Goal: Communication & Community: Ask a question

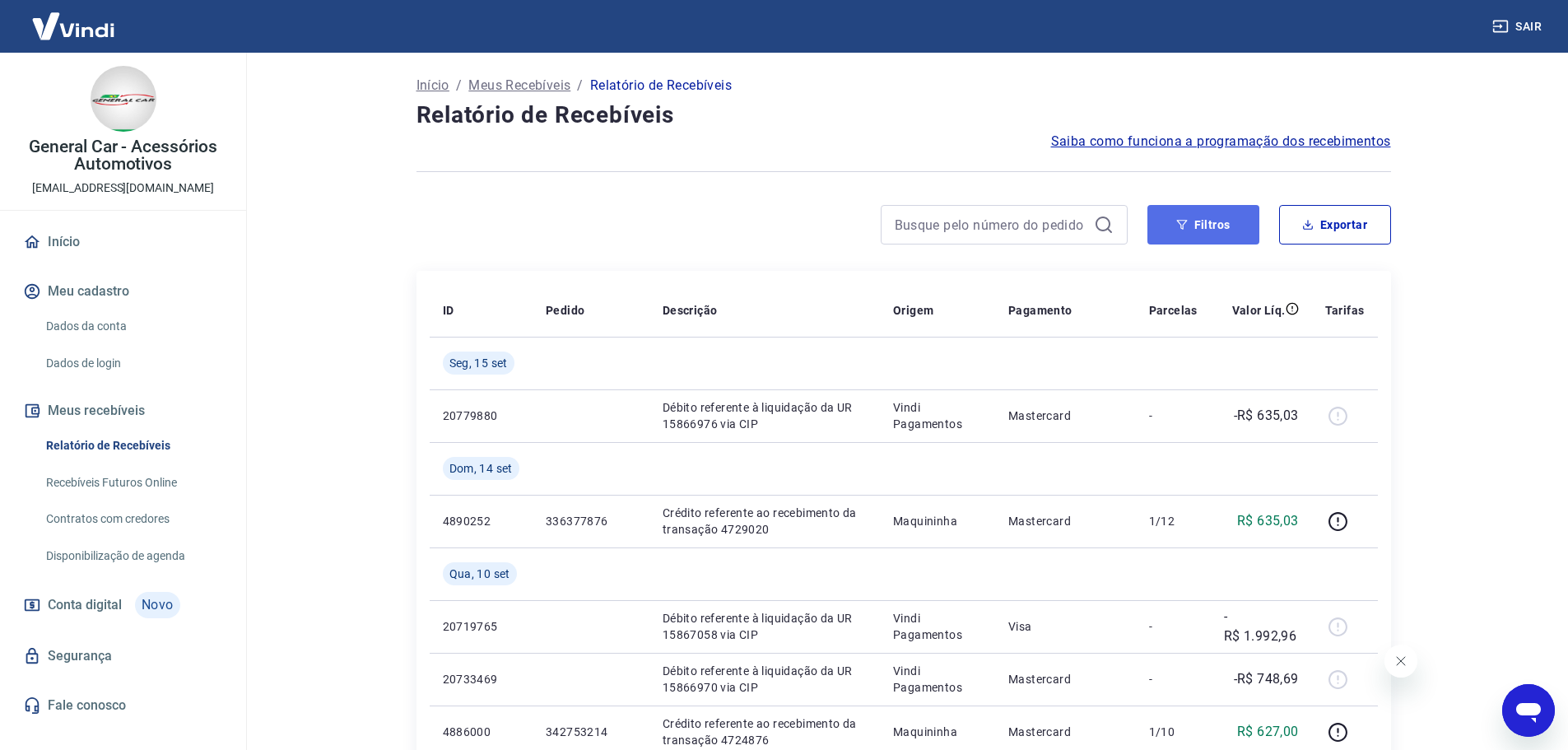
click at [1199, 226] on button "Filtros" at bounding box center [1203, 225] width 112 height 40
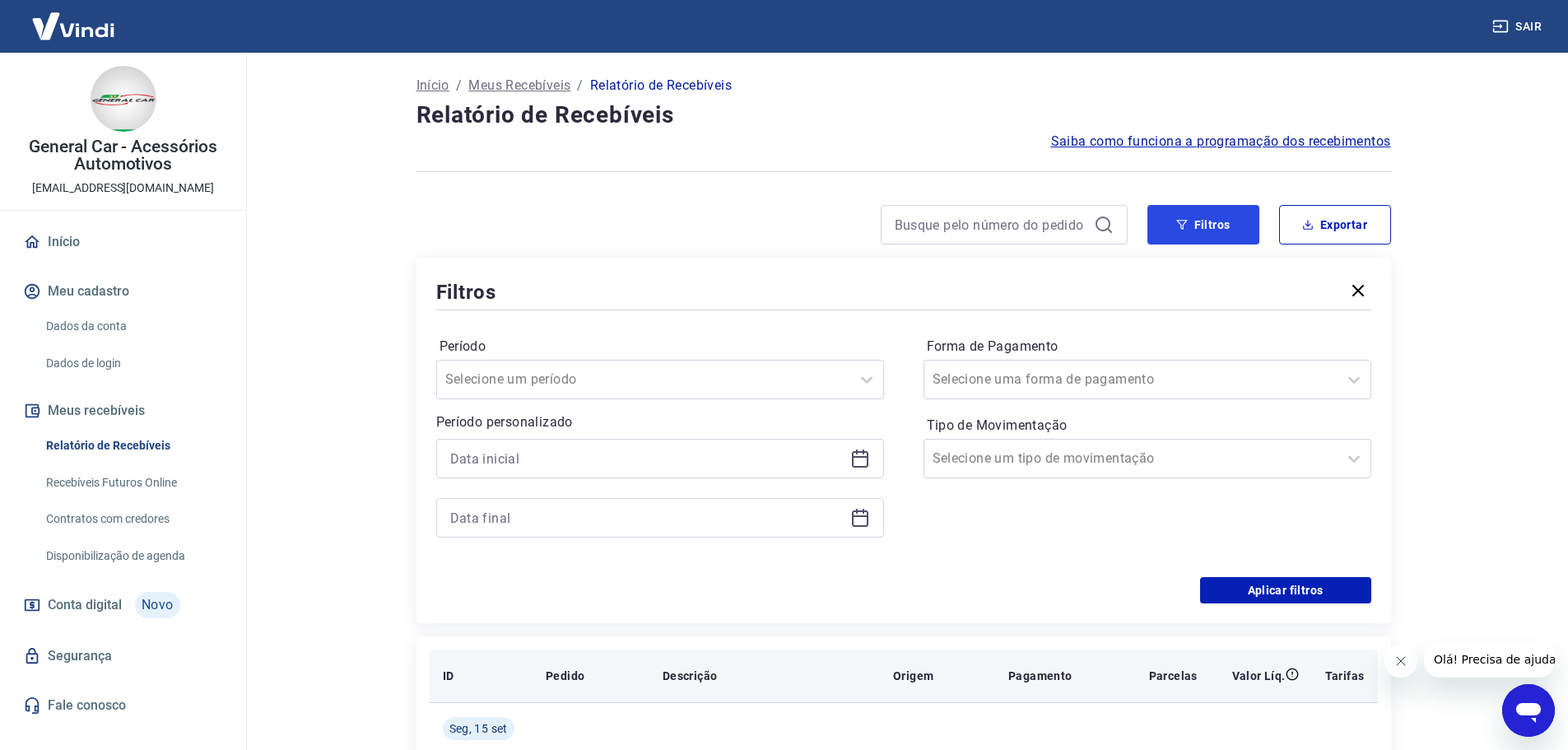
scroll to position [329, 0]
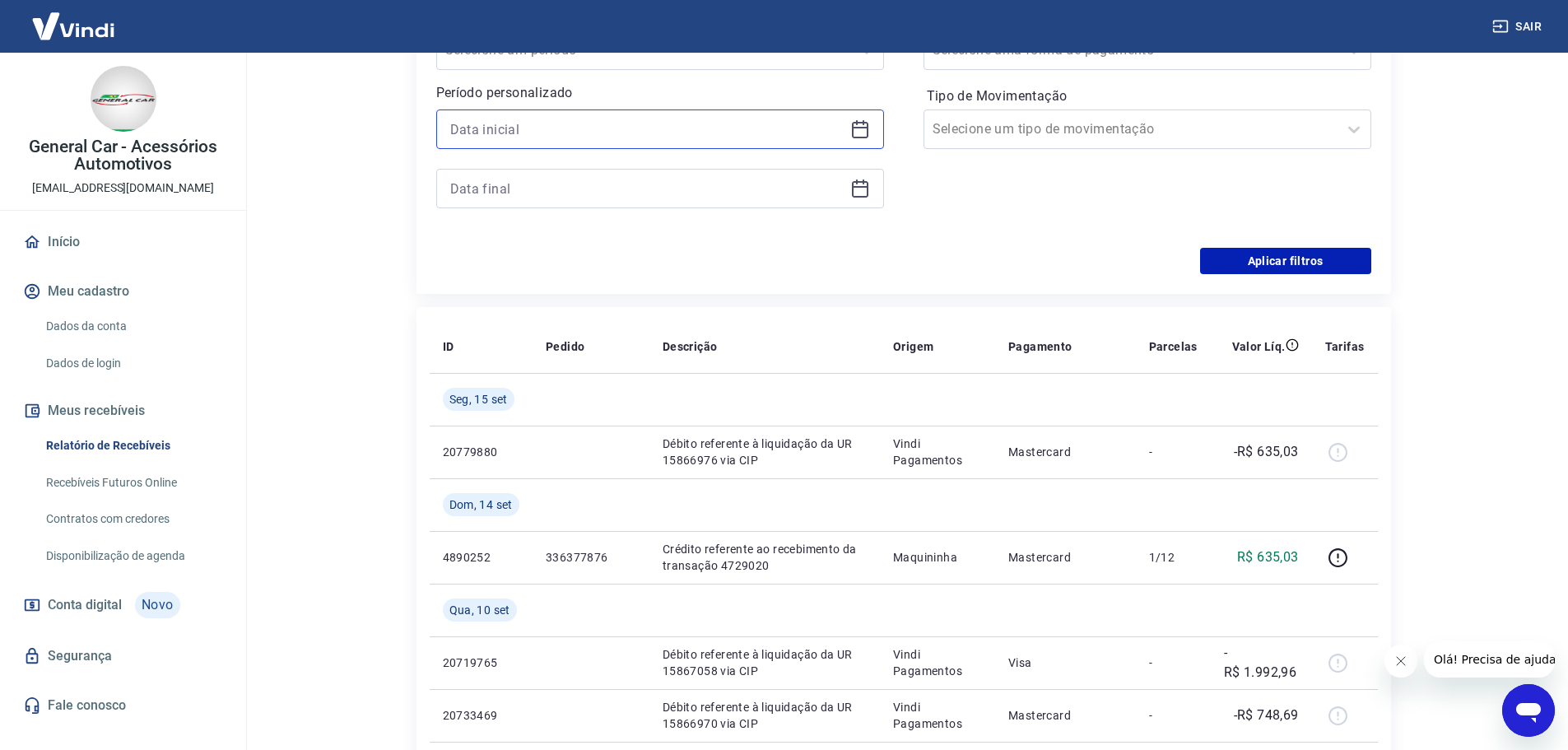
click at [700, 136] on input at bounding box center [647, 129] width 393 height 25
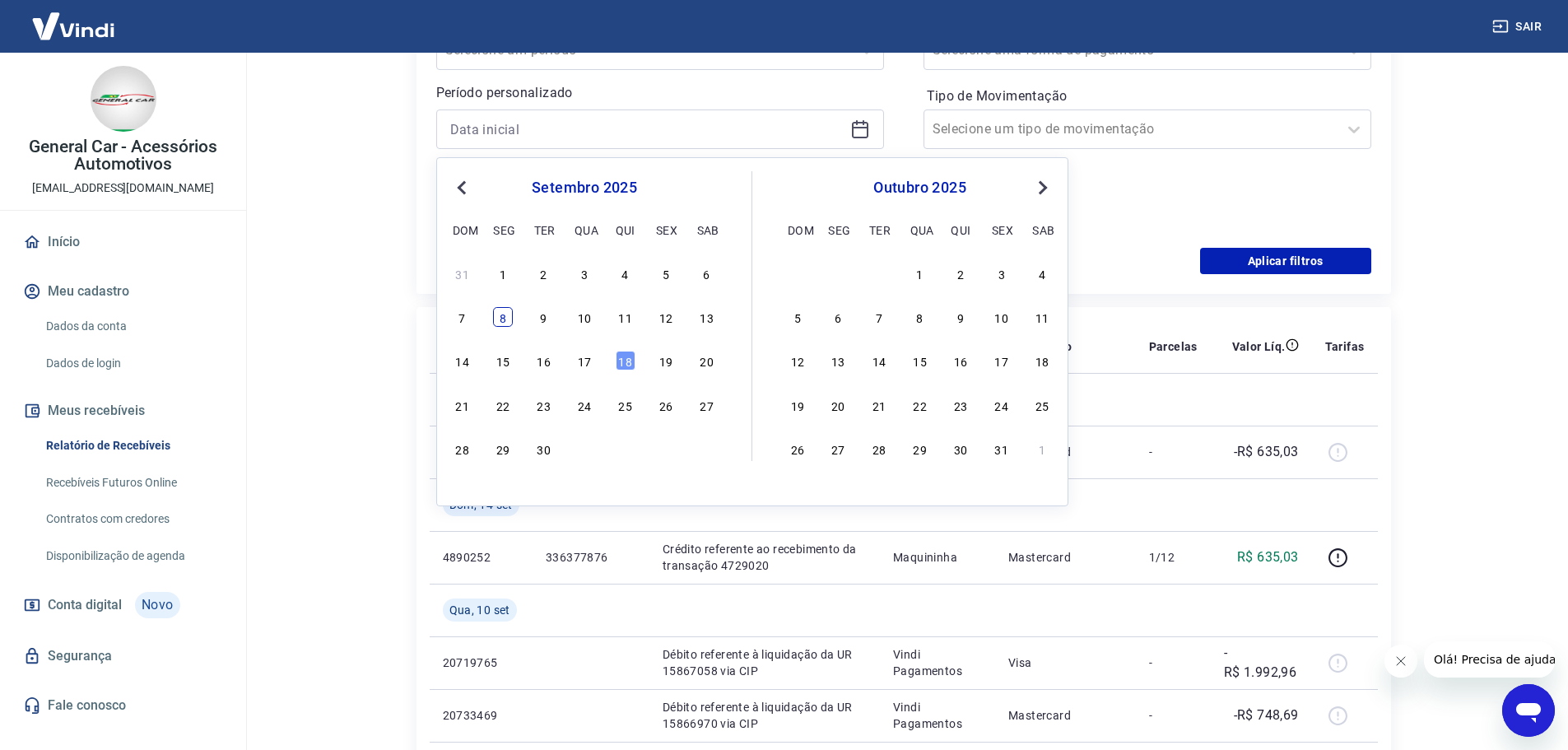
click at [497, 320] on div "8" at bounding box center [503, 316] width 20 height 20
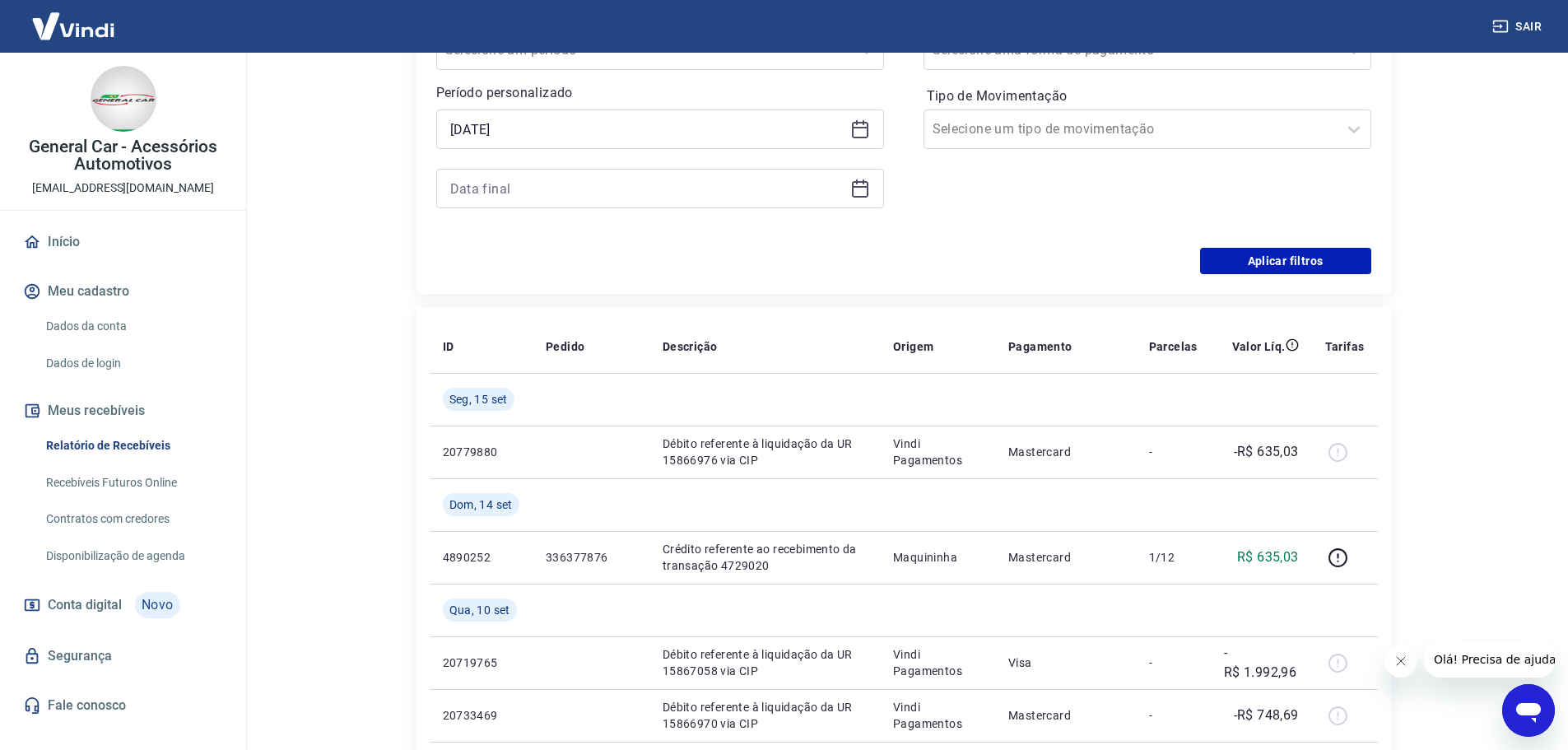
type input "[DATE]"
click at [373, 346] on main "Início / Meus Recebíveis / Relatório de Recebíveis Relatório de Recebíveis Saib…" at bounding box center [904, 72] width 1330 height 697
click at [652, 188] on input at bounding box center [647, 188] width 393 height 25
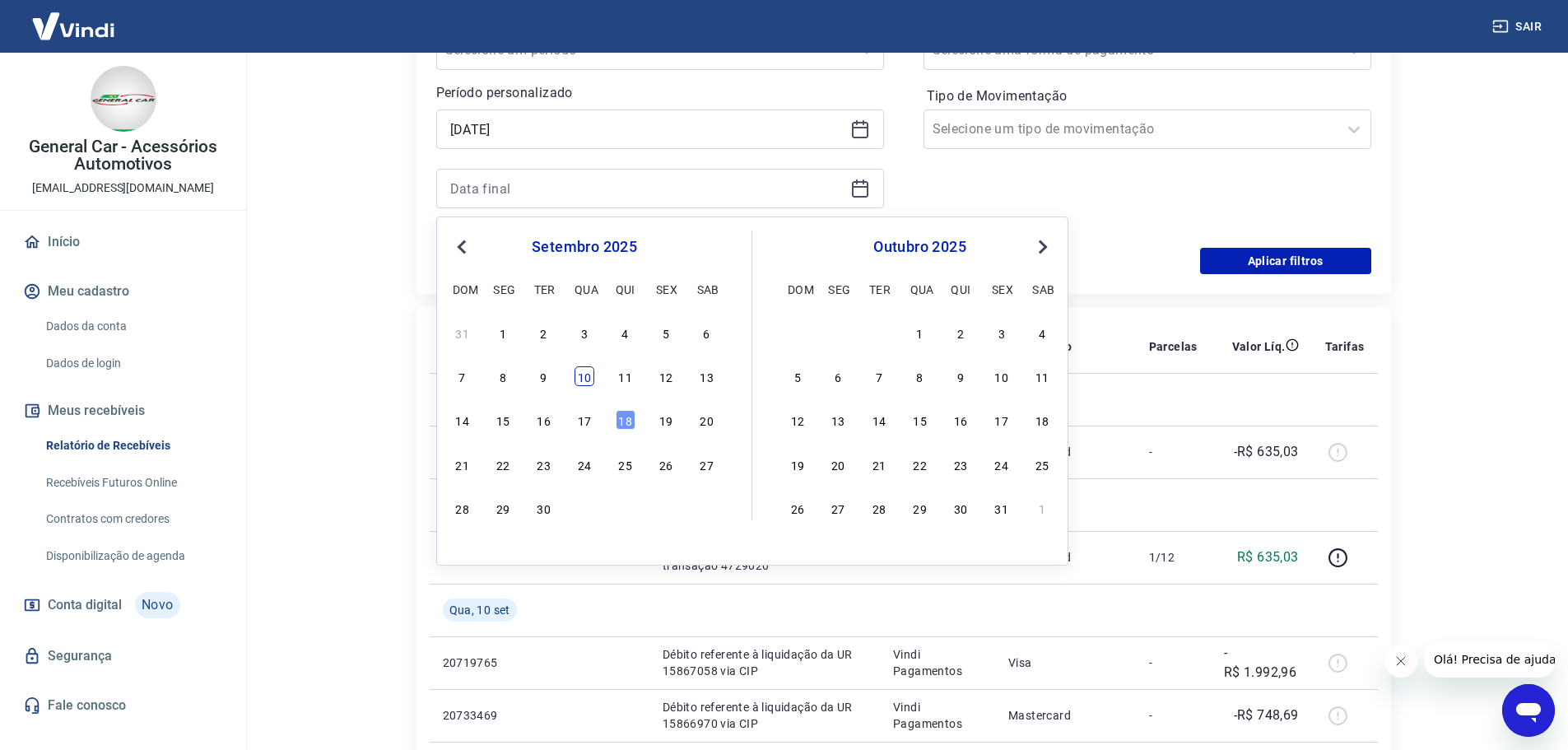
click at [582, 384] on div "10" at bounding box center [584, 376] width 20 height 20
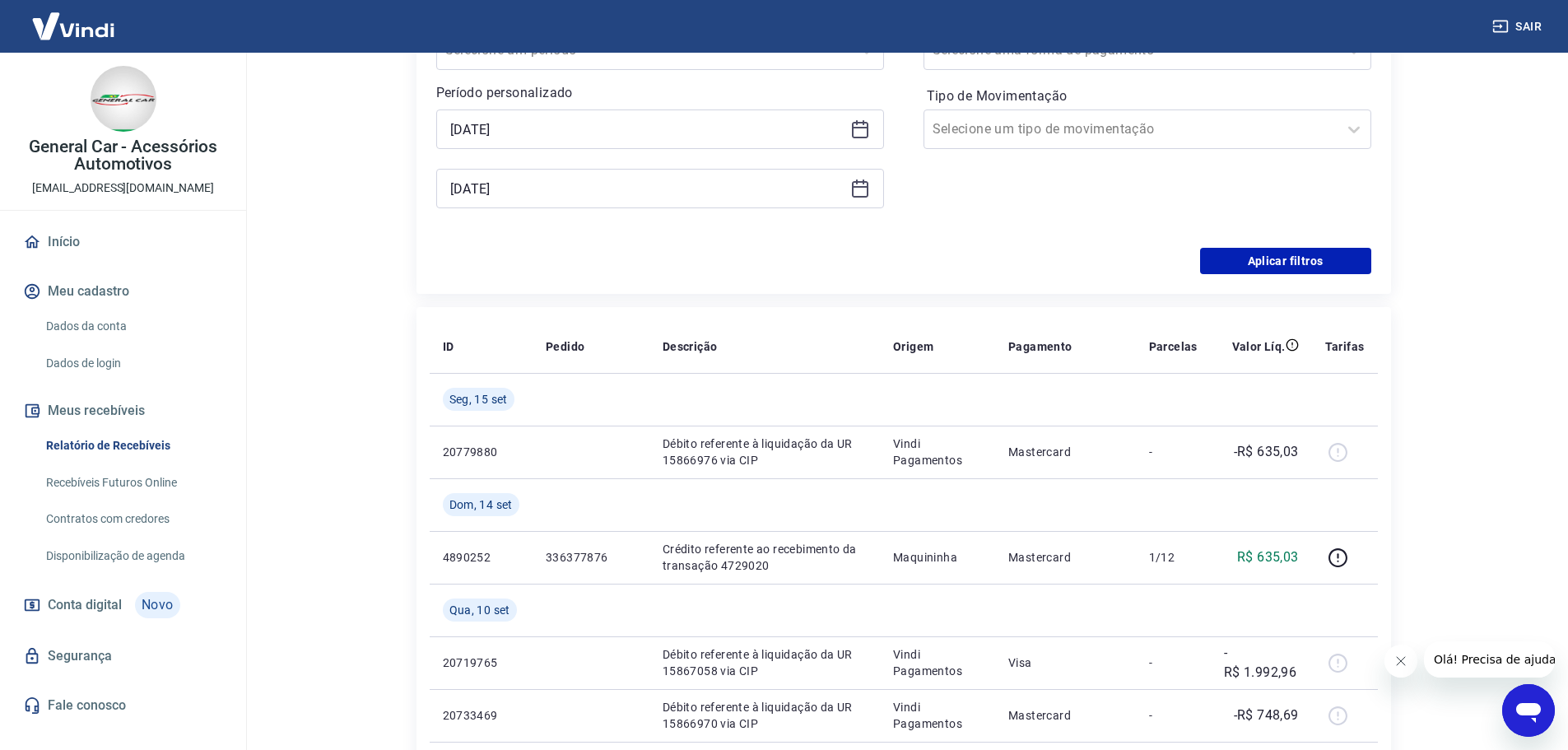
type input "[DATE]"
click at [1213, 267] on button "Aplicar filtros" at bounding box center [1285, 261] width 171 height 26
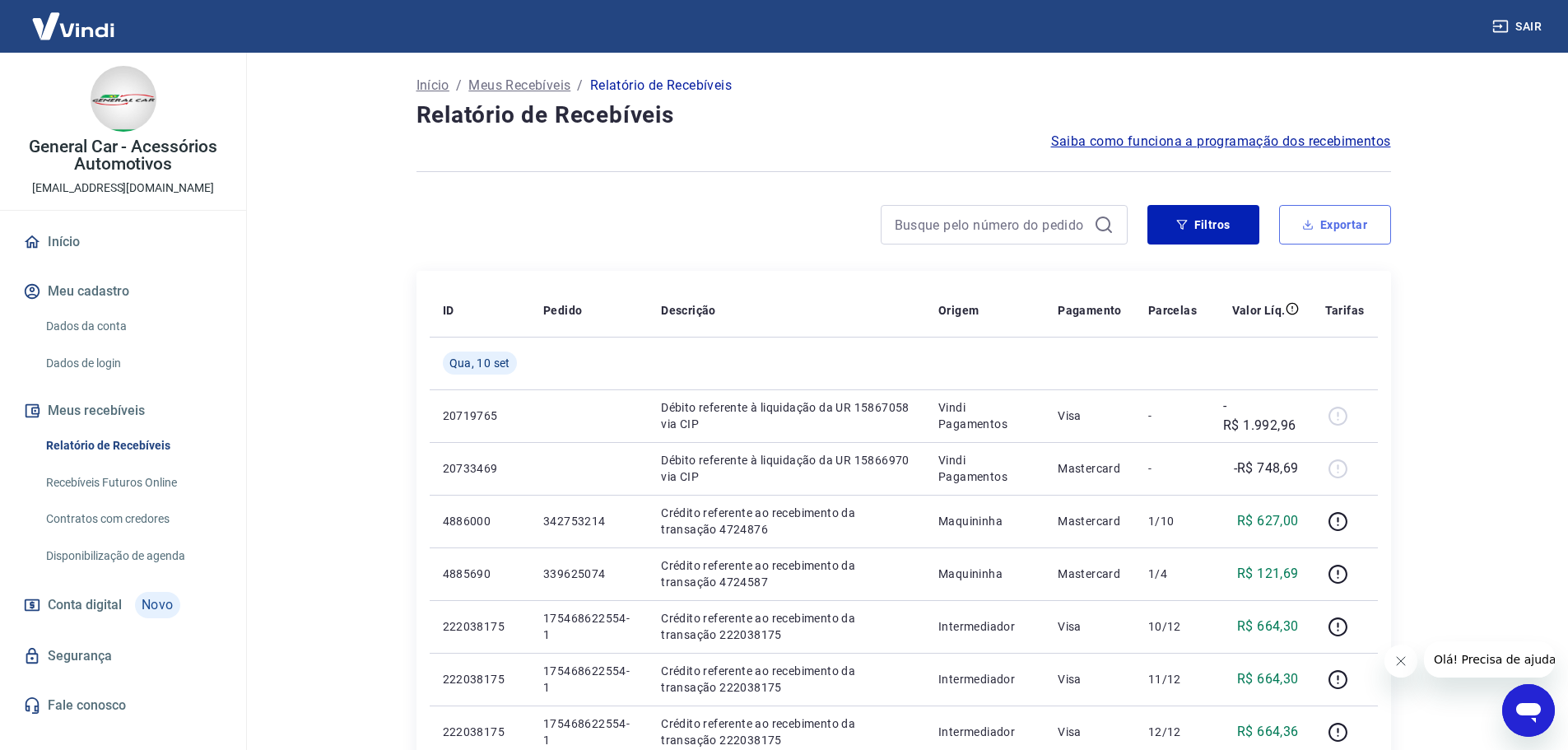
click at [1306, 230] on button "Exportar" at bounding box center [1335, 225] width 112 height 40
type input "[DATE]"
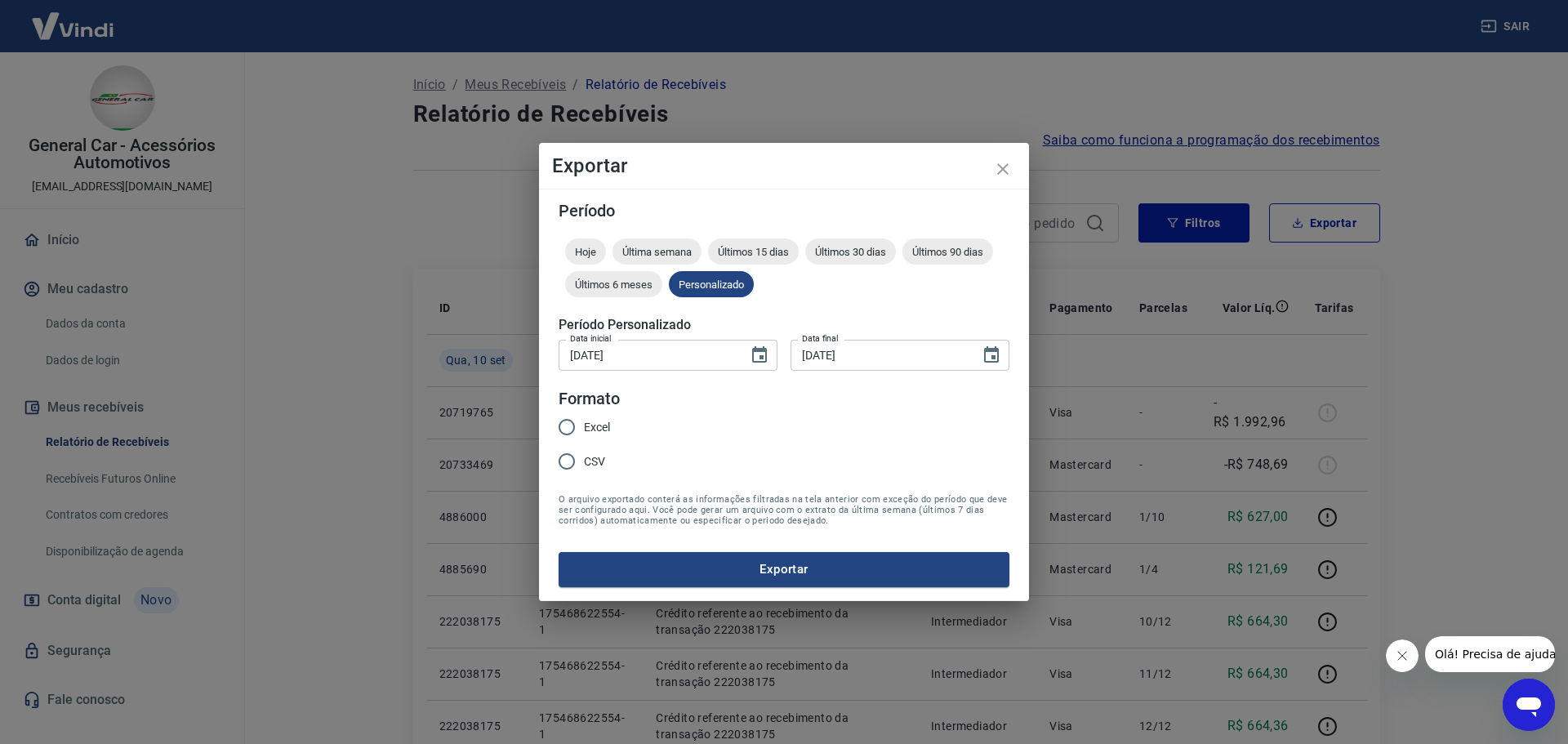
click at [572, 424] on input "Excel" at bounding box center [566, 426] width 35 height 35
radio input "true"
click at [630, 565] on button "Exportar" at bounding box center [784, 569] width 451 height 35
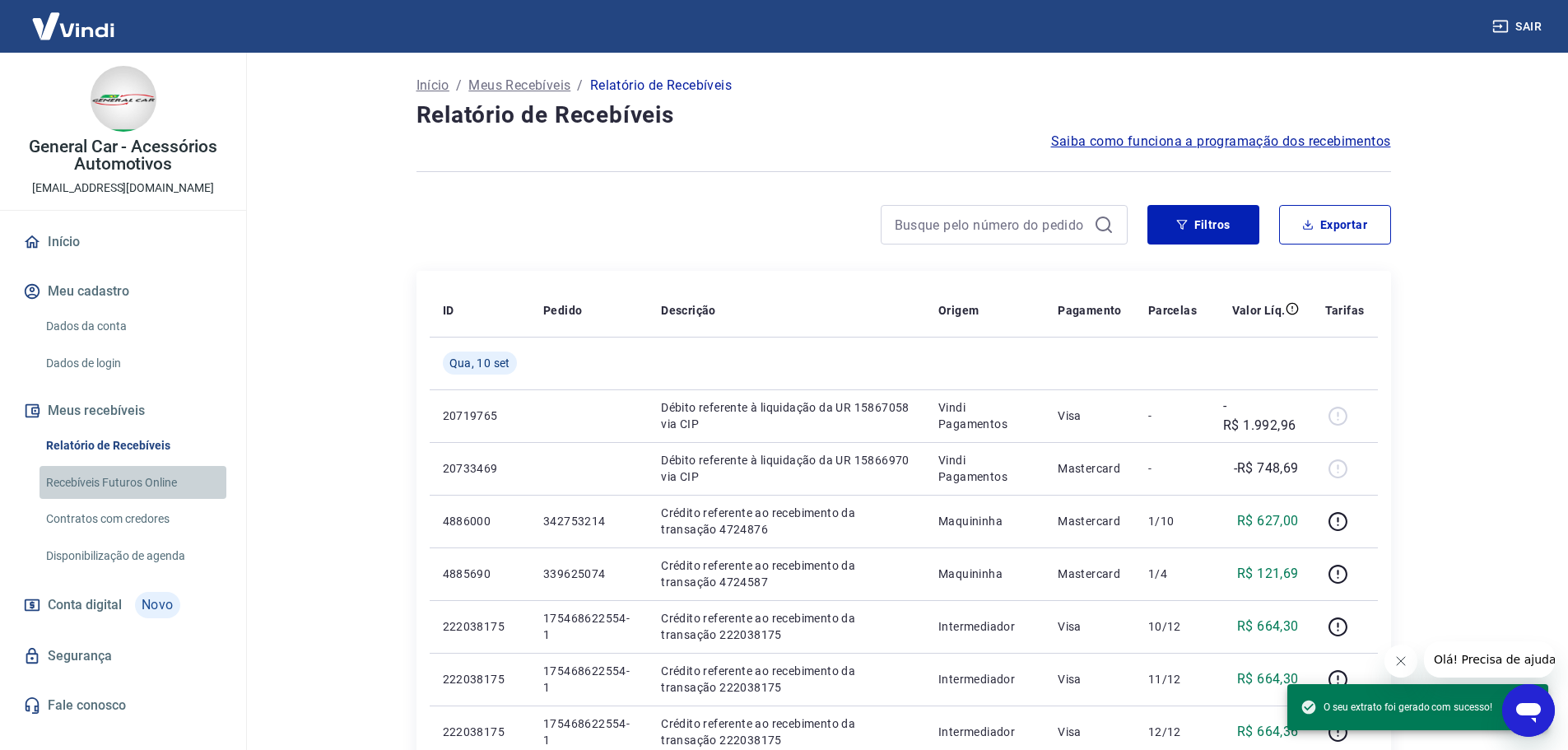
drag, startPoint x: 167, startPoint y: 483, endPoint x: 577, endPoint y: 46, distance: 599.2
click at [167, 483] on link "Recebíveis Futuros Online" at bounding box center [133, 483] width 187 height 34
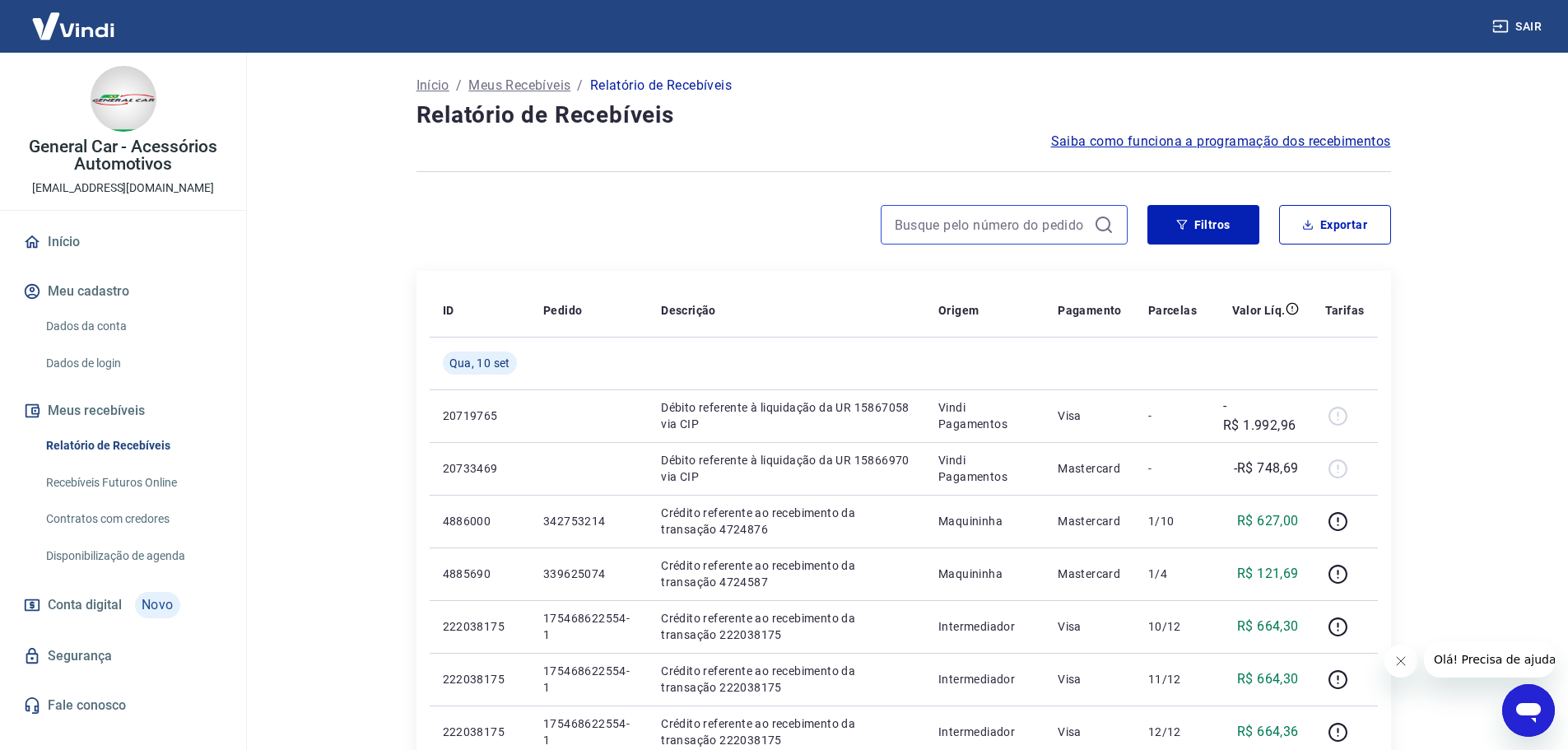
click at [987, 221] on input at bounding box center [991, 225] width 193 height 25
paste input "339625074"
type input "339625074"
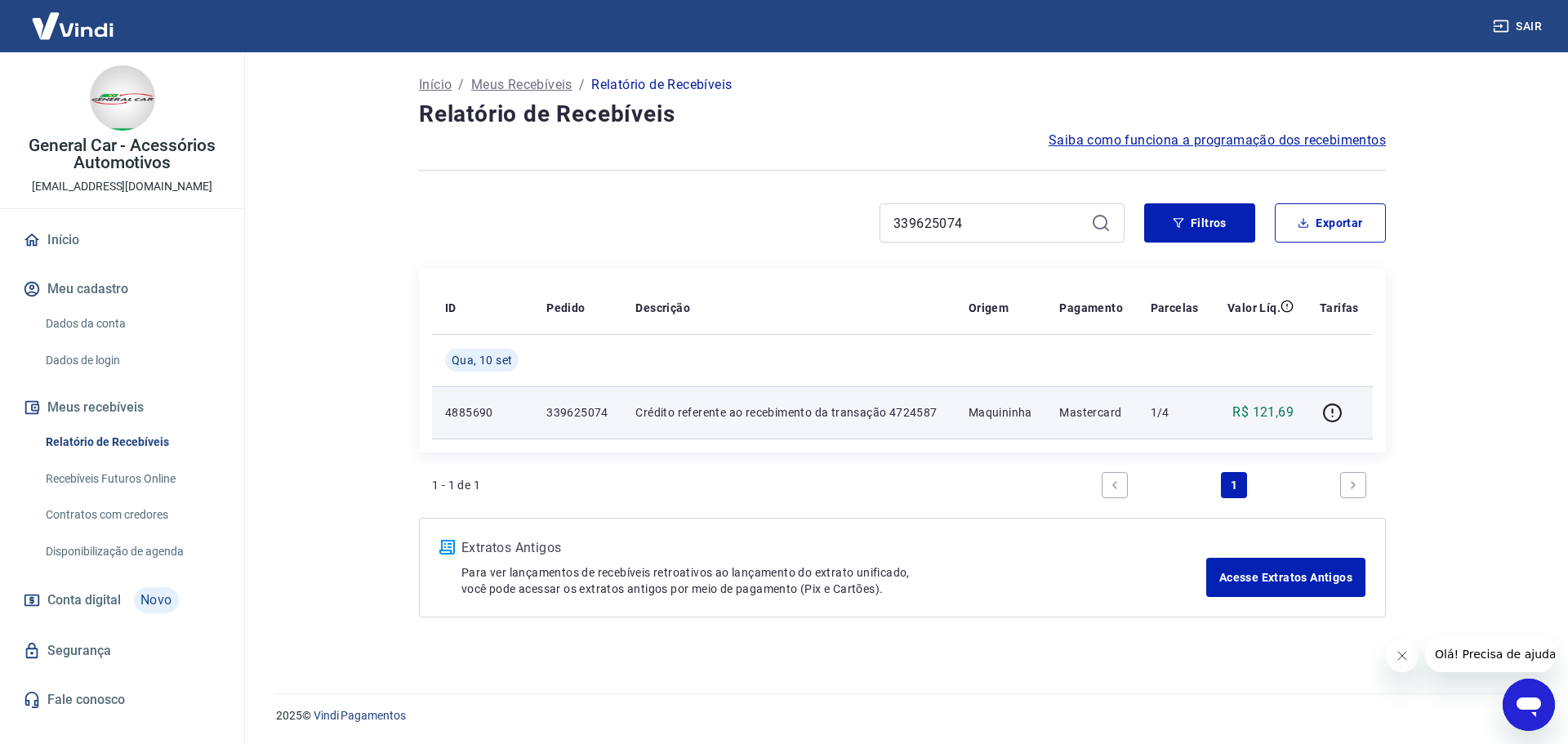
click at [579, 423] on td "339625074" at bounding box center [577, 412] width 89 height 52
click at [1271, 415] on p "R$ 121,69" at bounding box center [1262, 411] width 61 height 20
click at [1334, 411] on icon "button" at bounding box center [1332, 412] width 21 height 21
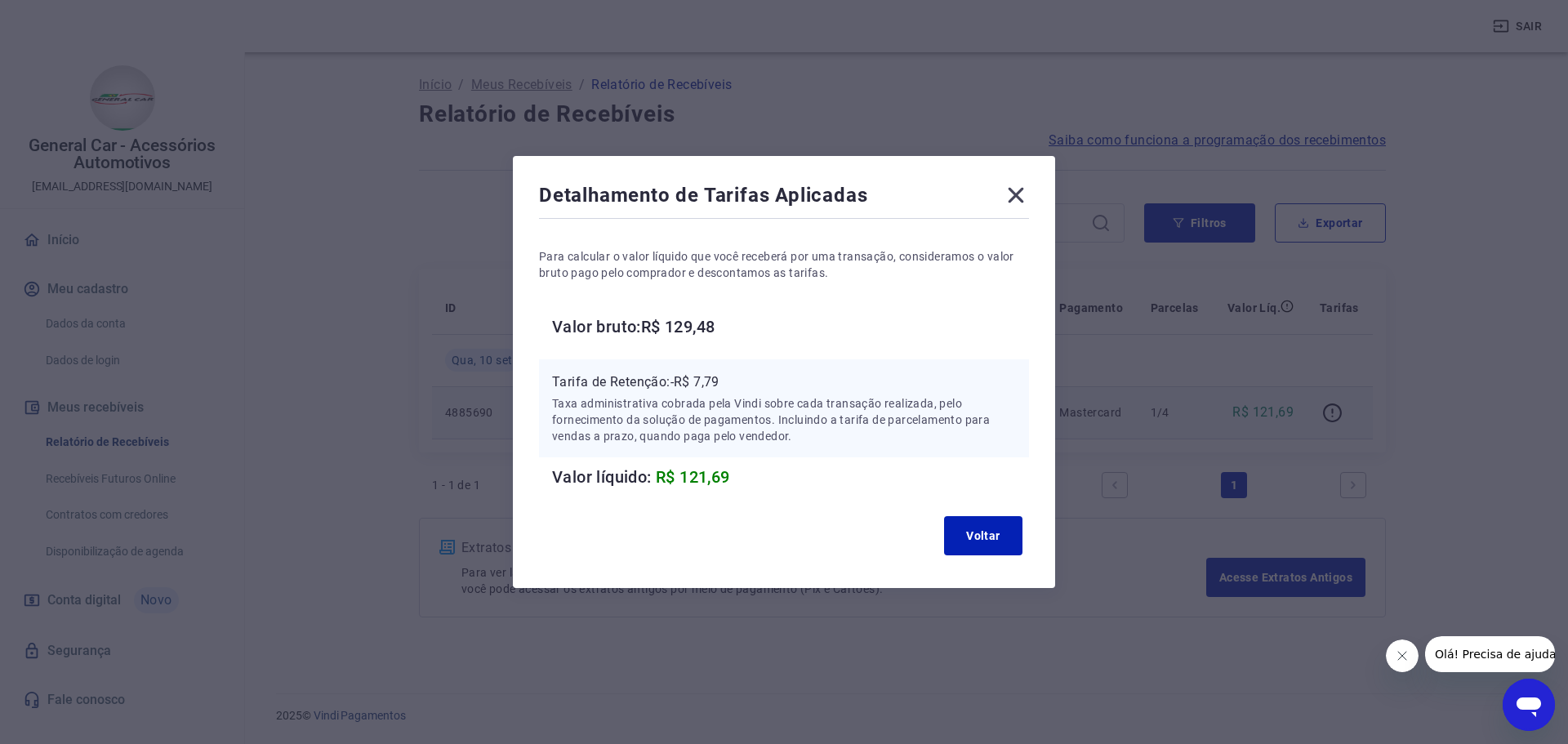
click at [1015, 205] on icon at bounding box center [1016, 195] width 26 height 26
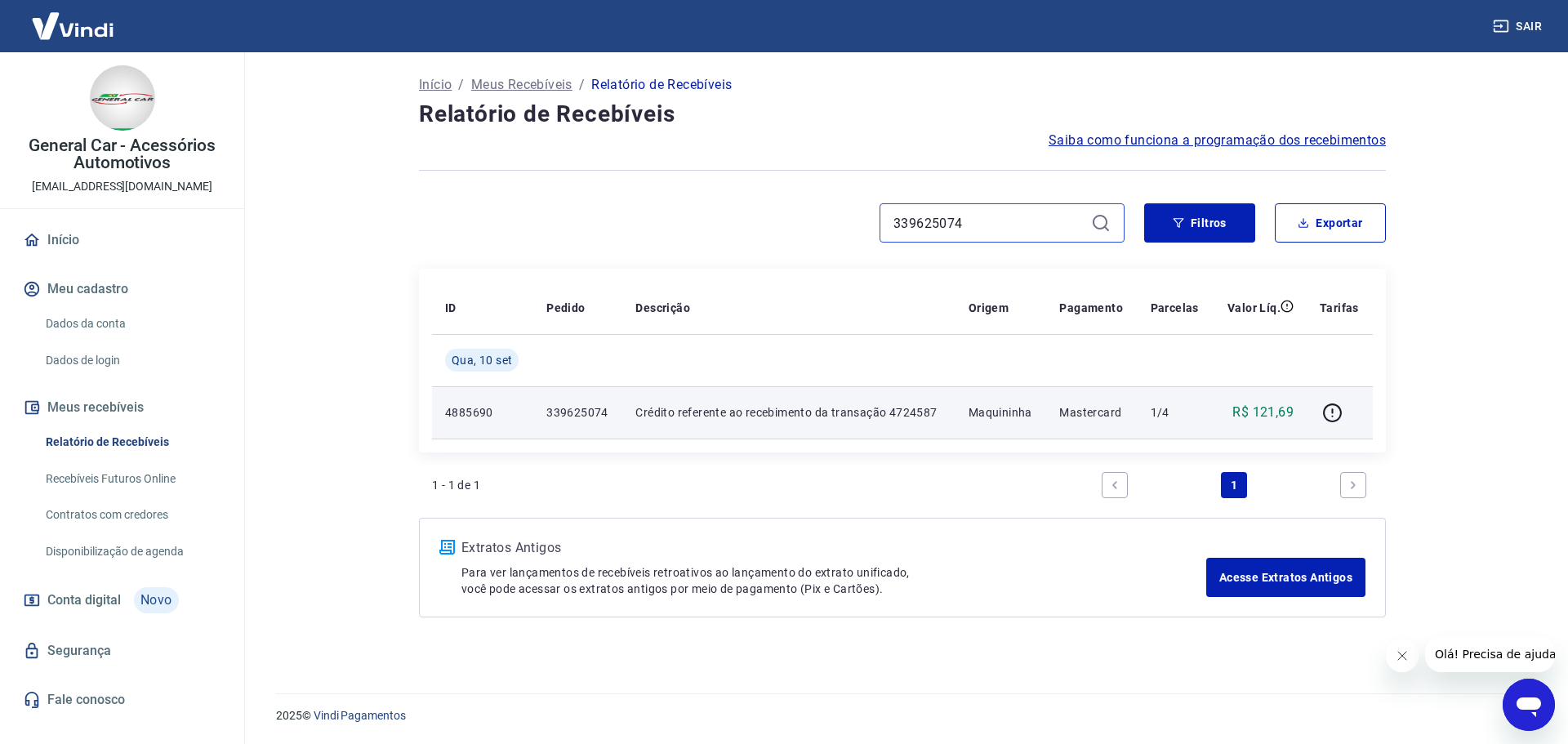
click at [1000, 219] on input "339625074" at bounding box center [989, 223] width 191 height 24
click at [1000, 218] on input "339625074" at bounding box center [989, 223] width 191 height 24
drag, startPoint x: 1178, startPoint y: 222, endPoint x: 930, endPoint y: 94, distance: 279.1
click at [1179, 222] on icon "button" at bounding box center [1178, 223] width 11 height 11
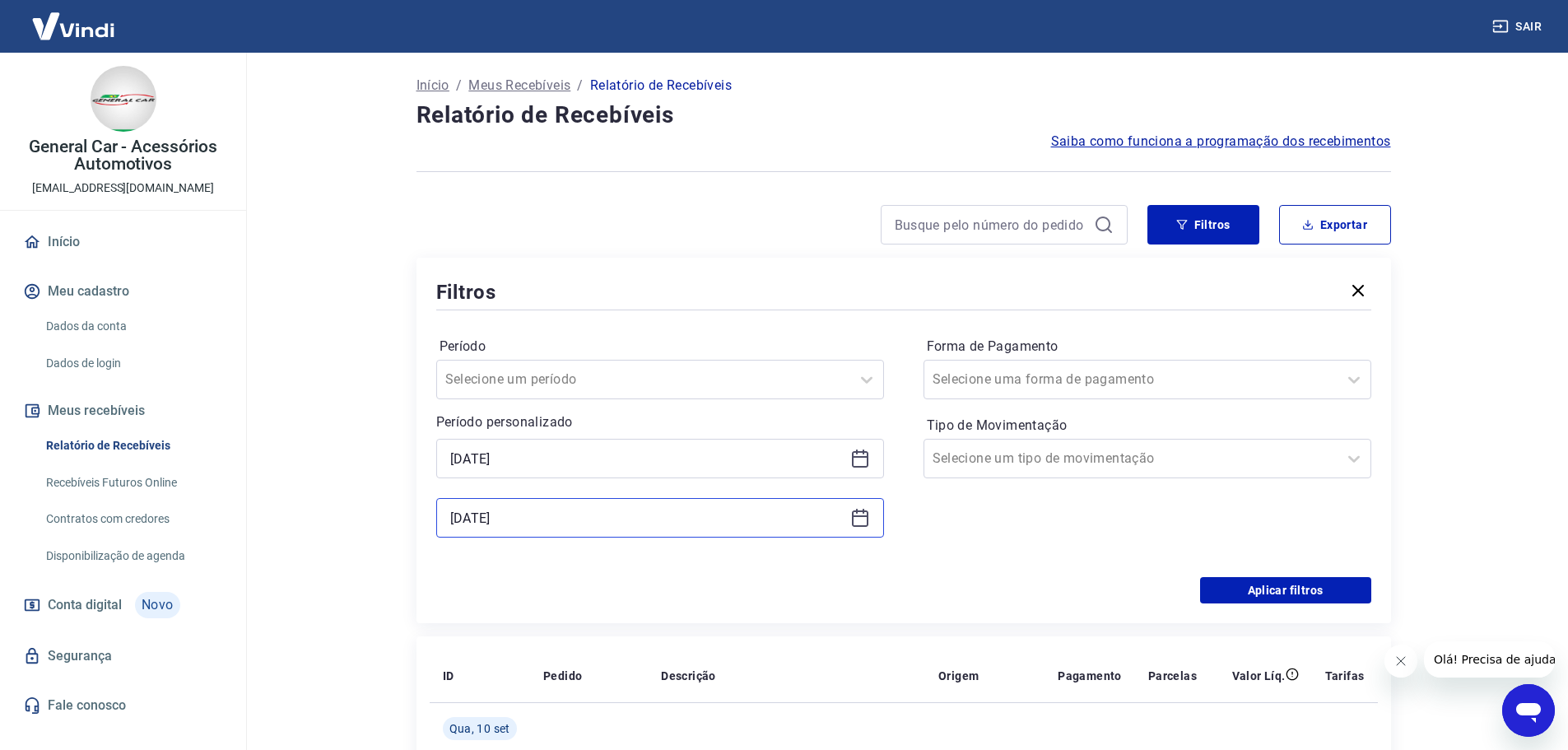
click at [606, 520] on input "[DATE]" at bounding box center [647, 518] width 393 height 25
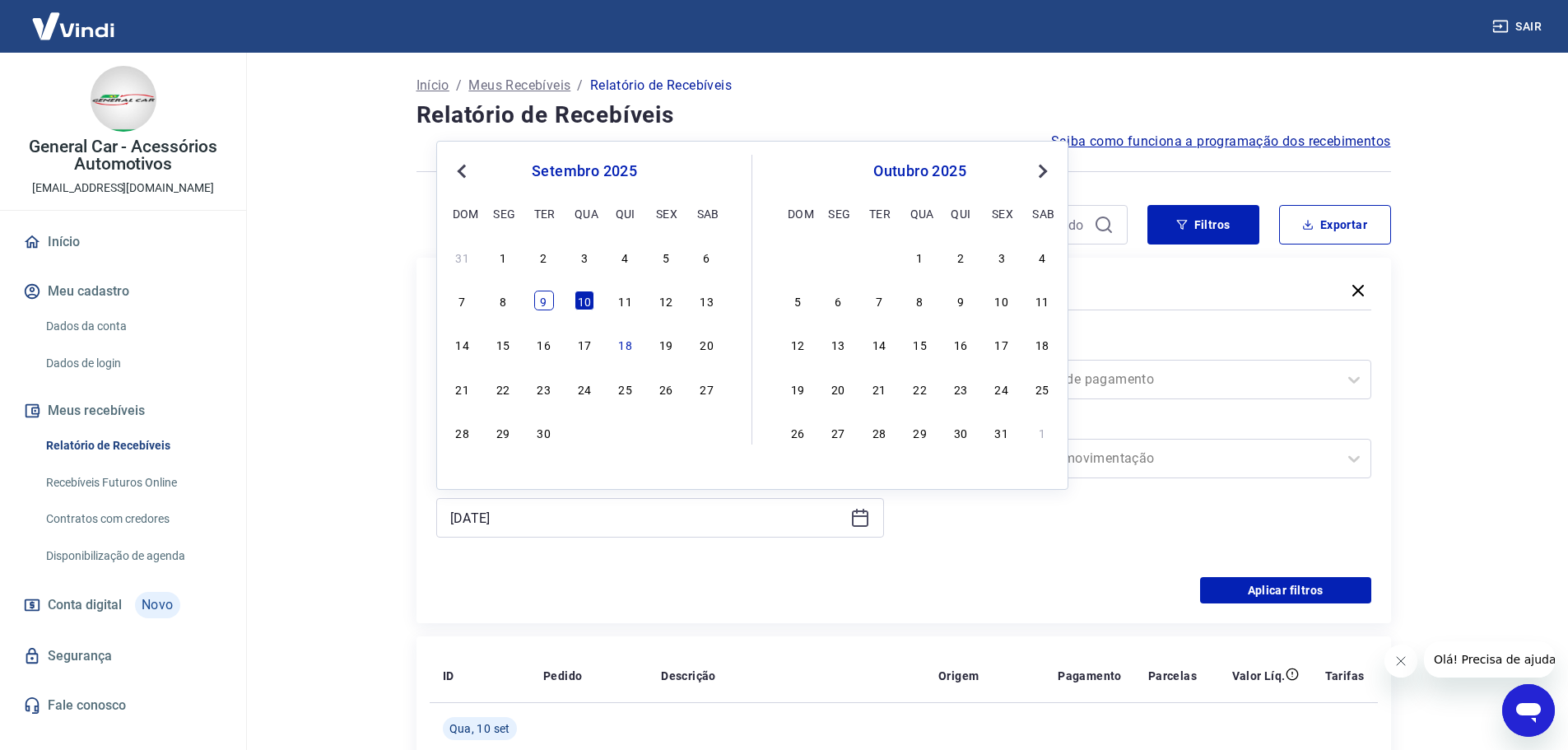
click at [548, 306] on div "9" at bounding box center [543, 300] width 20 height 20
type input "[DATE]"
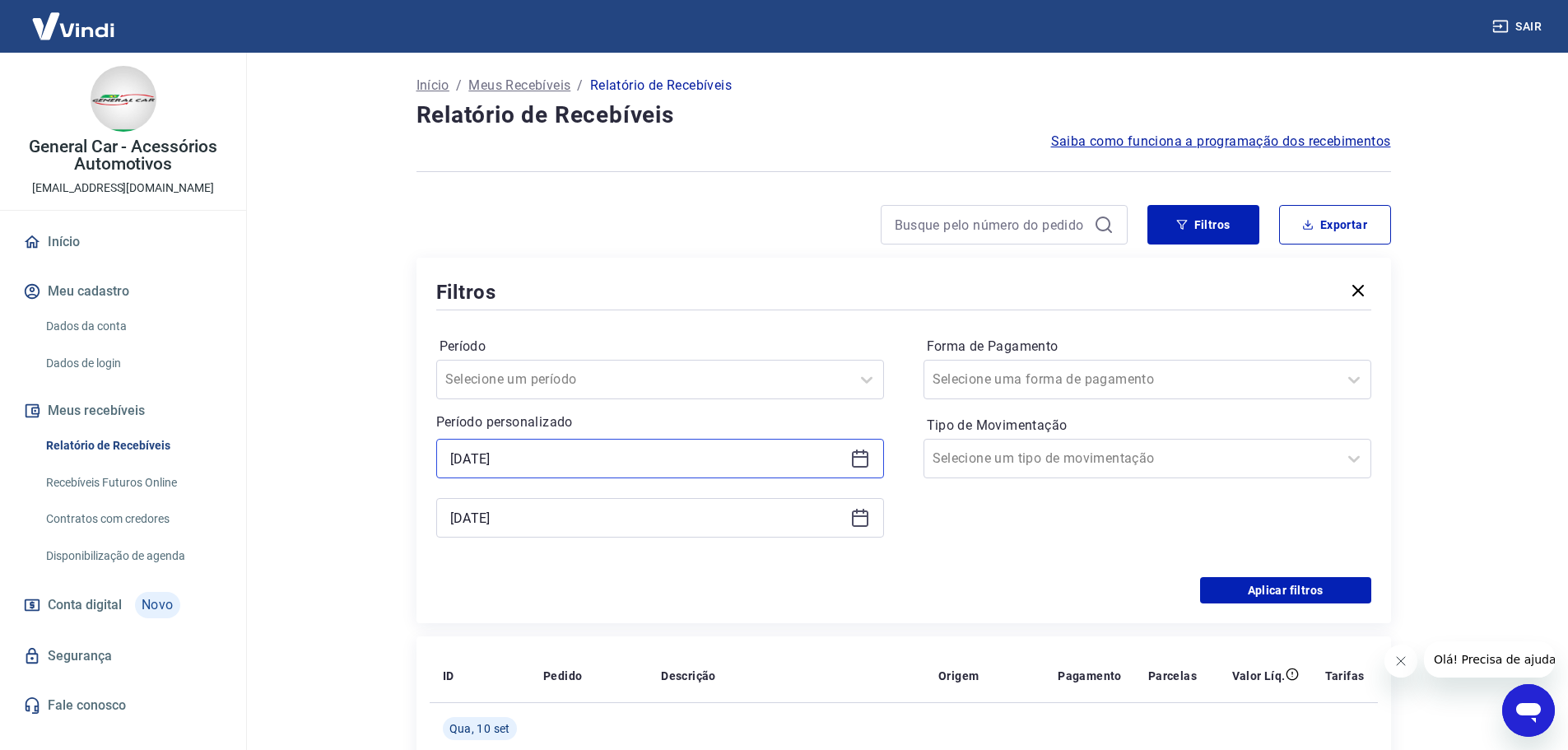
click at [505, 463] on input "[DATE]" at bounding box center [647, 458] width 393 height 25
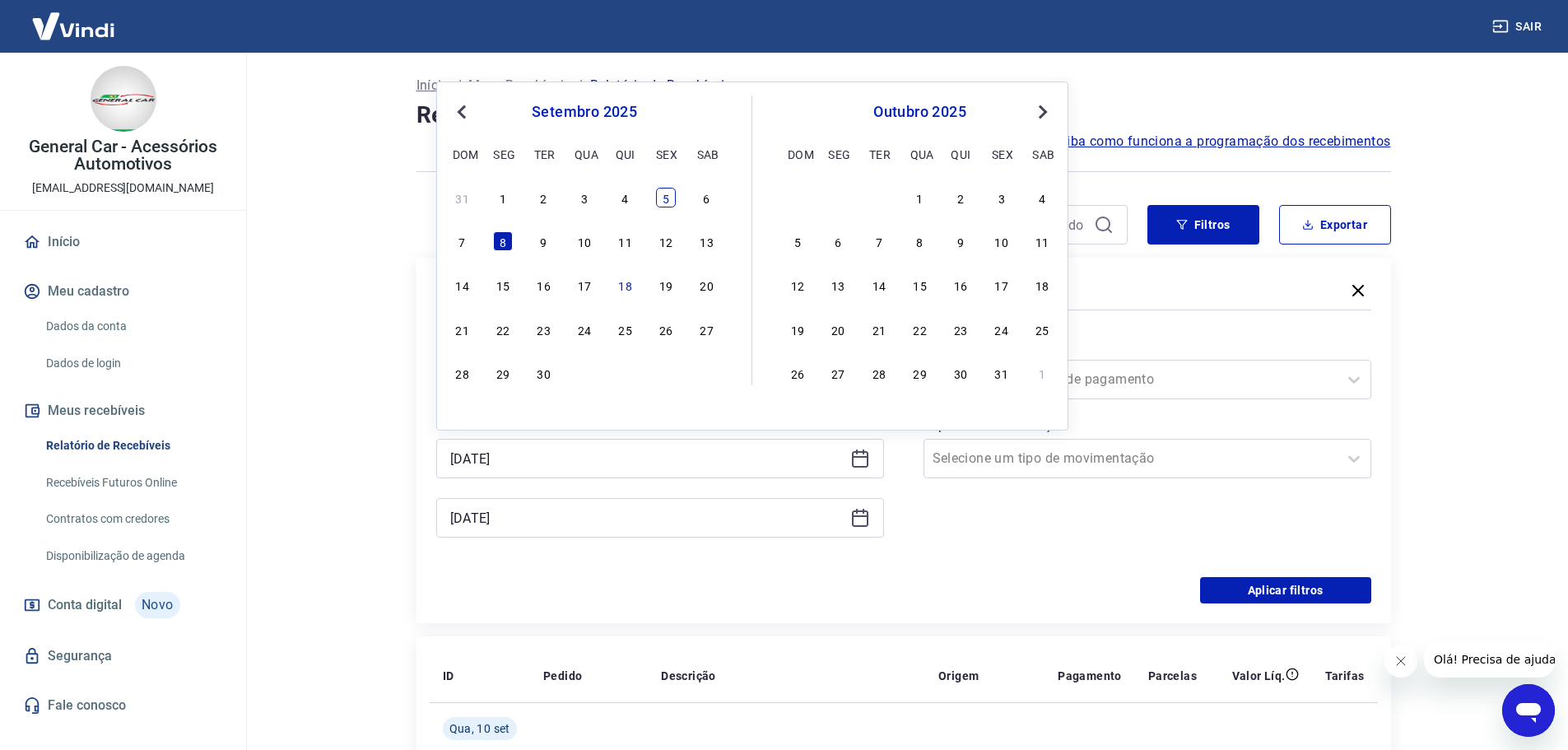
click at [665, 205] on div "5" at bounding box center [665, 197] width 20 height 20
type input "[DATE]"
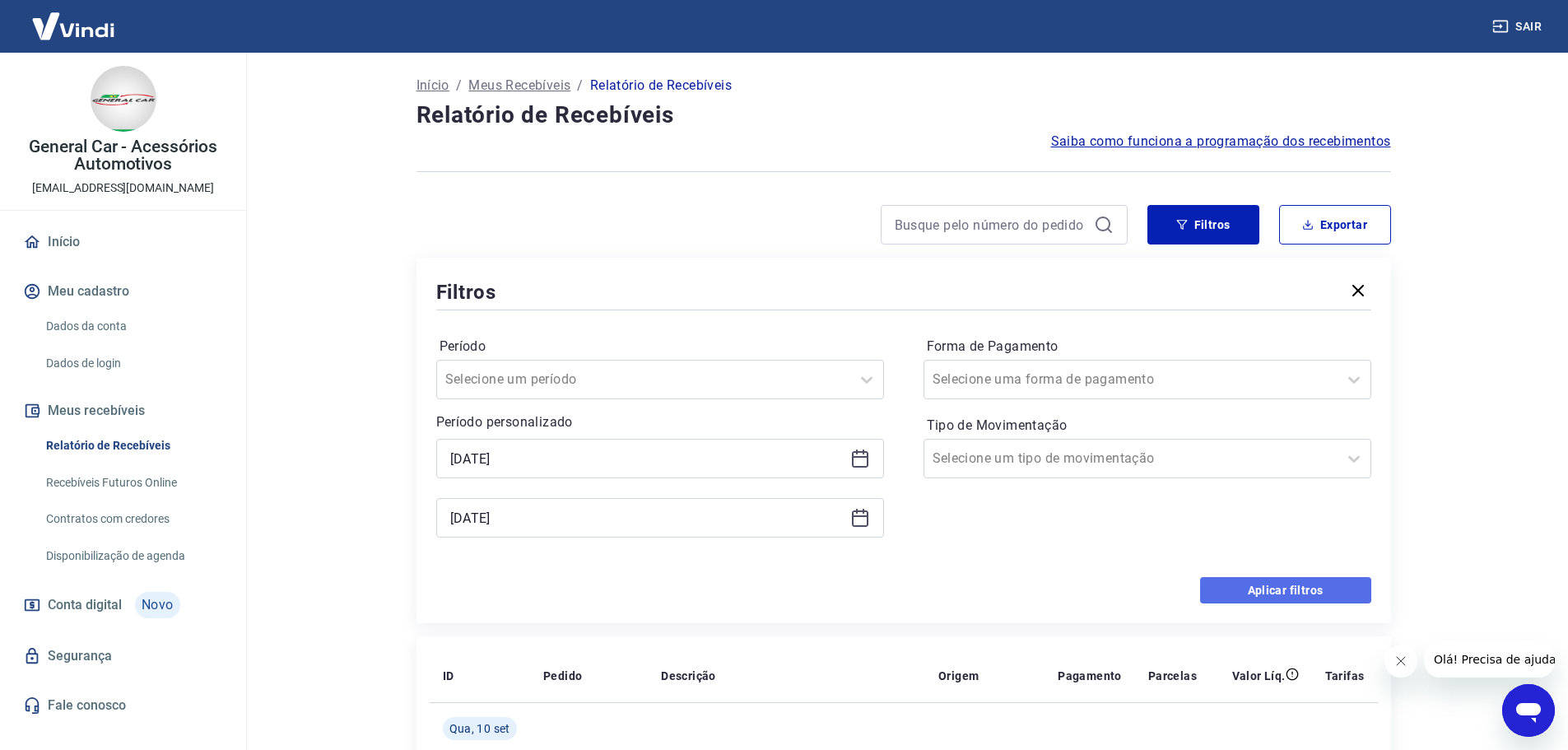
click at [1230, 598] on button "Aplicar filtros" at bounding box center [1285, 590] width 171 height 26
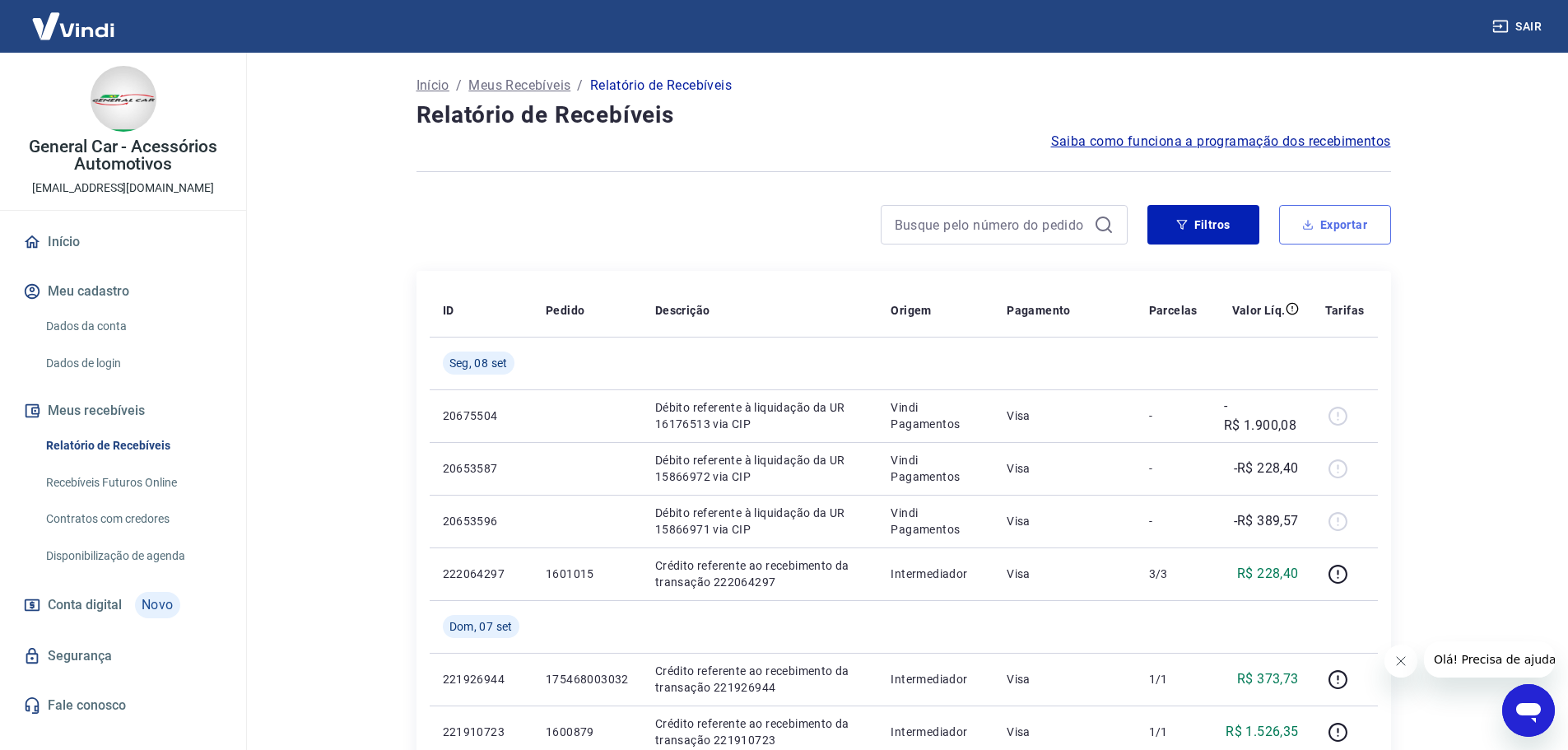
click at [1312, 230] on button "Exportar" at bounding box center [1335, 225] width 112 height 40
type input "[DATE]"
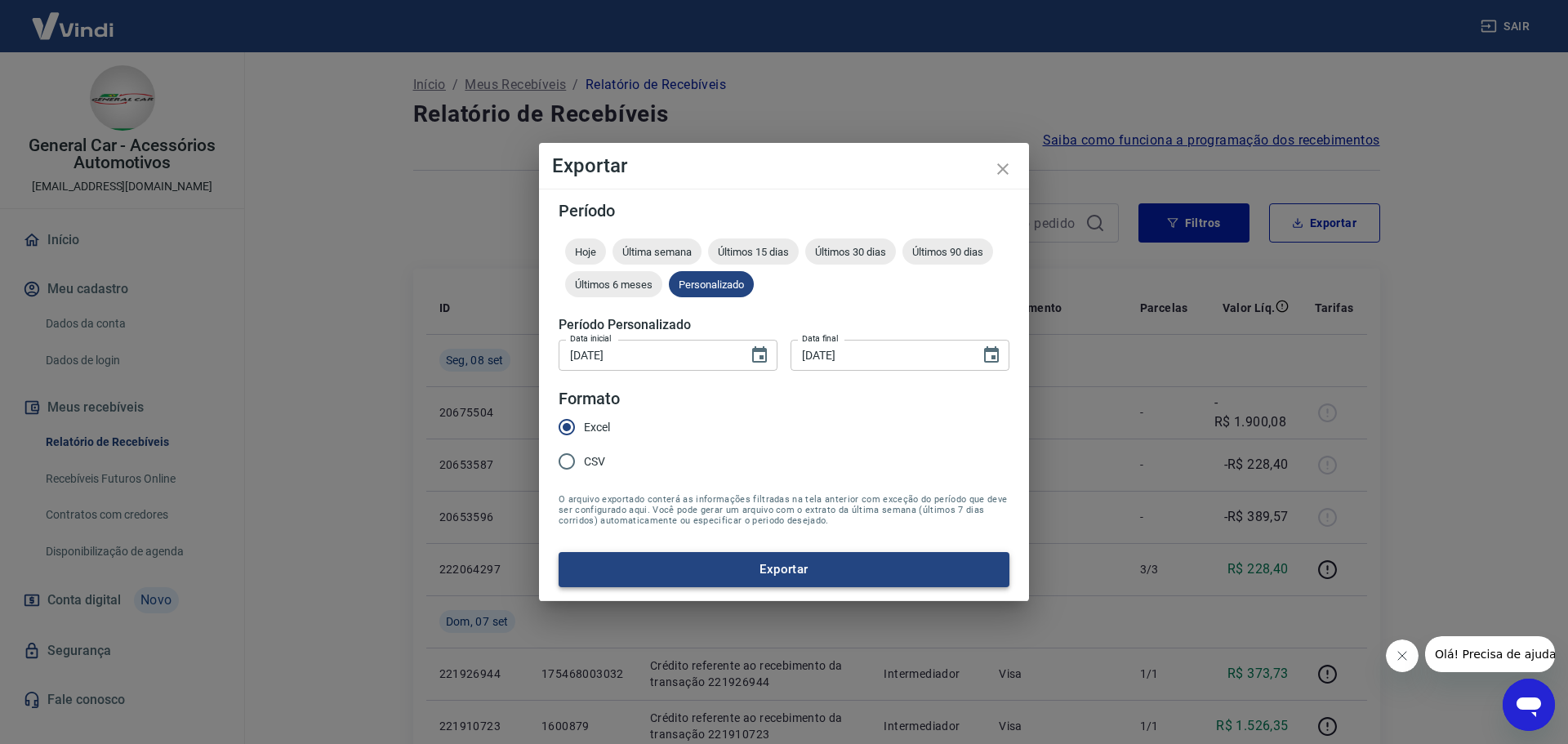
click at [633, 573] on button "Exportar" at bounding box center [784, 569] width 451 height 35
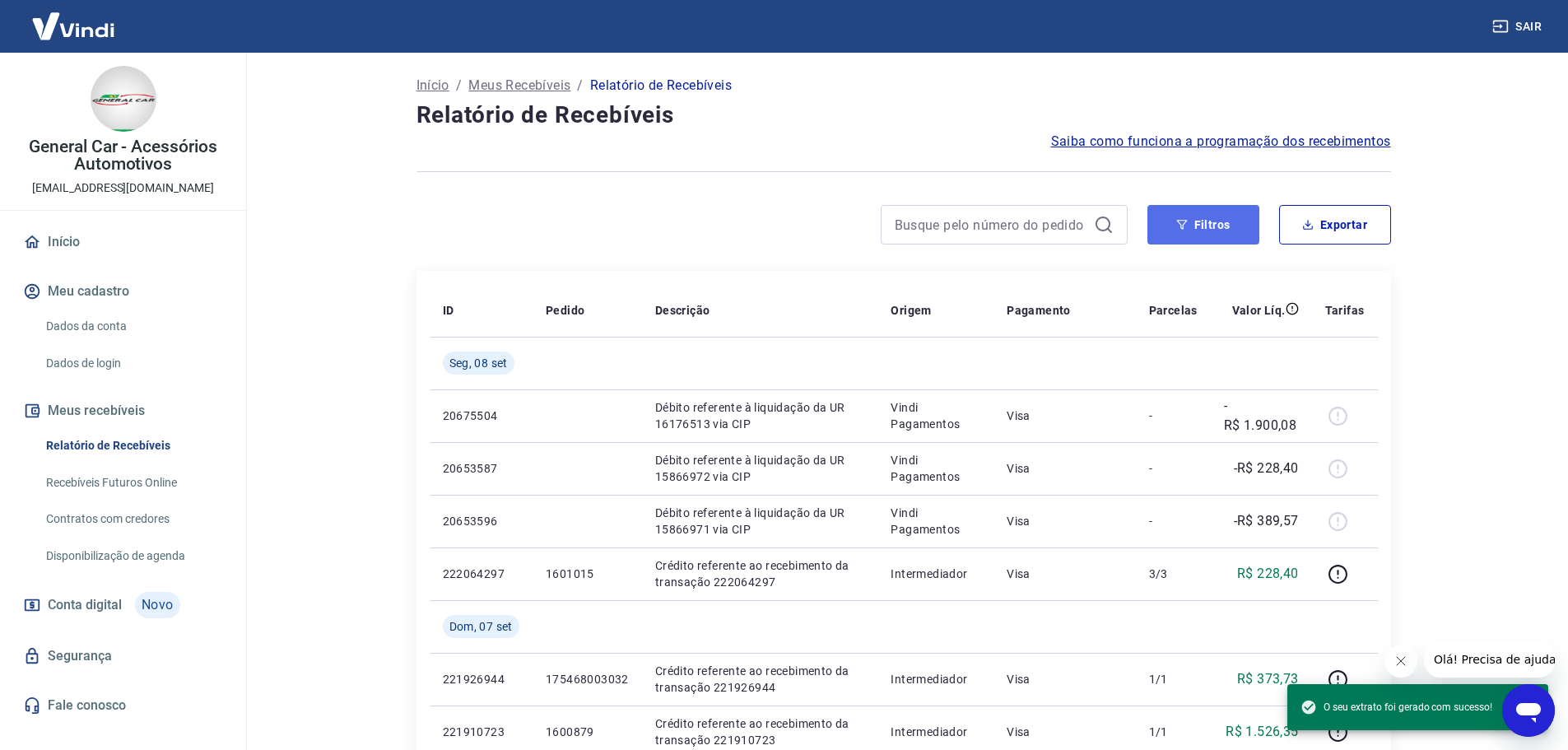
click at [1211, 220] on button "Filtros" at bounding box center [1203, 225] width 112 height 40
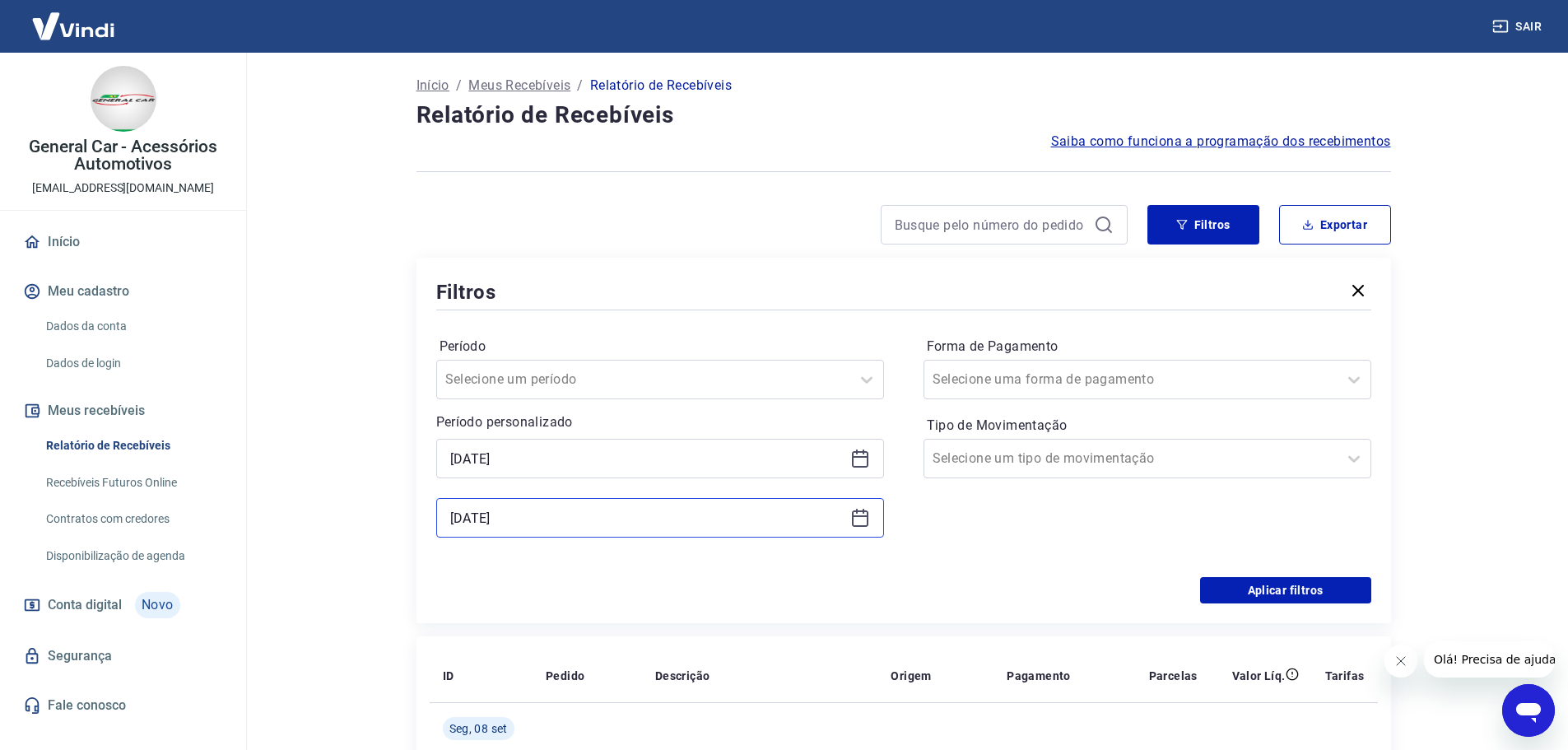
click at [527, 526] on input "[DATE]" at bounding box center [647, 518] width 393 height 25
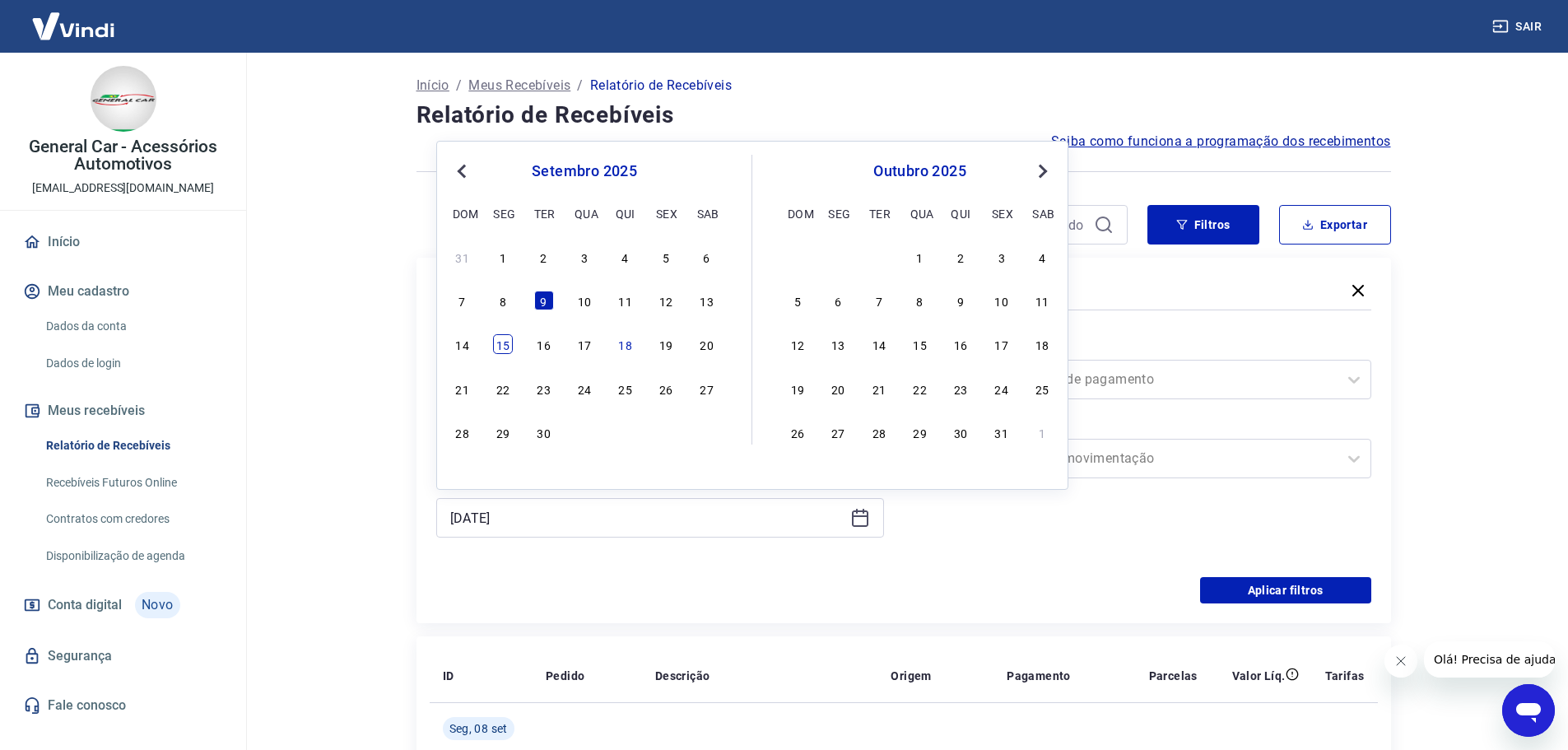
click at [505, 348] on div "15" at bounding box center [503, 344] width 20 height 20
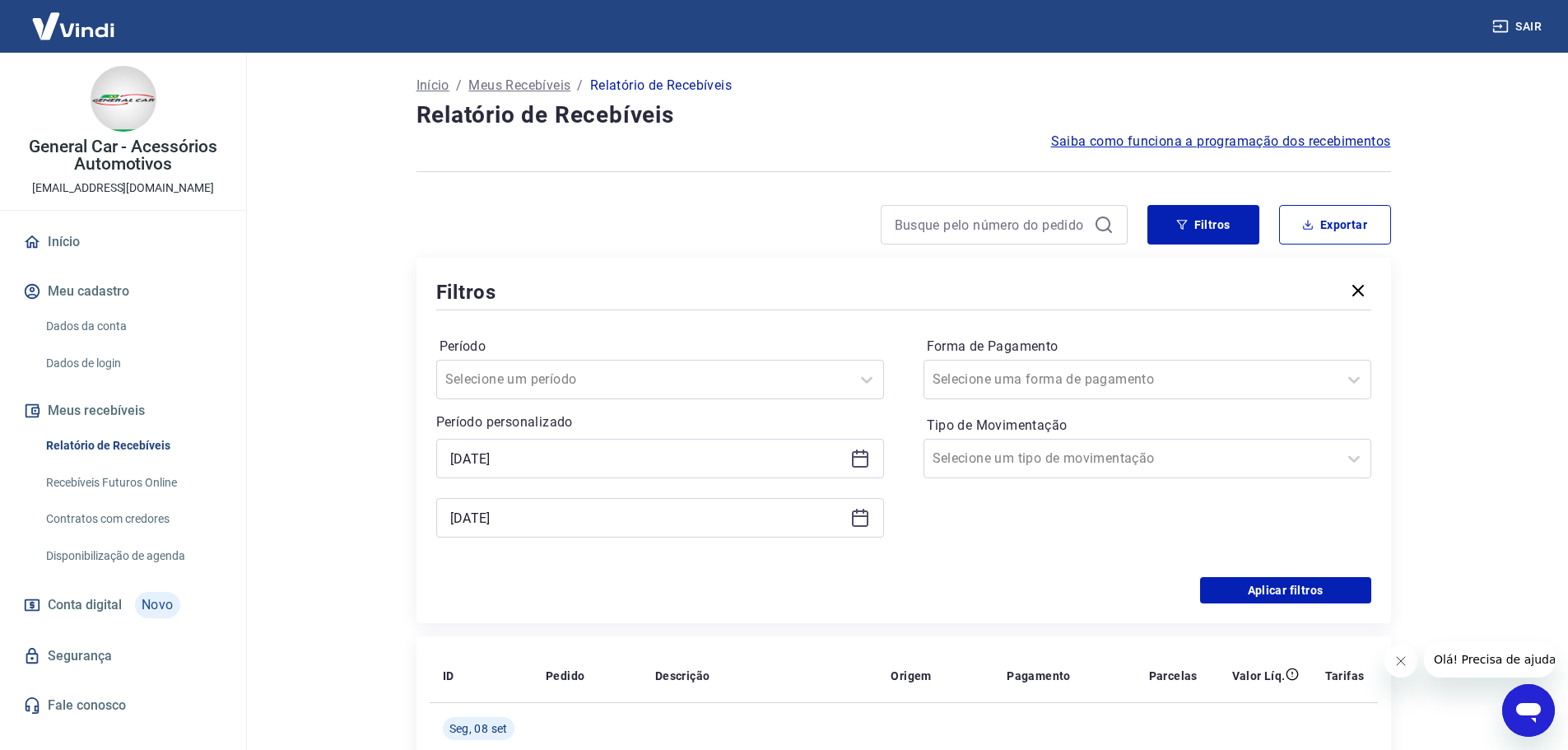
type input "[DATE]"
click at [503, 462] on input "[DATE]" at bounding box center [647, 458] width 393 height 25
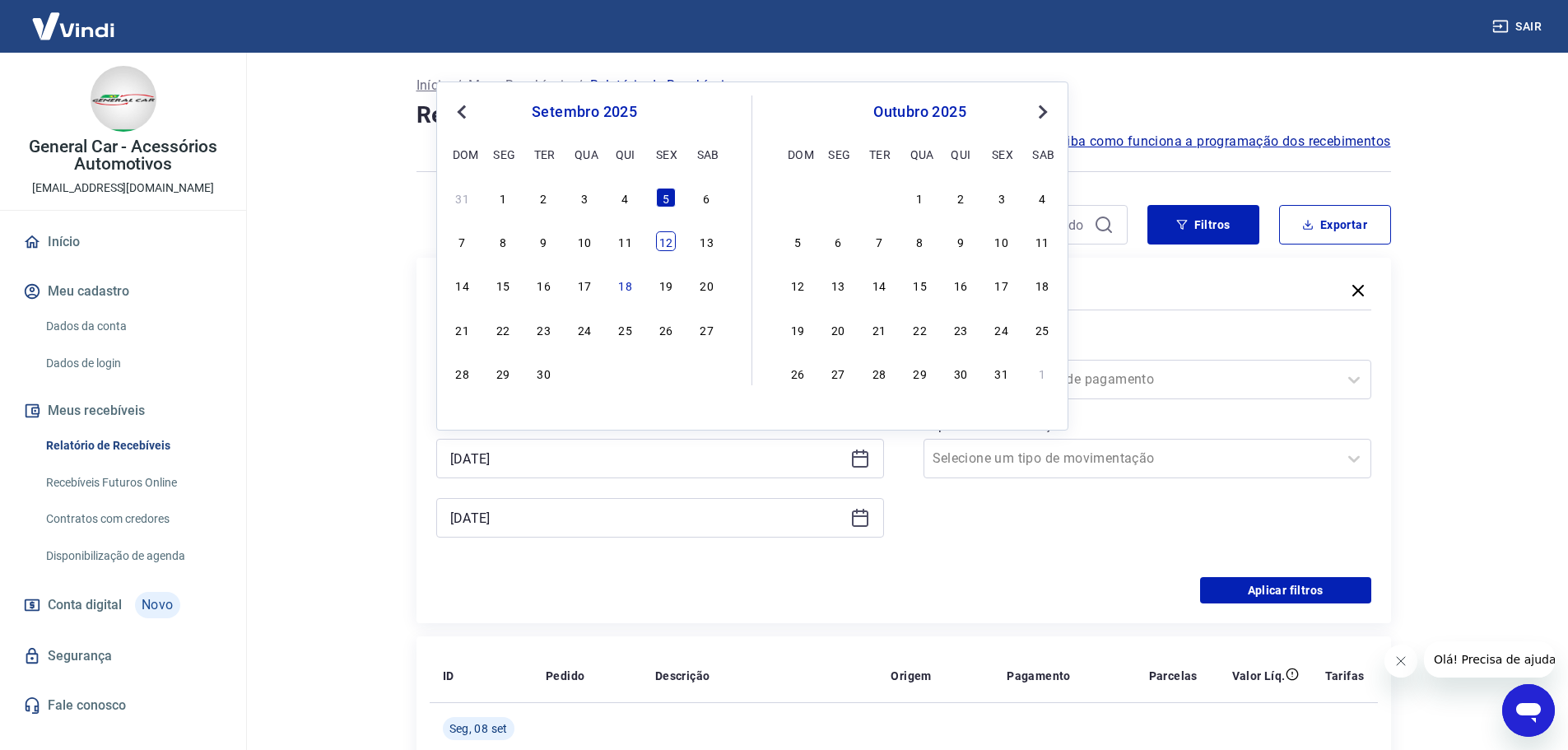
click at [676, 246] on div "12" at bounding box center [665, 241] width 20 height 20
type input "[DATE]"
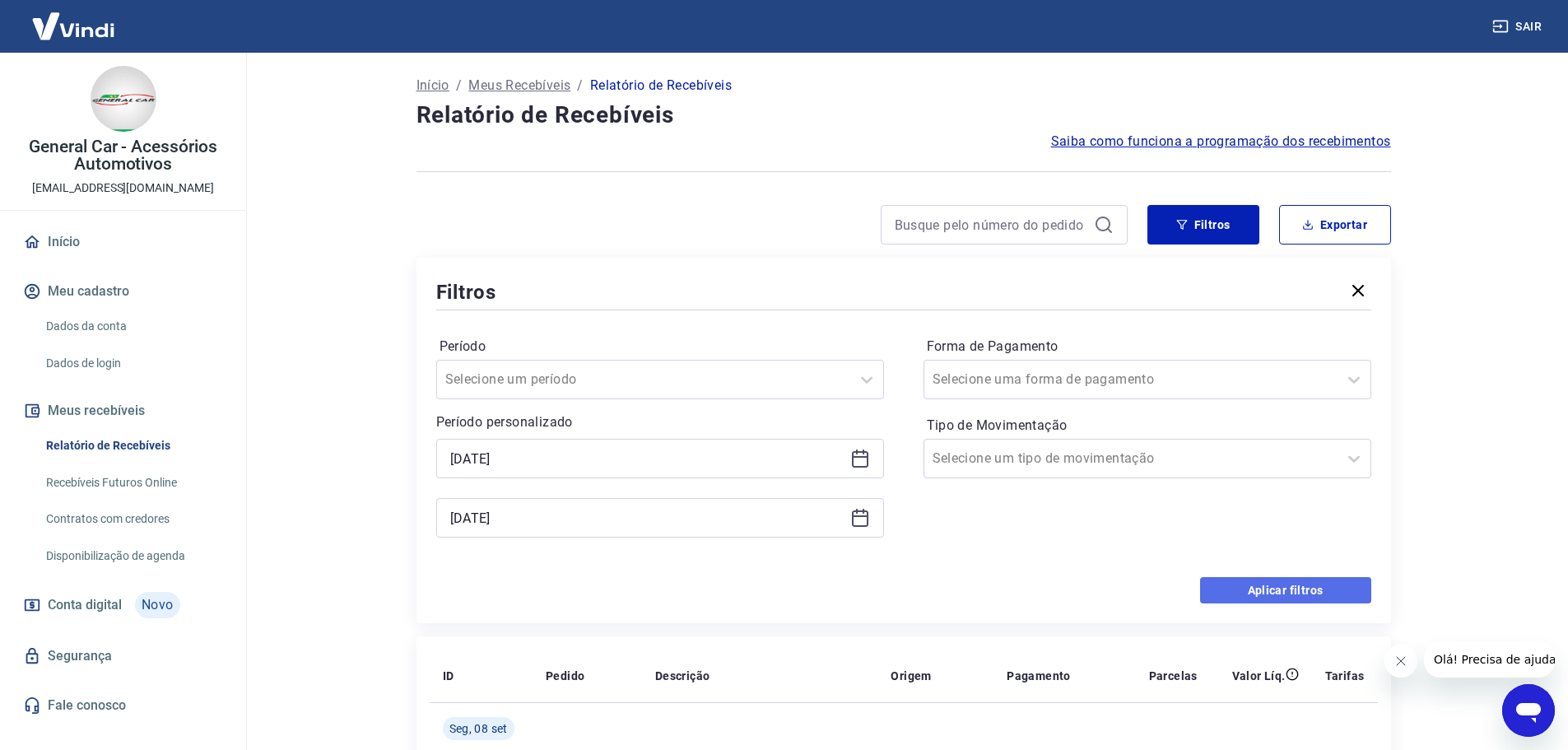
click at [1217, 599] on button "Aplicar filtros" at bounding box center [1285, 590] width 171 height 26
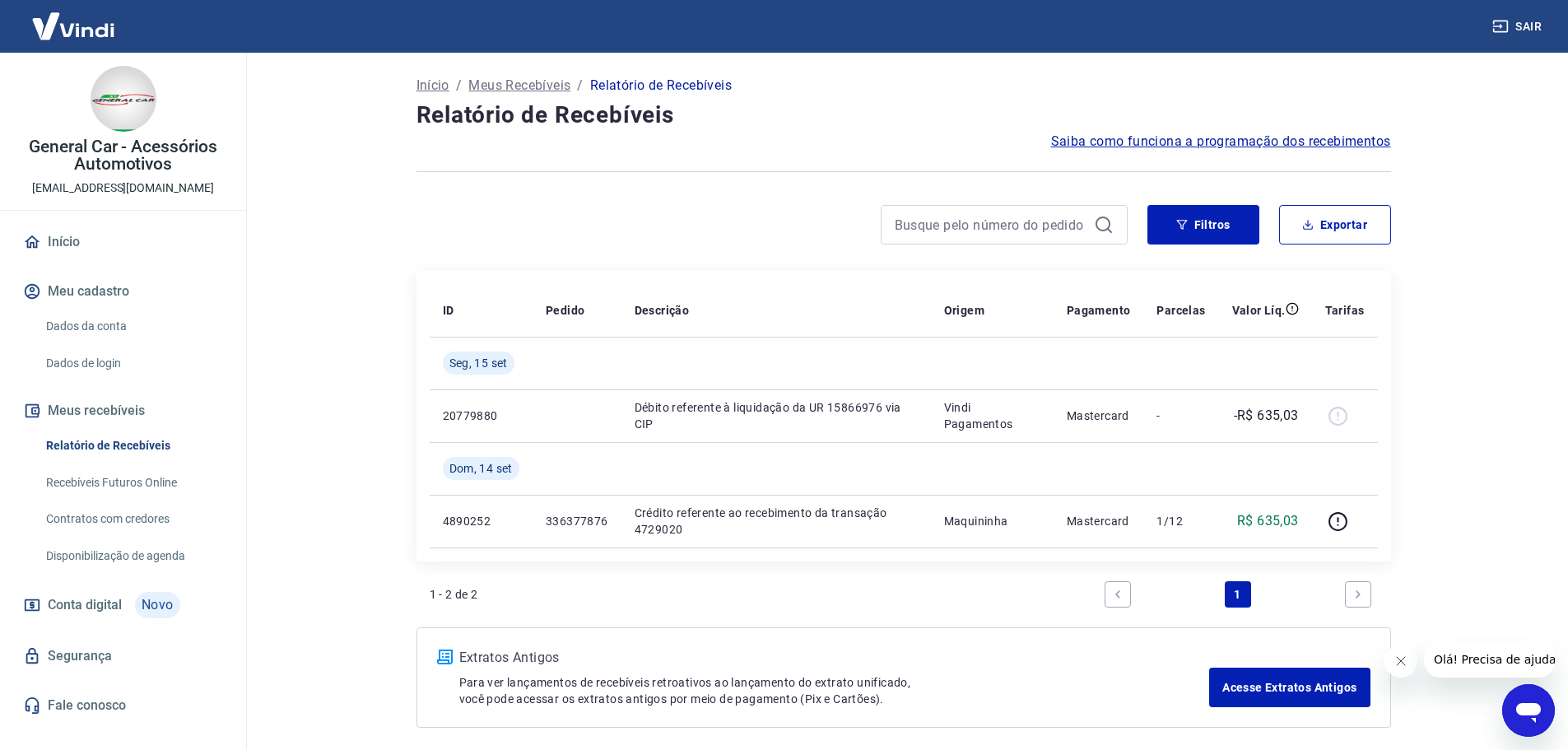
scroll to position [68, 0]
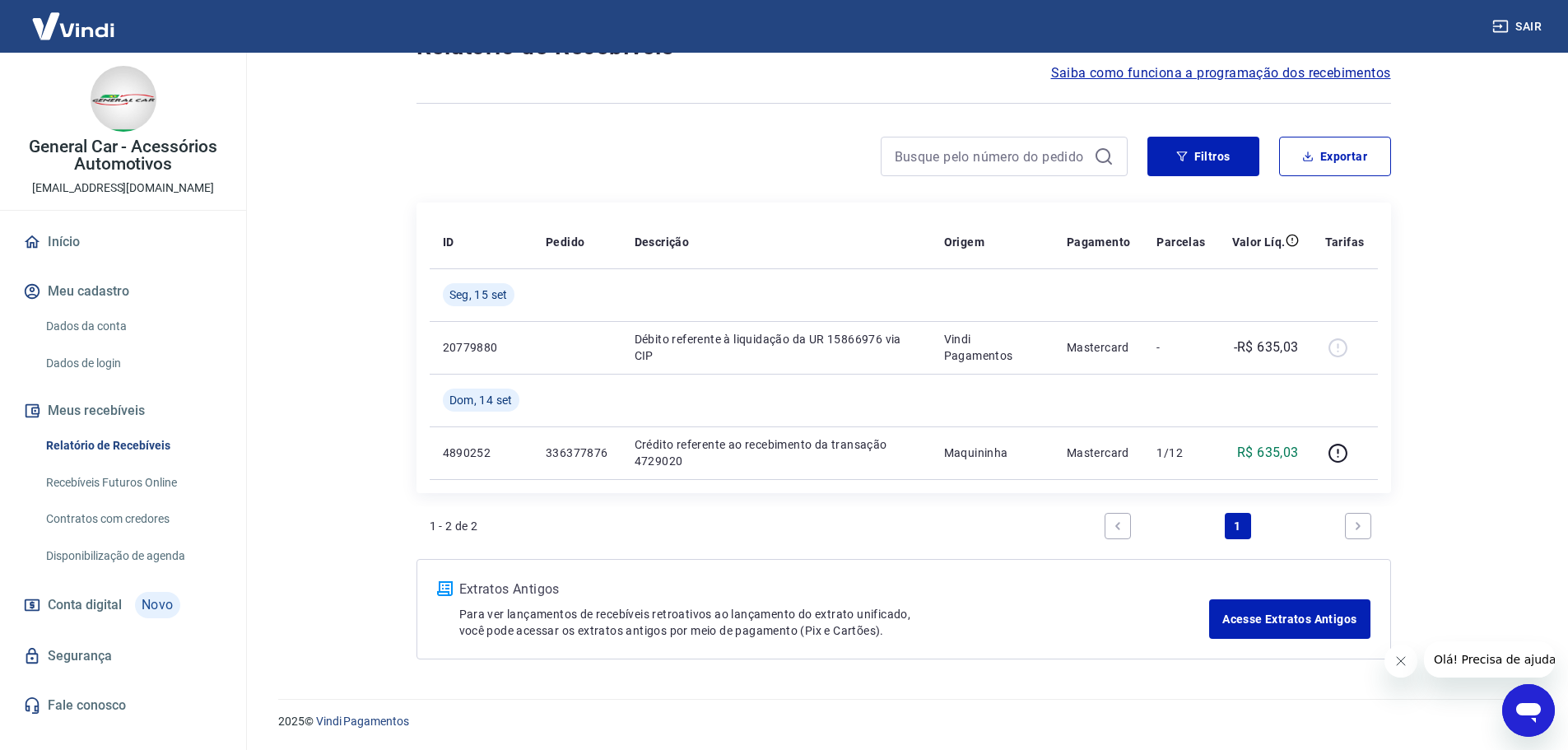
click at [1525, 712] on icon "Abrir janela de mensagens" at bounding box center [1529, 712] width 25 height 20
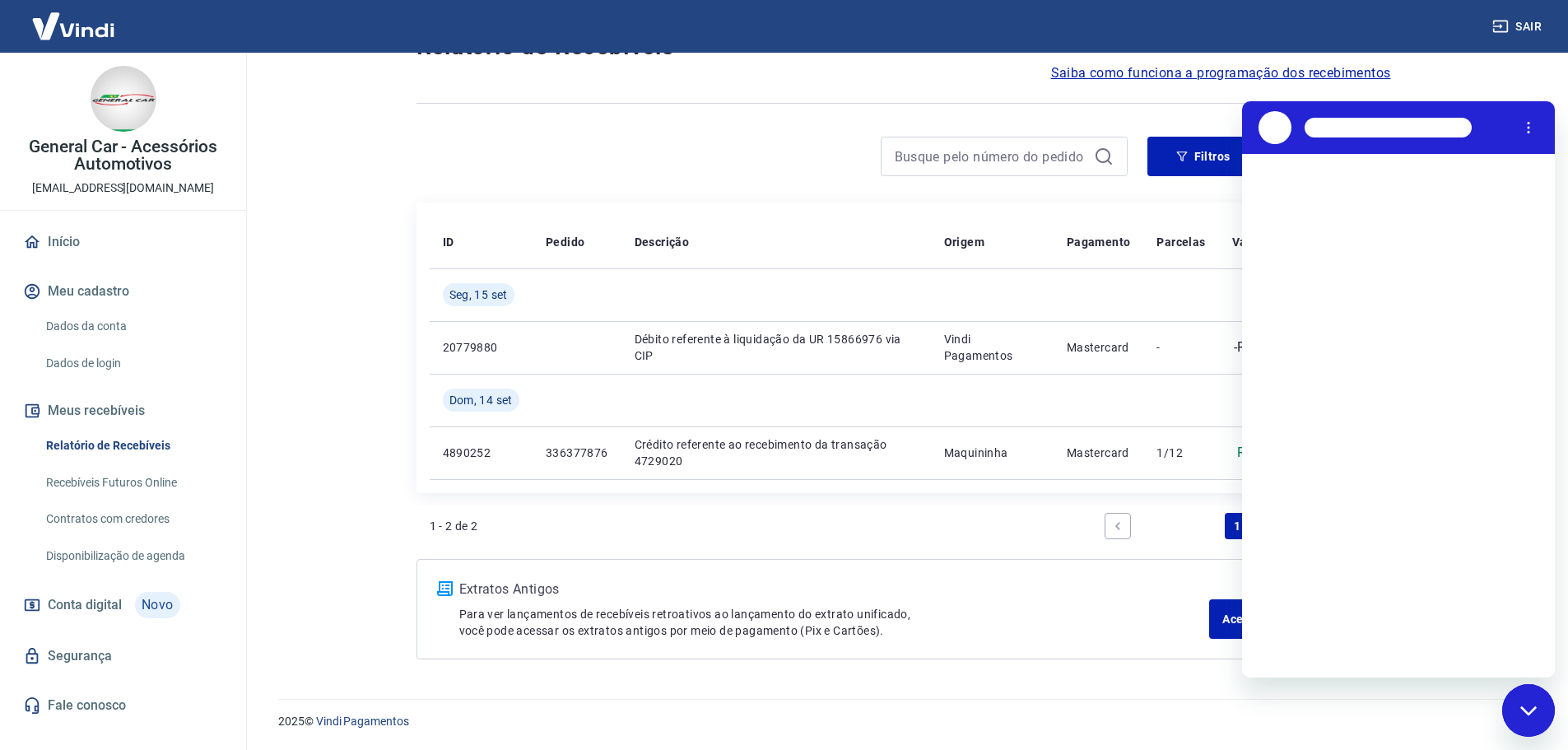
scroll to position [0, 0]
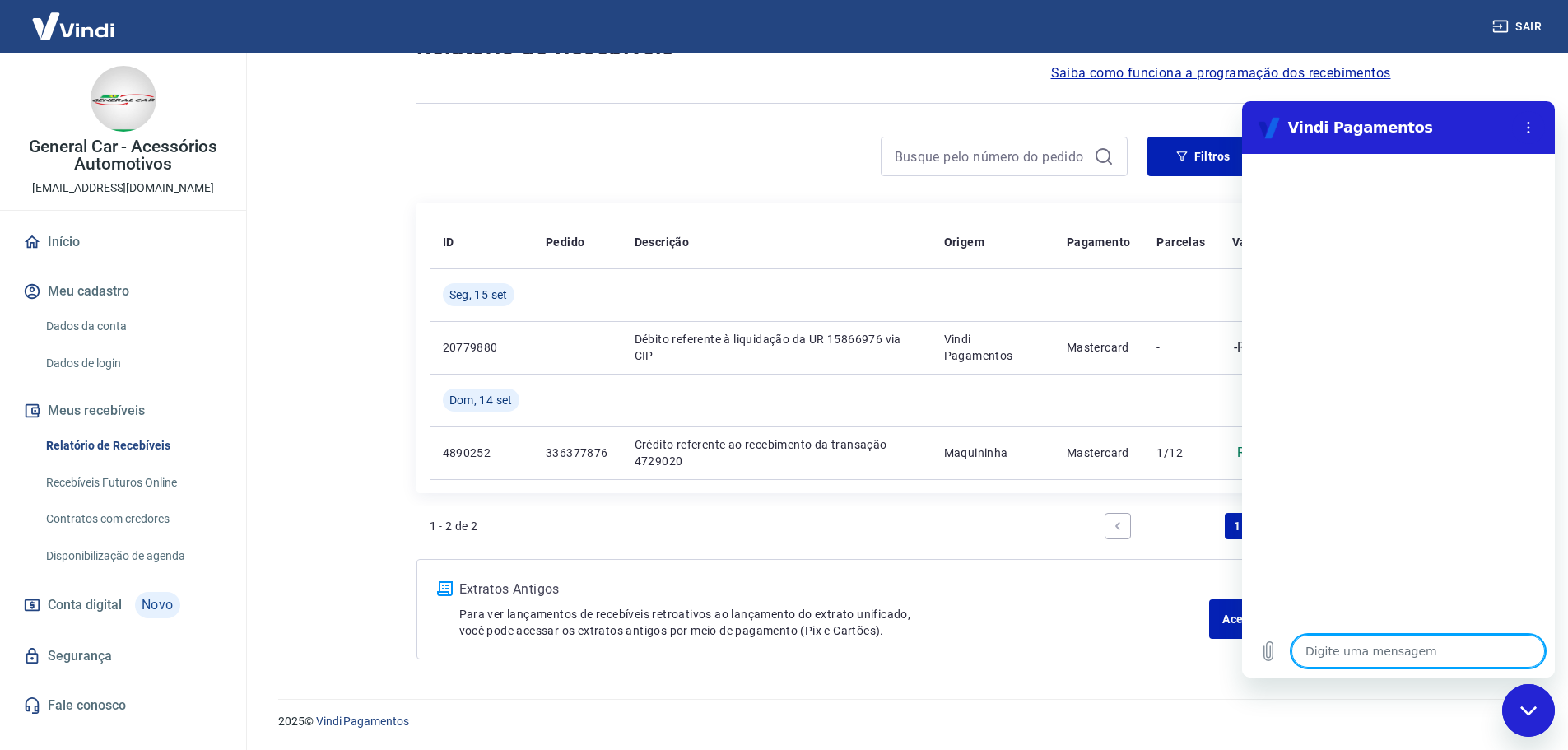
type textarea "b"
type textarea "x"
type textarea "bO"
type textarea "x"
type textarea "bOA"
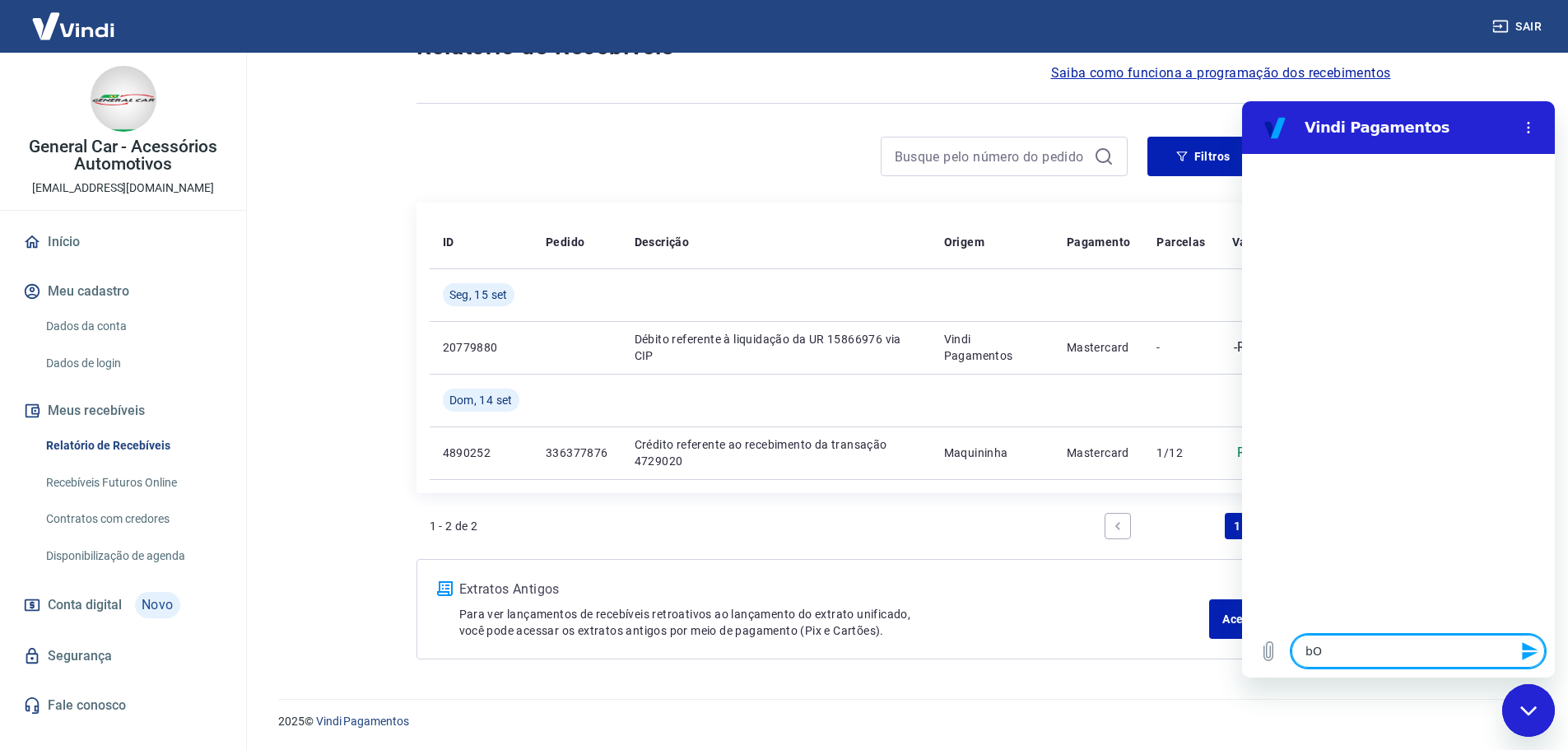
type textarea "x"
type textarea "bOA"
type textarea "x"
type textarea "bOA T"
type textarea "x"
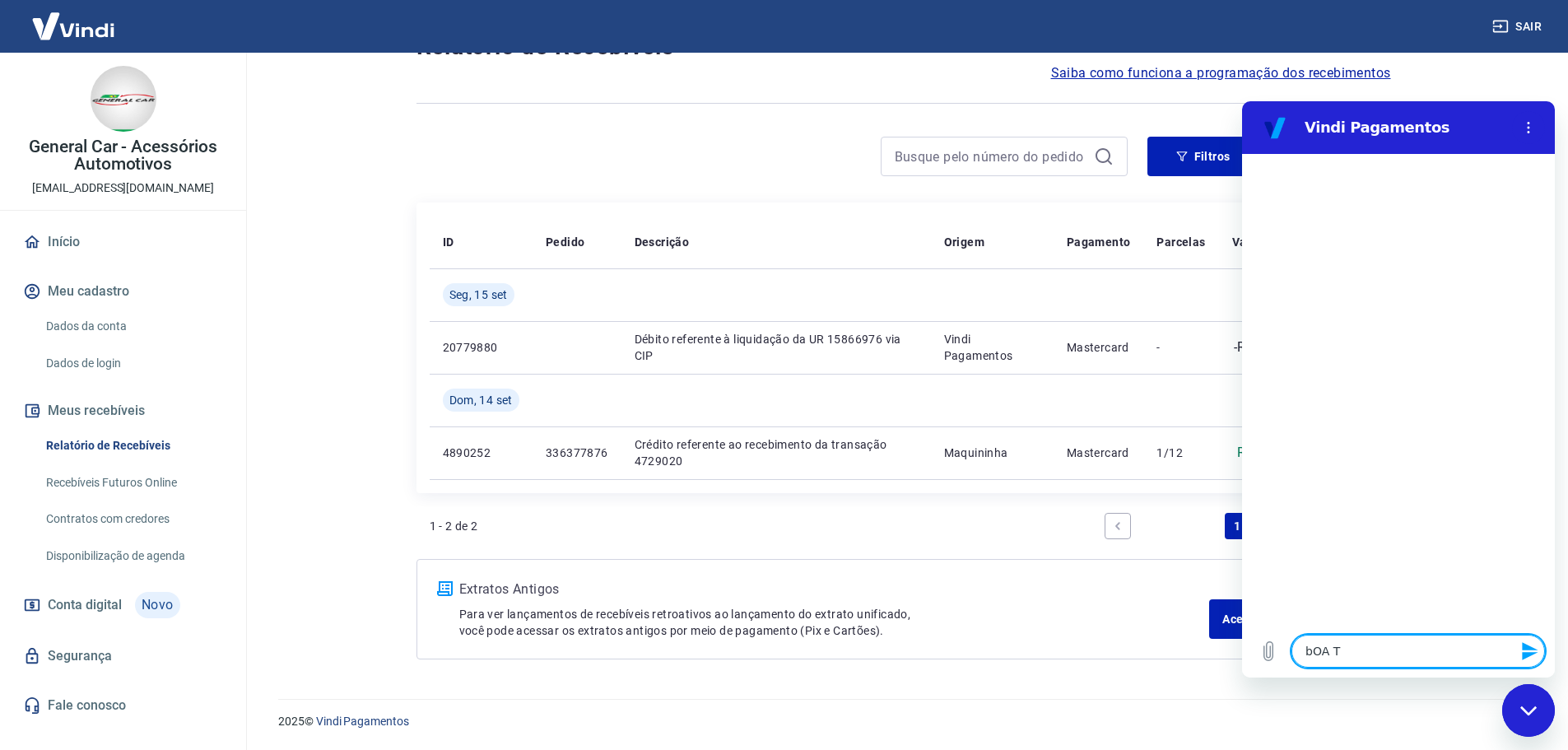
type textarea "bOA TA"
type textarea "x"
type textarea "bOA TAR"
type textarea "x"
type textarea "bOA TARD"
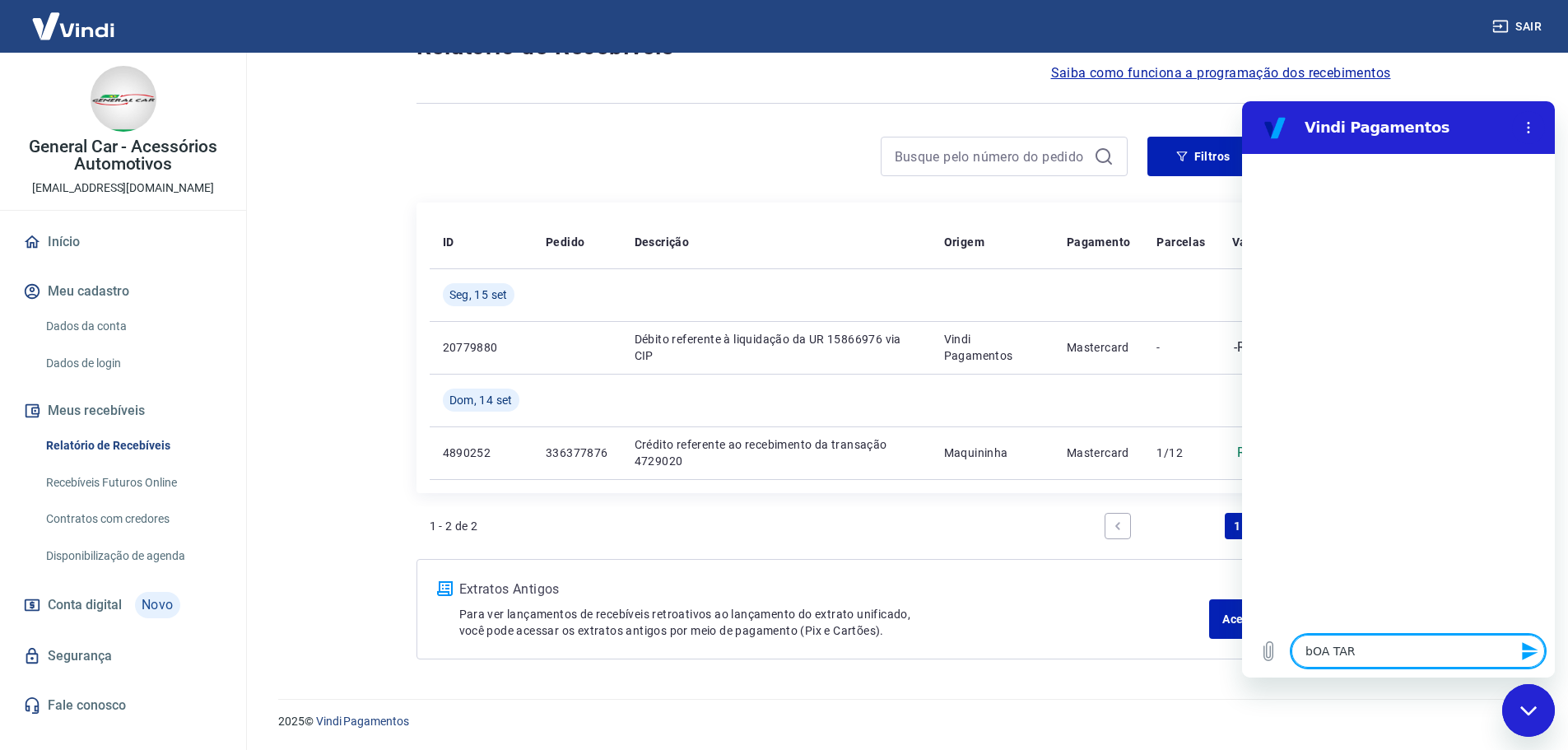
type textarea "x"
type textarea "bOA TARDE"
type textarea "x"
type textarea "bOA TARD"
type textarea "x"
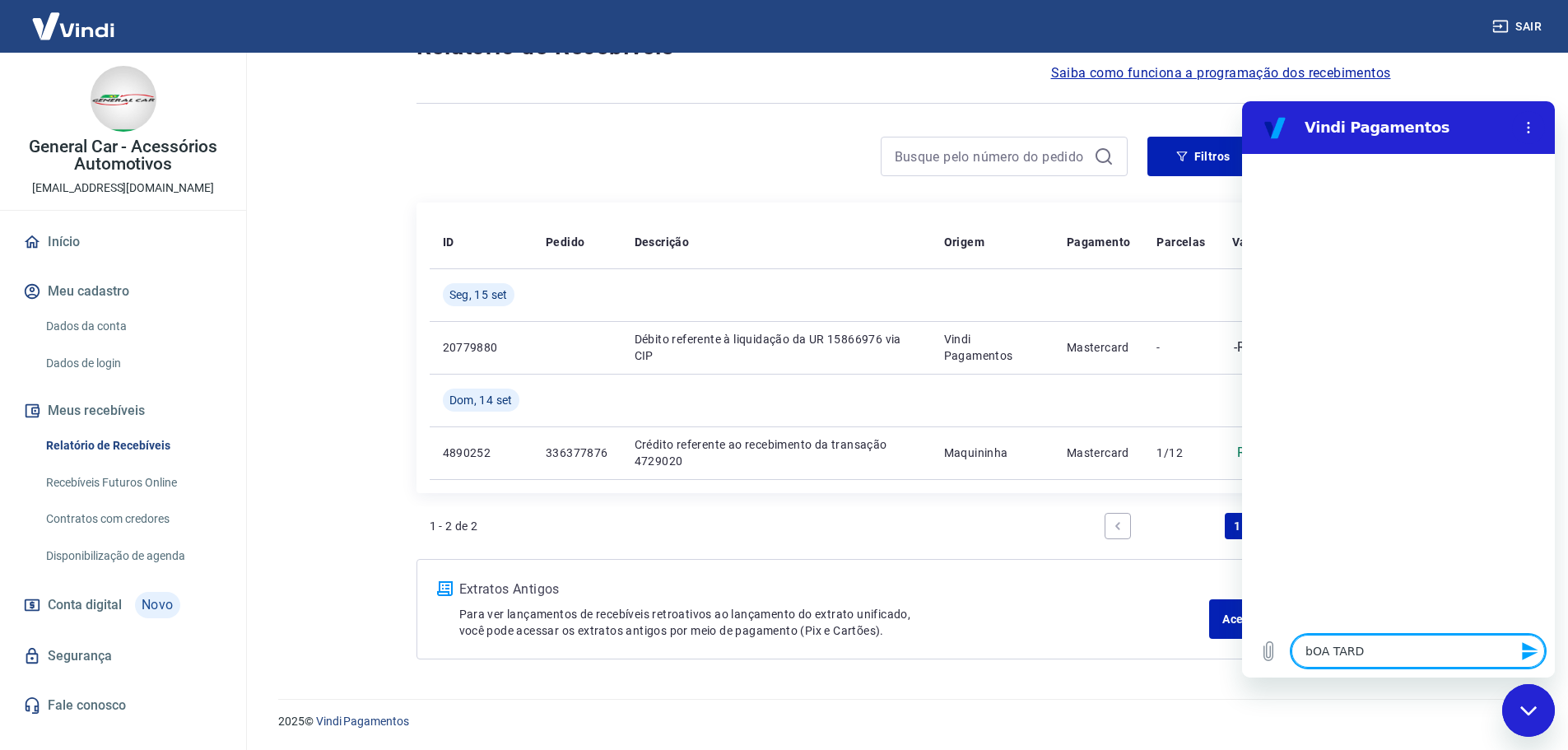
type textarea "bOA TAR"
type textarea "x"
type textarea "bOA TA"
type textarea "x"
type textarea "bOA T"
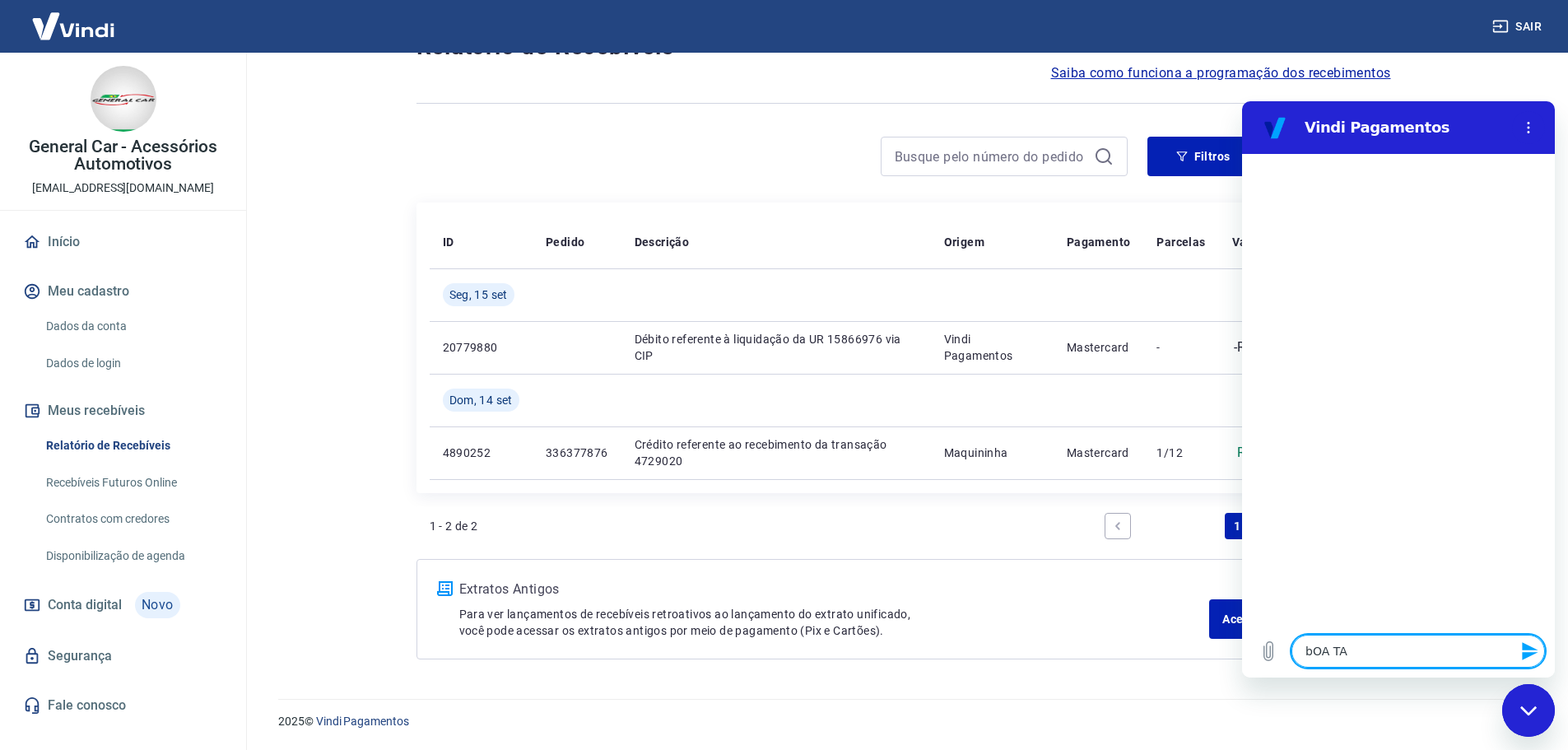
type textarea "x"
type textarea "bOA"
type textarea "x"
type textarea "bOA"
type textarea "x"
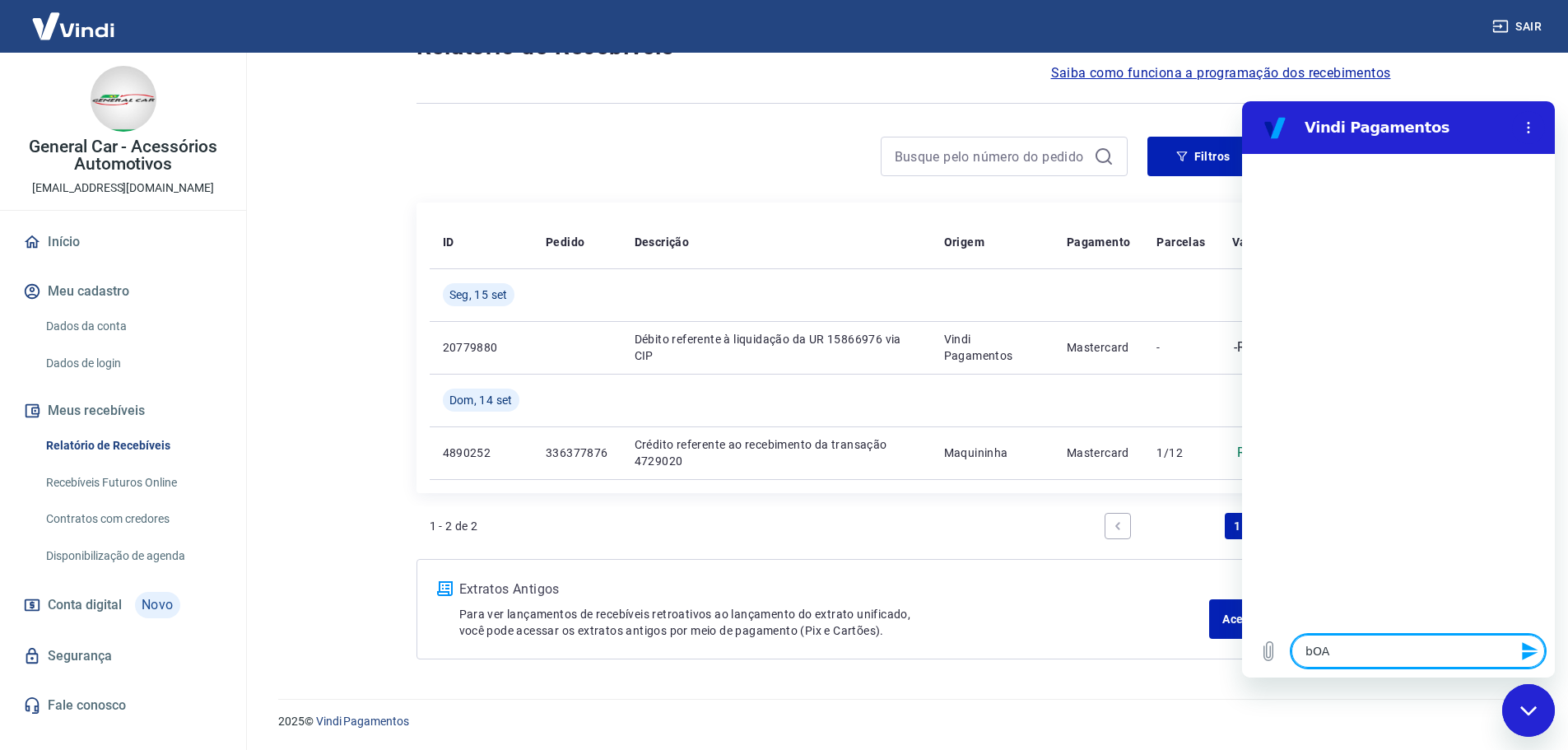
type textarea "bO"
type textarea "x"
type textarea "b"
type textarea "x"
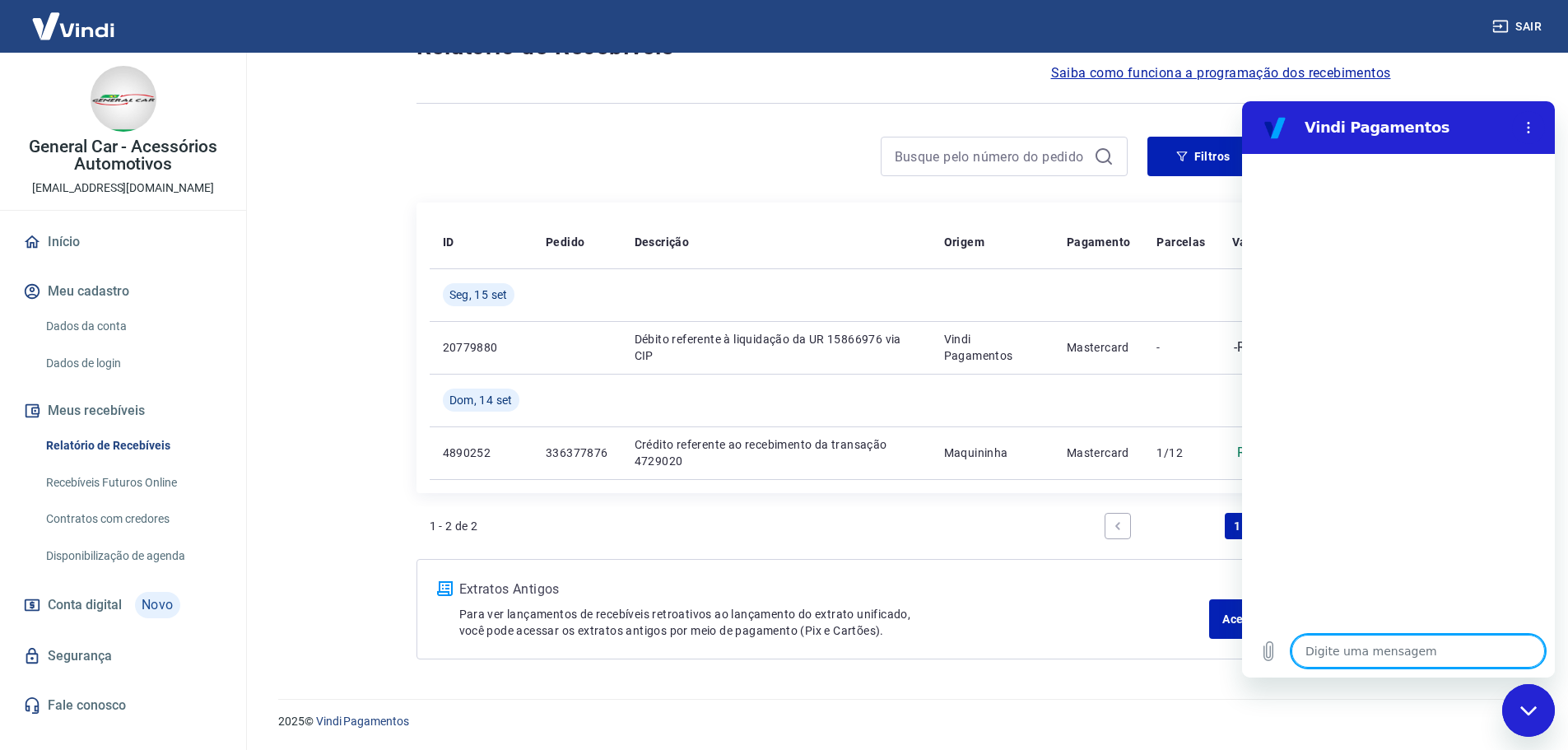
type textarea "B"
type textarea "x"
type textarea "Bo"
type textarea "x"
type textarea "Boa"
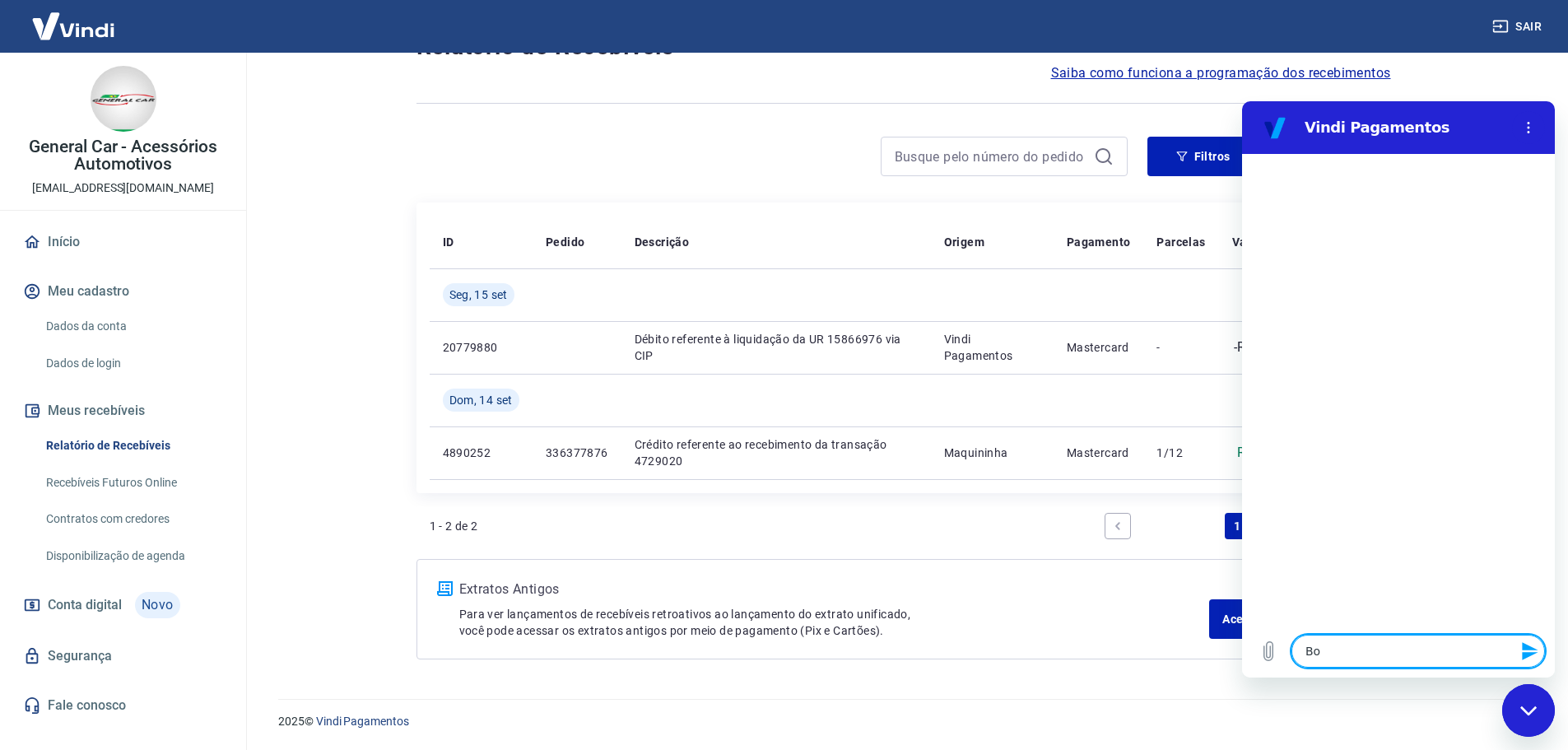
type textarea "x"
type textarea "Boa"
type textarea "x"
type textarea "Boa t"
type textarea "x"
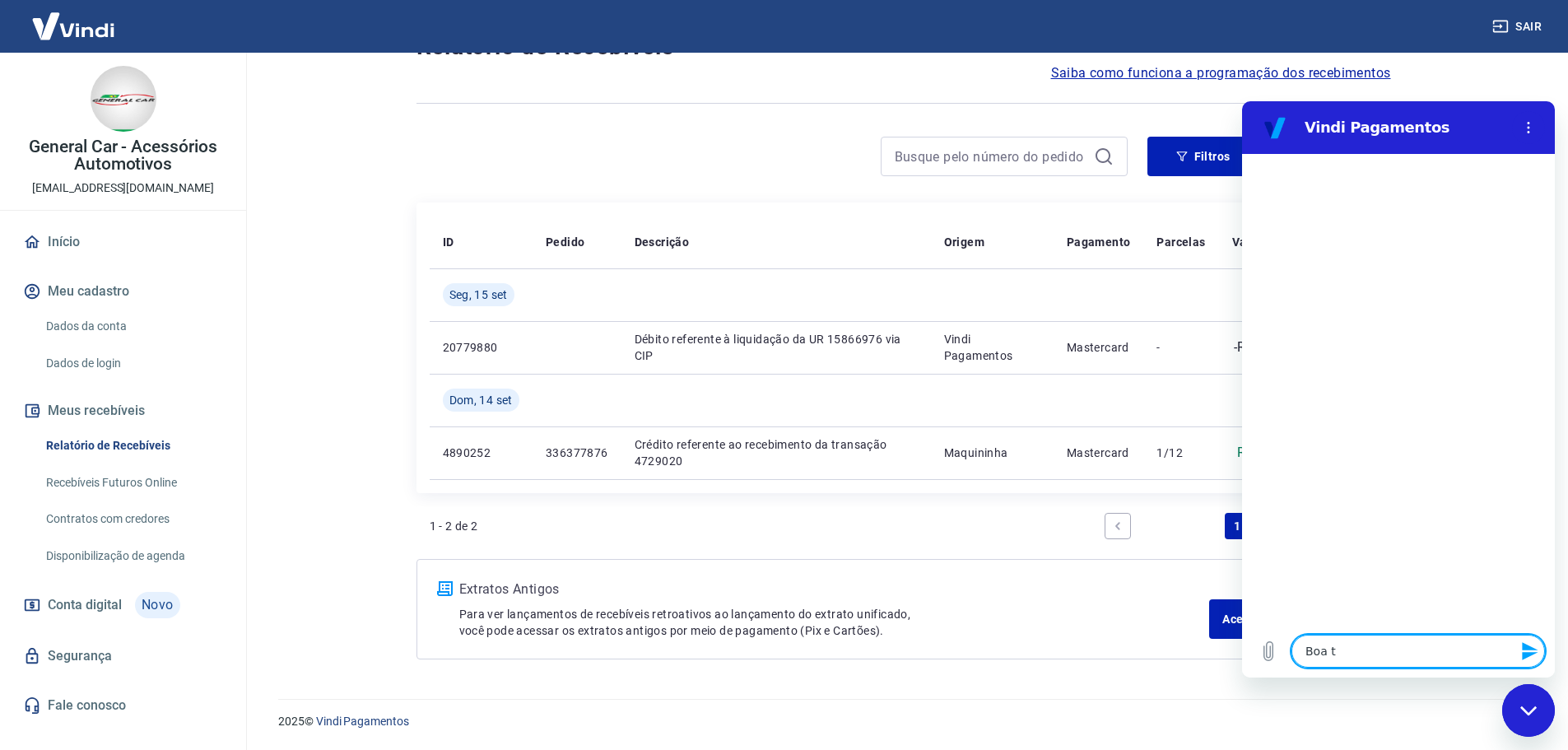
type textarea "Boa ta"
type textarea "x"
type textarea "Boa tar"
type textarea "x"
type textarea "Boa tard"
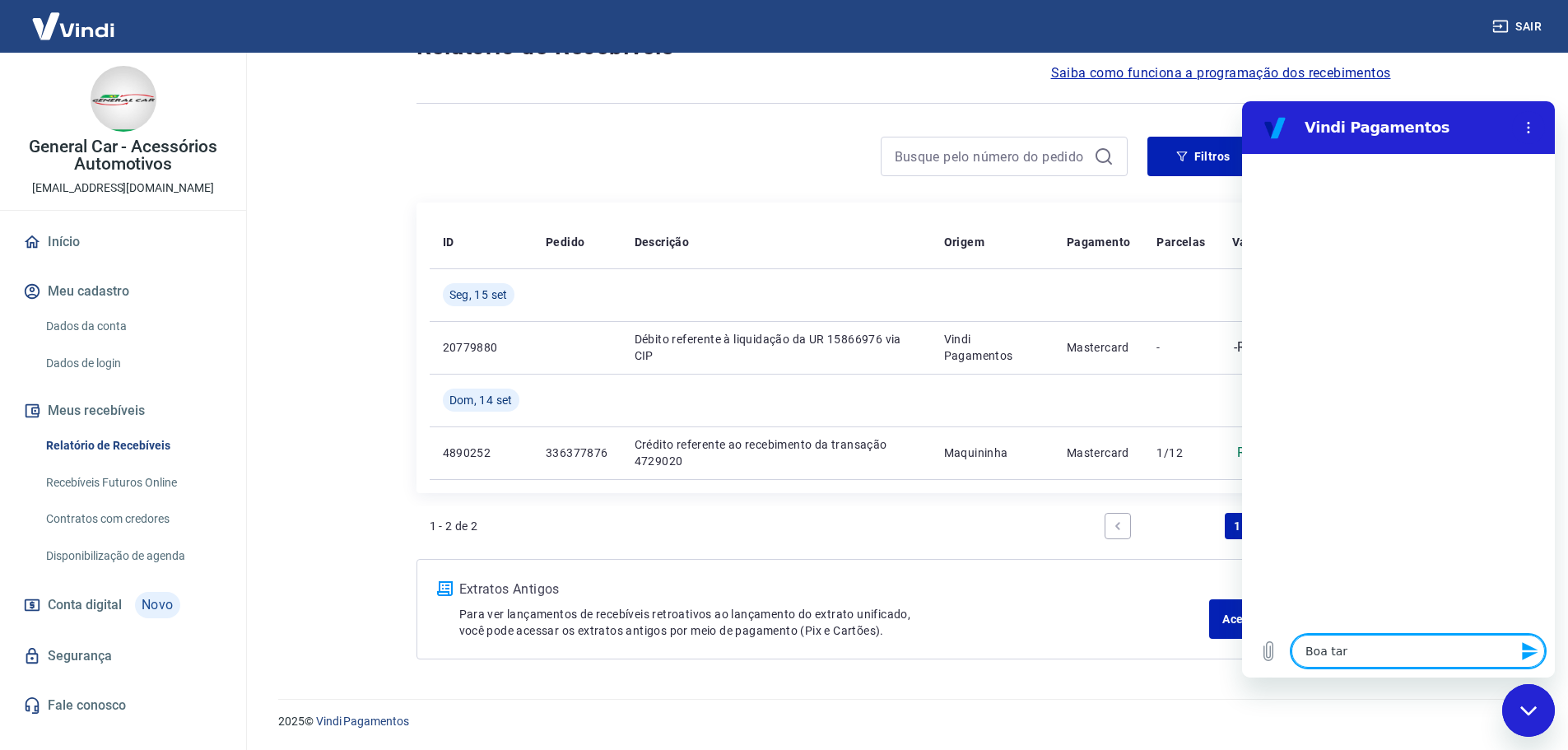
type textarea "x"
type textarea "Boa tarde"
type textarea "x"
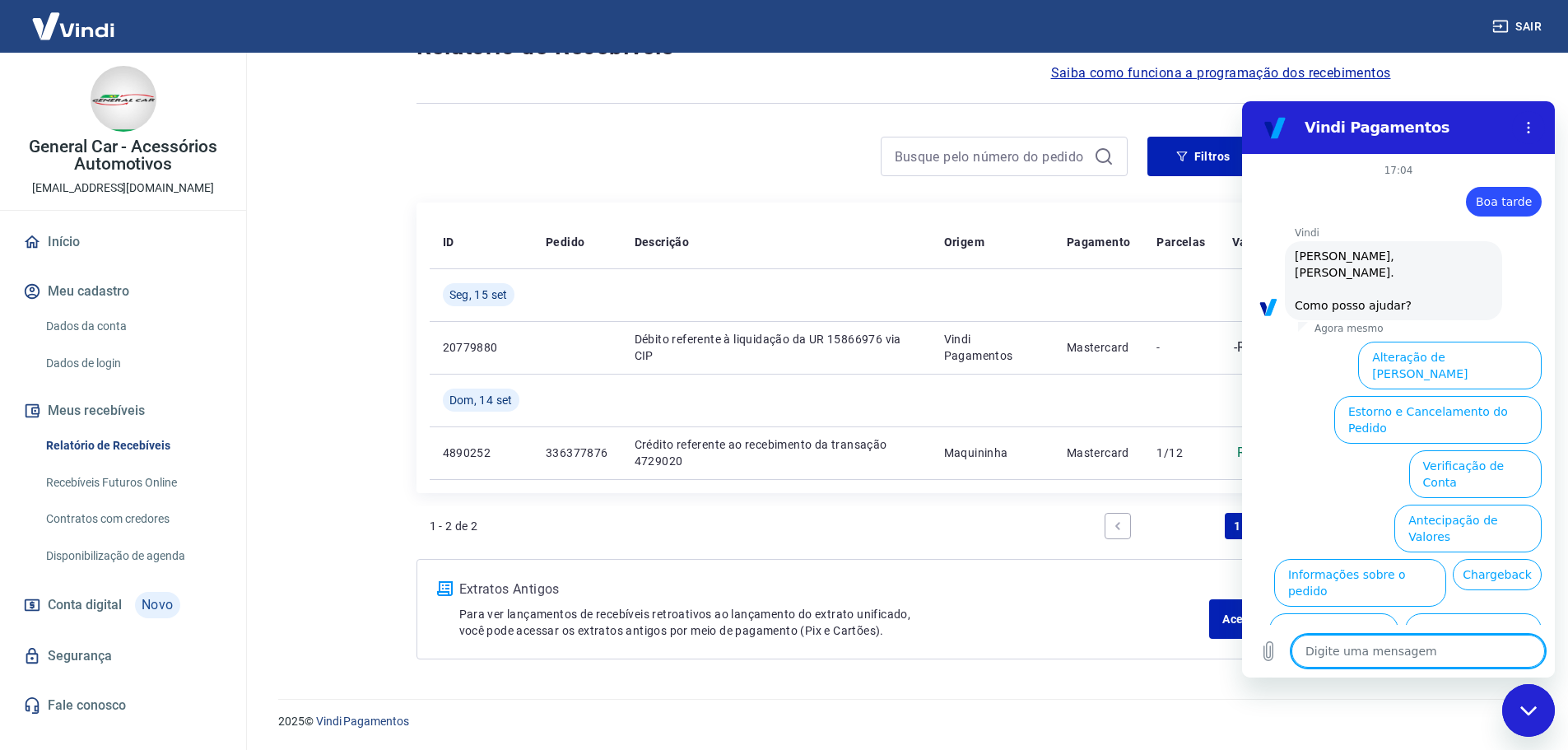
scroll to position [55, 0]
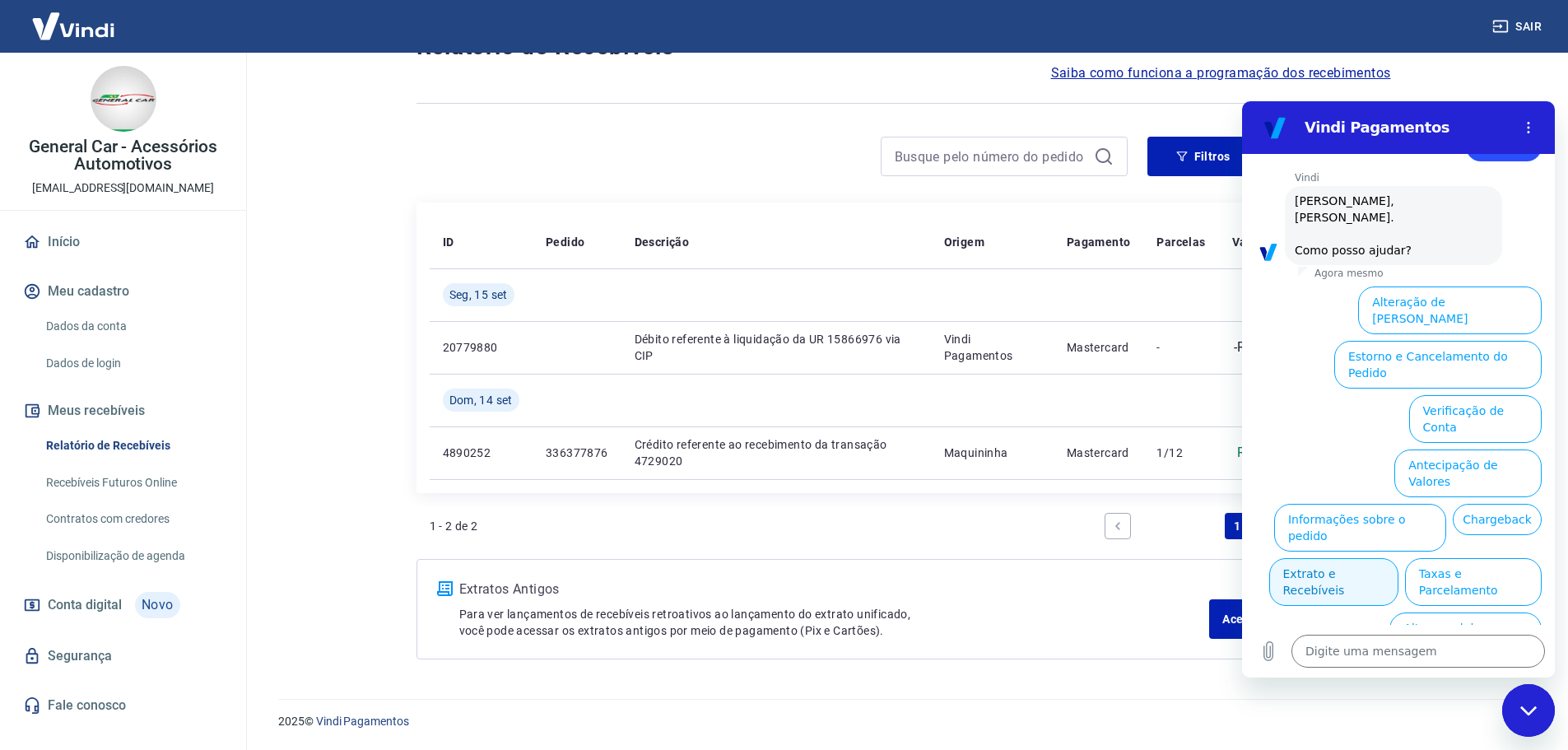
click at [1399, 558] on button "Extrato e Recebíveis" at bounding box center [1334, 582] width 129 height 48
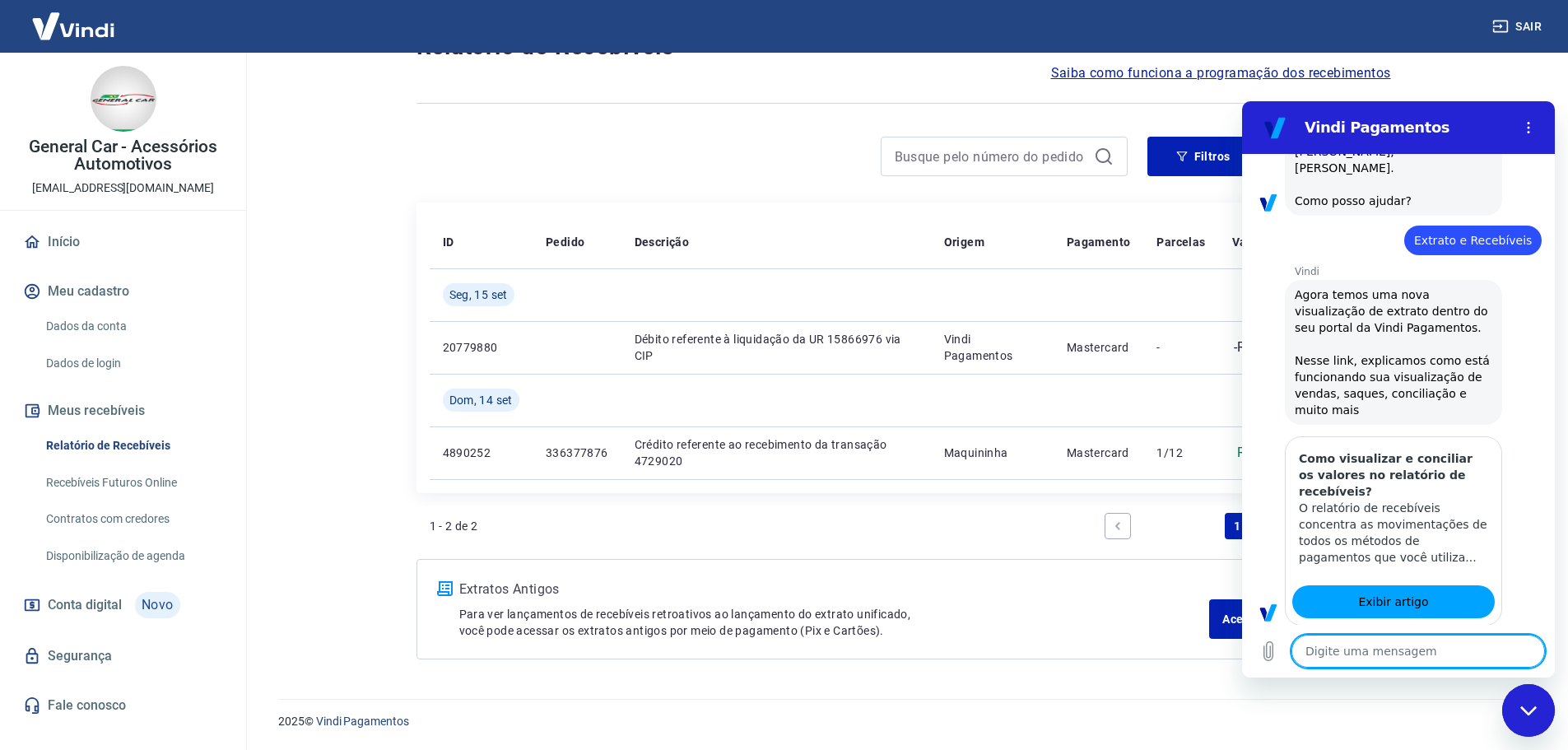
type textarea "x"
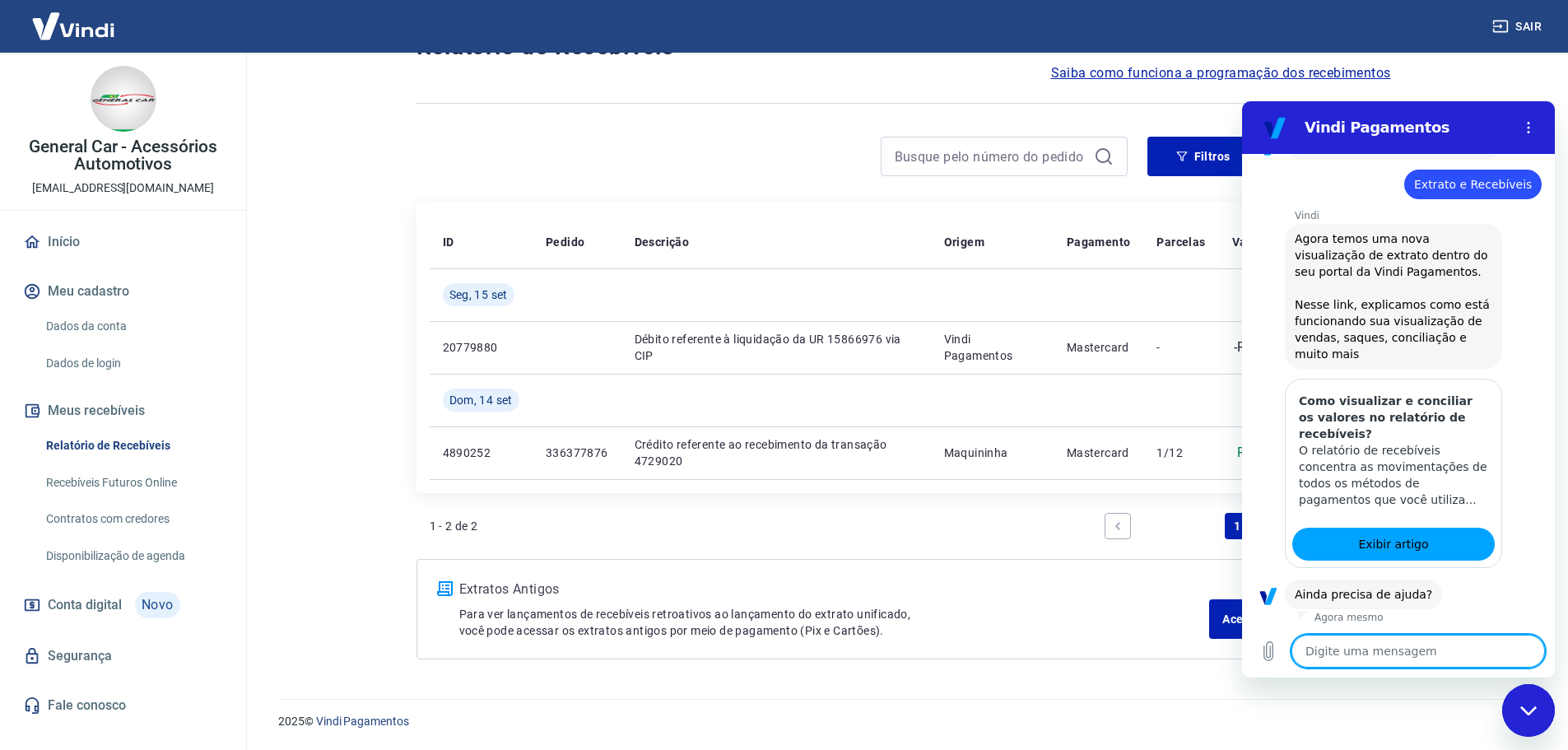
scroll to position [201, 0]
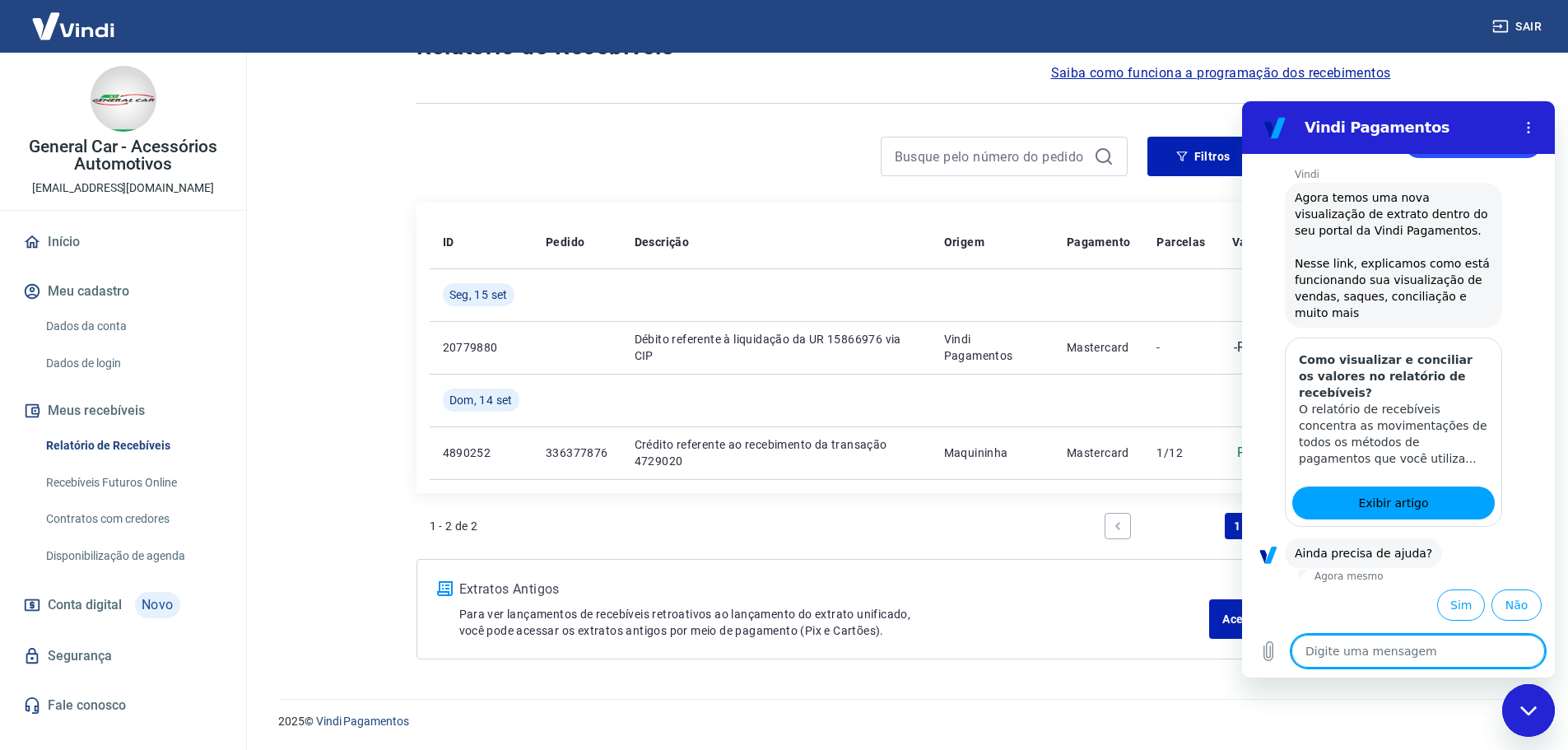
type textarea "p"
type textarea "x"
type textarea "pr"
type textarea "x"
type textarea "pre"
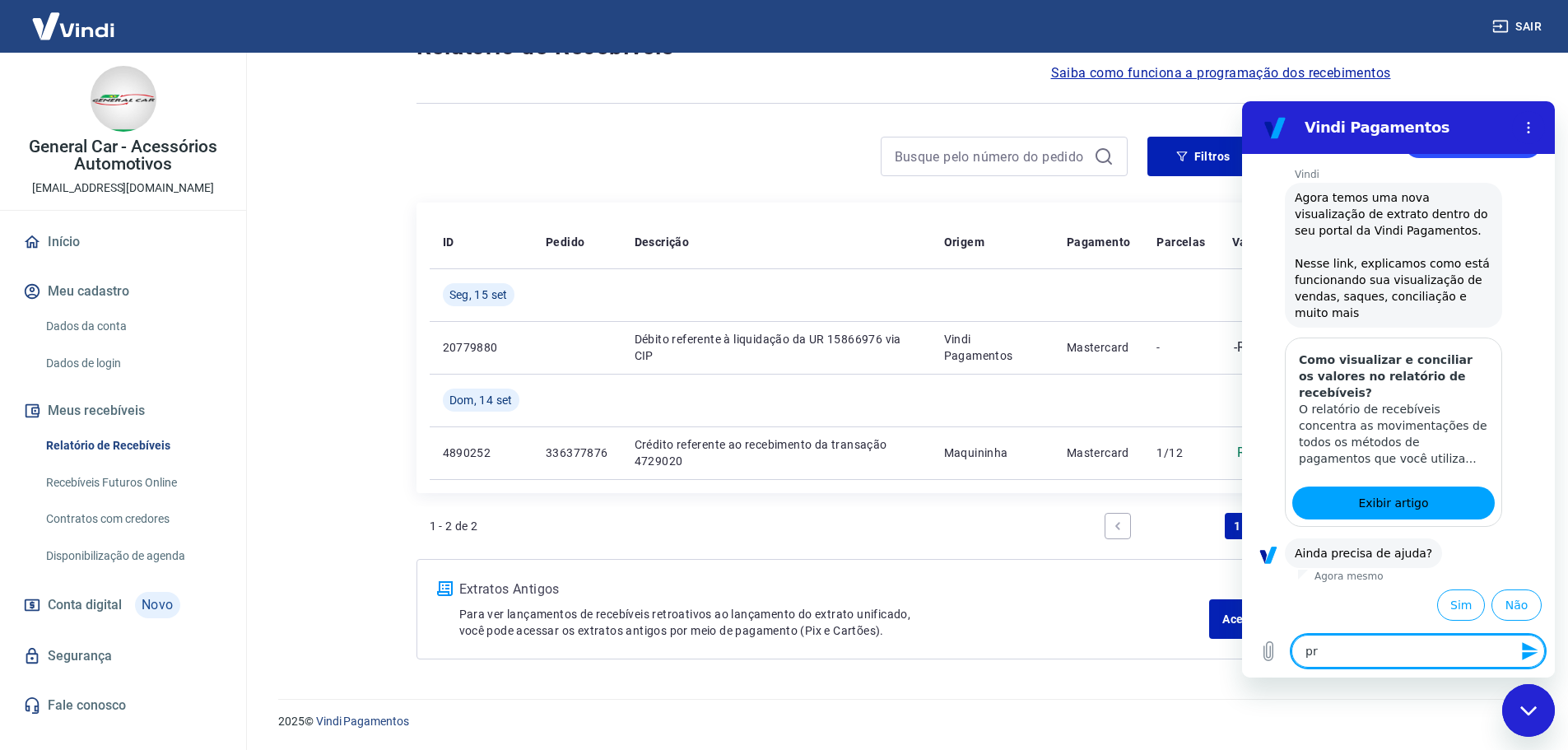
type textarea "x"
type textarea "prec"
type textarea "x"
type textarea "preci"
type textarea "x"
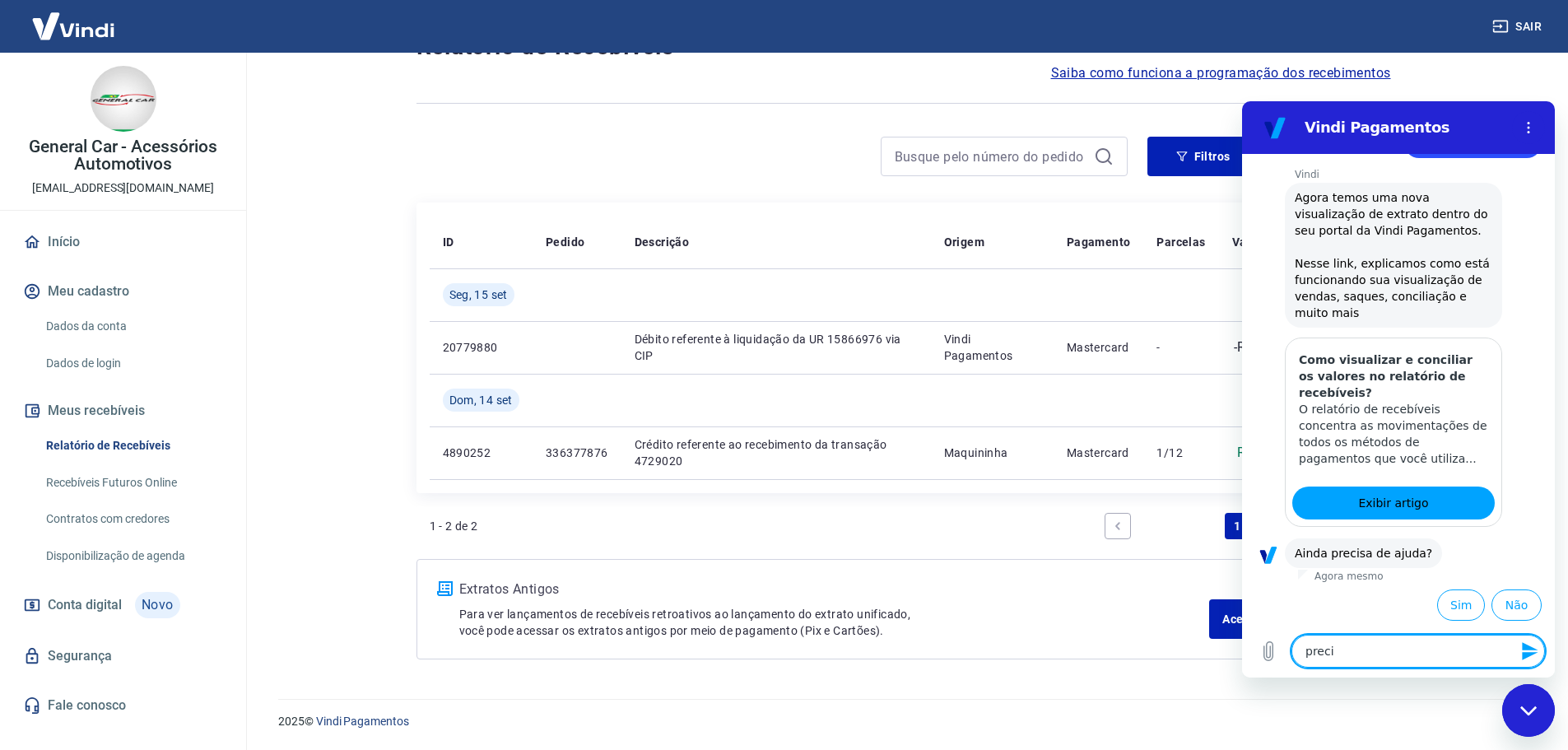
type textarea "precis"
type textarea "x"
type textarea "preciso"
type textarea "x"
type textarea "preciso"
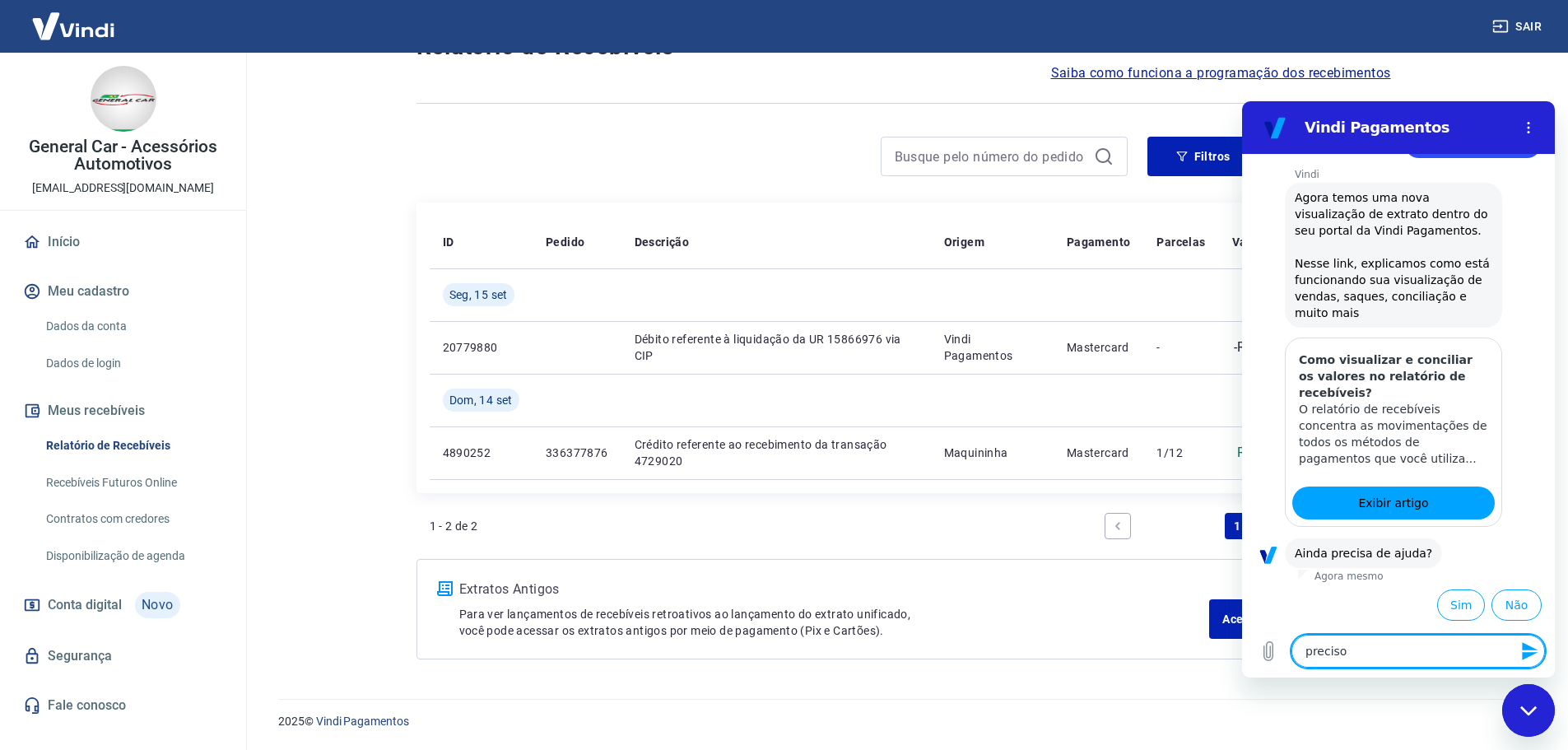
type textarea "x"
type textarea "preciso d"
type textarea "x"
type textarea "preciso de"
type textarea "x"
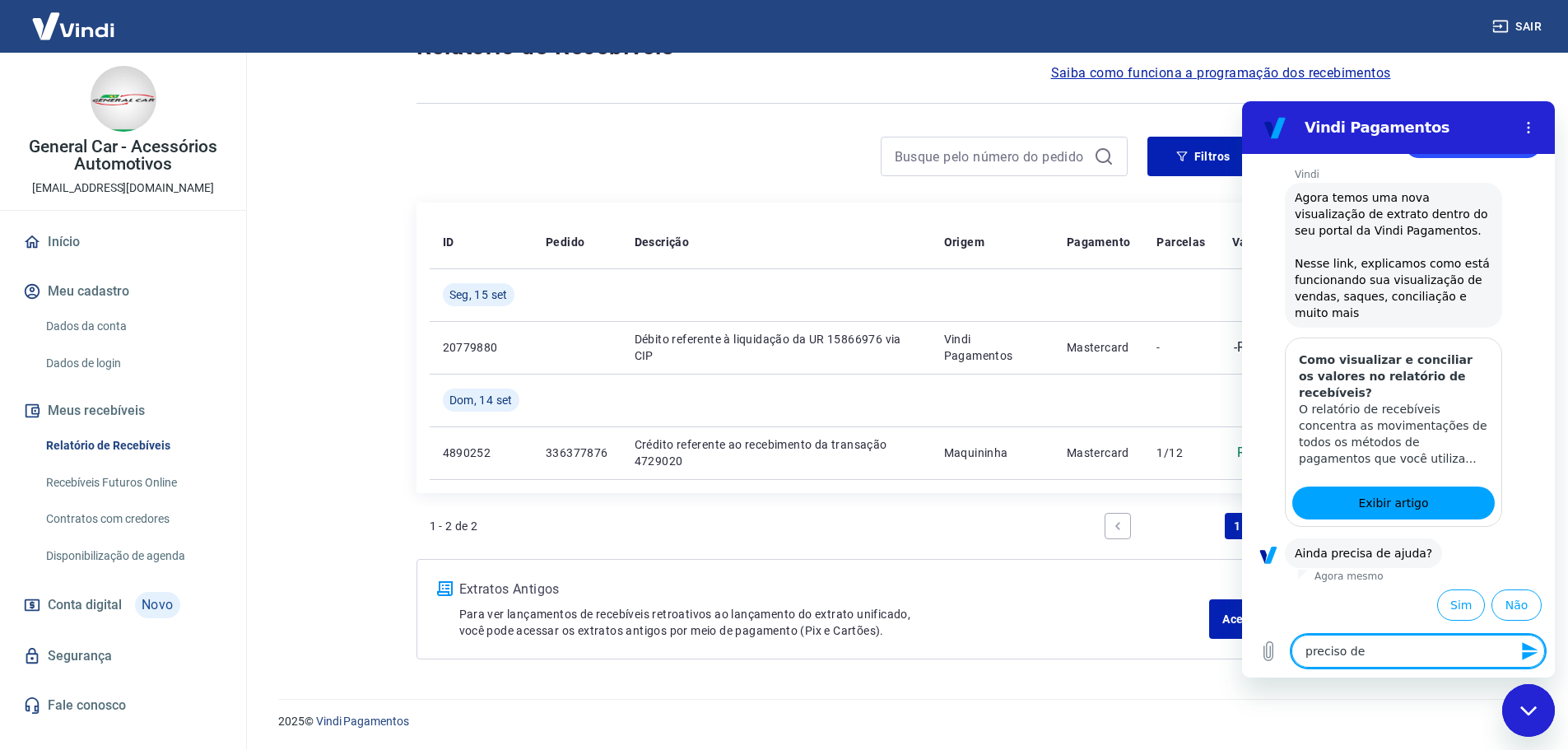
type textarea "preciso de"
type textarea "x"
type textarea "preciso de a"
type textarea "x"
type textarea "preciso de at"
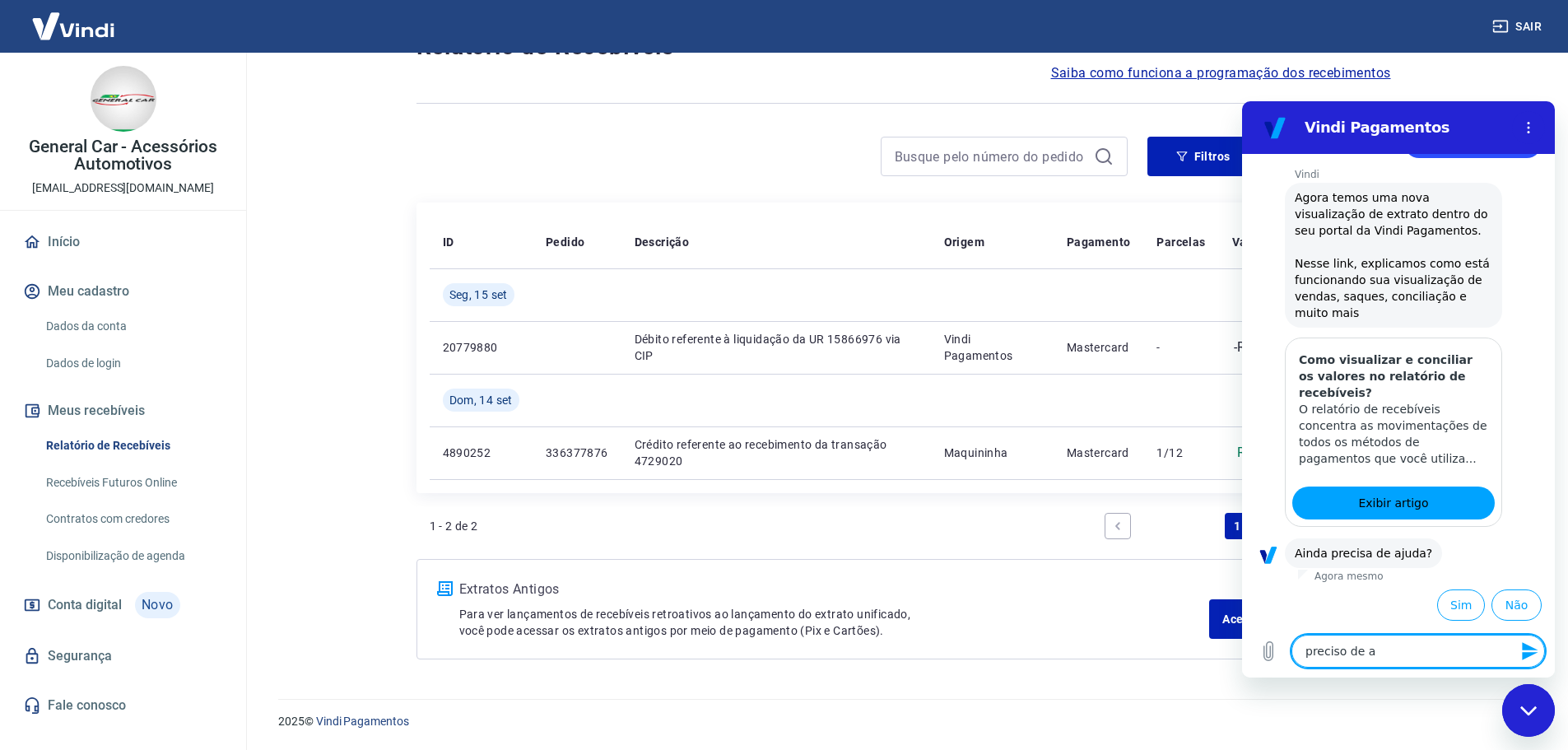
type textarea "x"
type textarea "preciso de ate"
type textarea "x"
type textarea "preciso de aten"
type textarea "x"
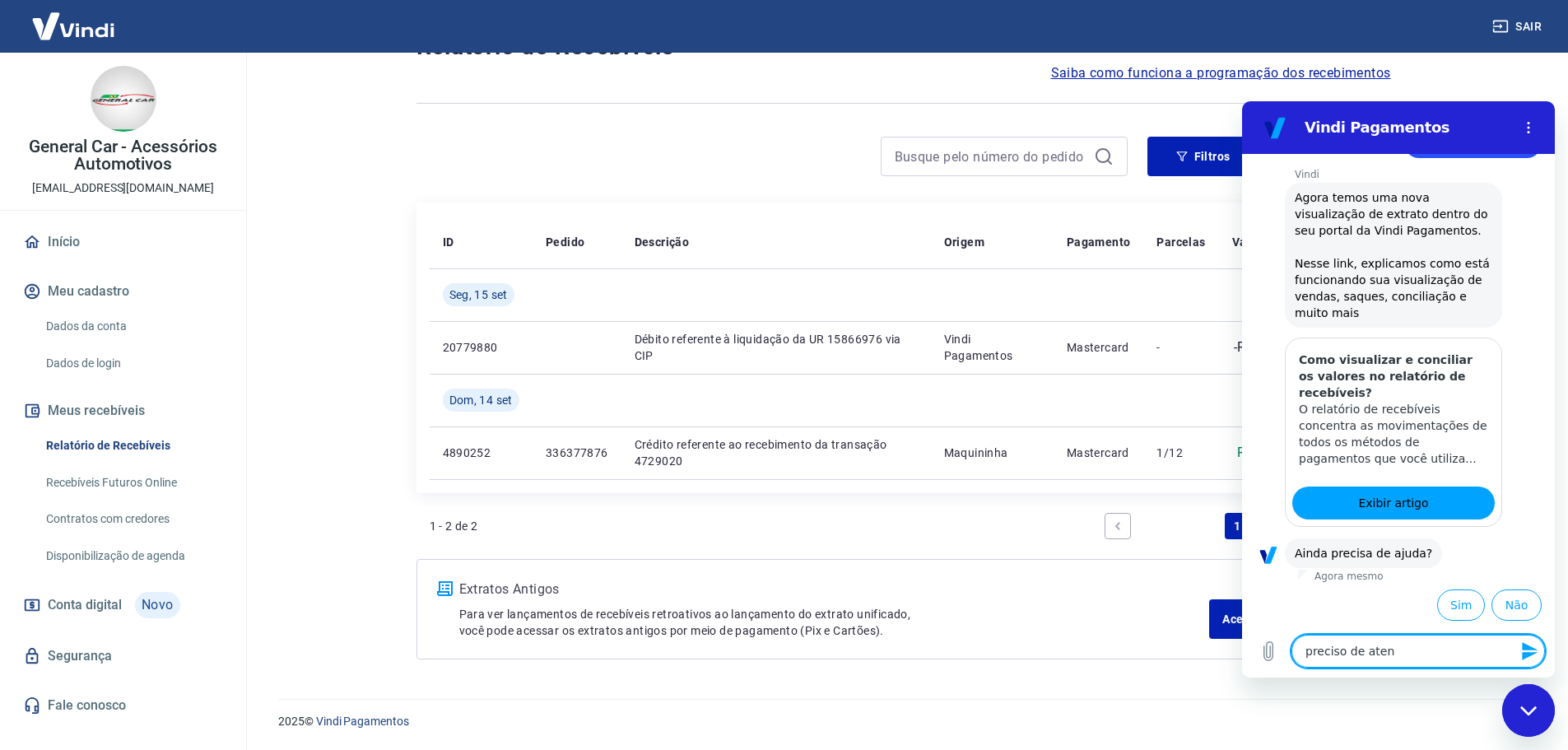
type textarea "preciso de ateni"
type textarea "x"
type textarea "preciso de atenid"
type textarea "x"
type textarea "preciso de ateni"
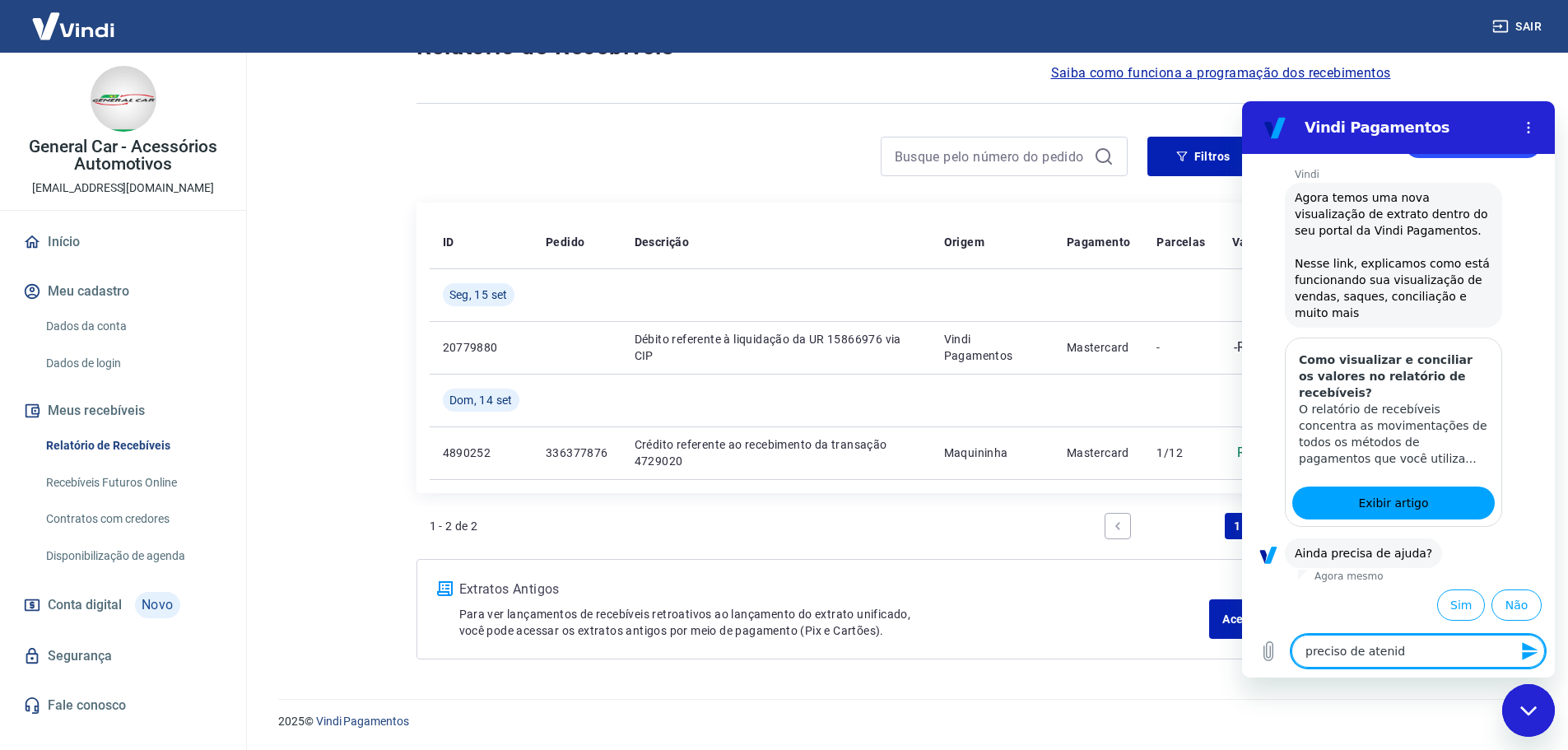
type textarea "x"
type textarea "preciso de aten"
type textarea "x"
type textarea "preciso de atend"
type textarea "x"
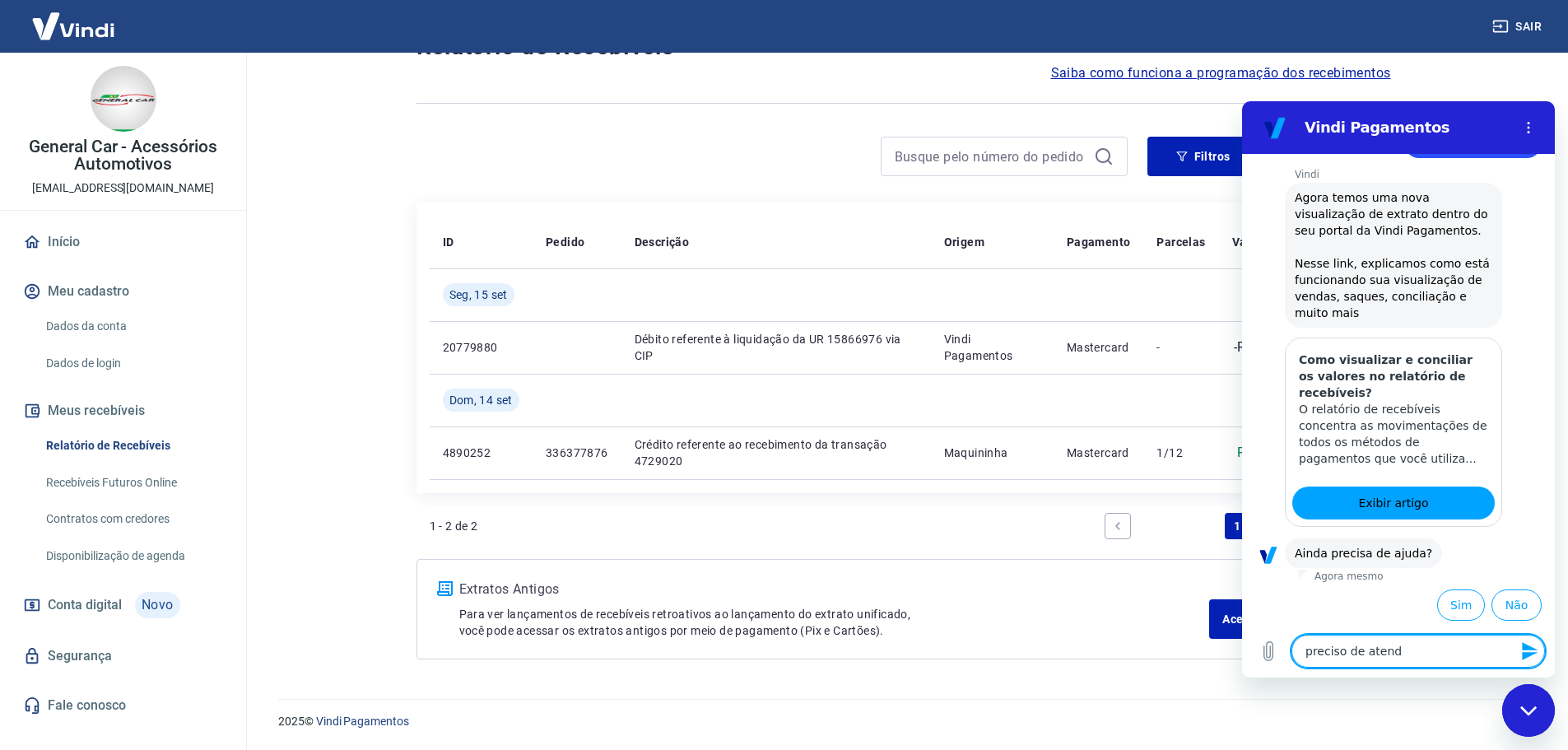
type textarea "preciso de atendi"
type textarea "x"
type textarea "preciso de atendim"
type textarea "x"
type textarea "preciso de atendime"
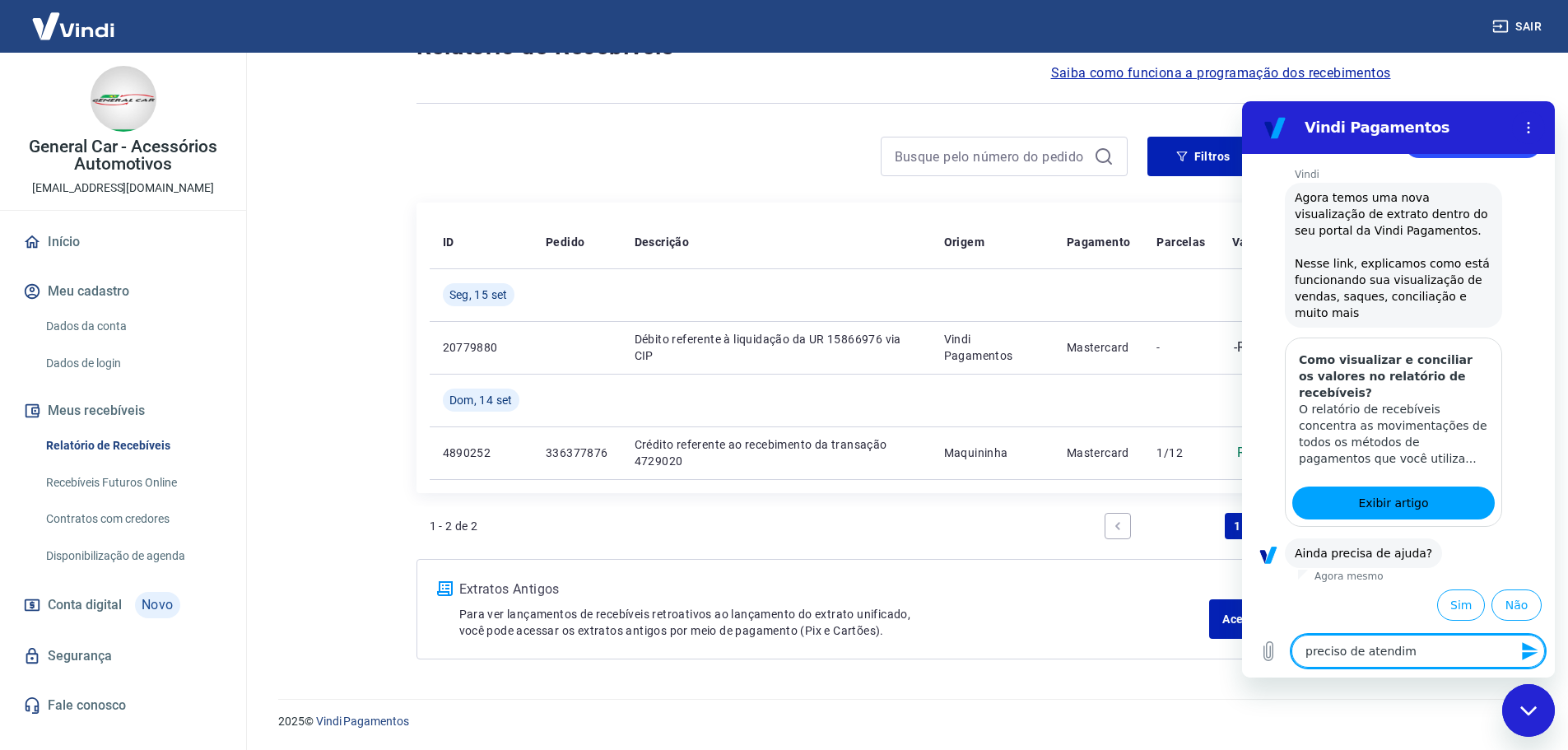
type textarea "x"
type textarea "preciso de atendimen"
type textarea "x"
type textarea "preciso de atendiment"
type textarea "x"
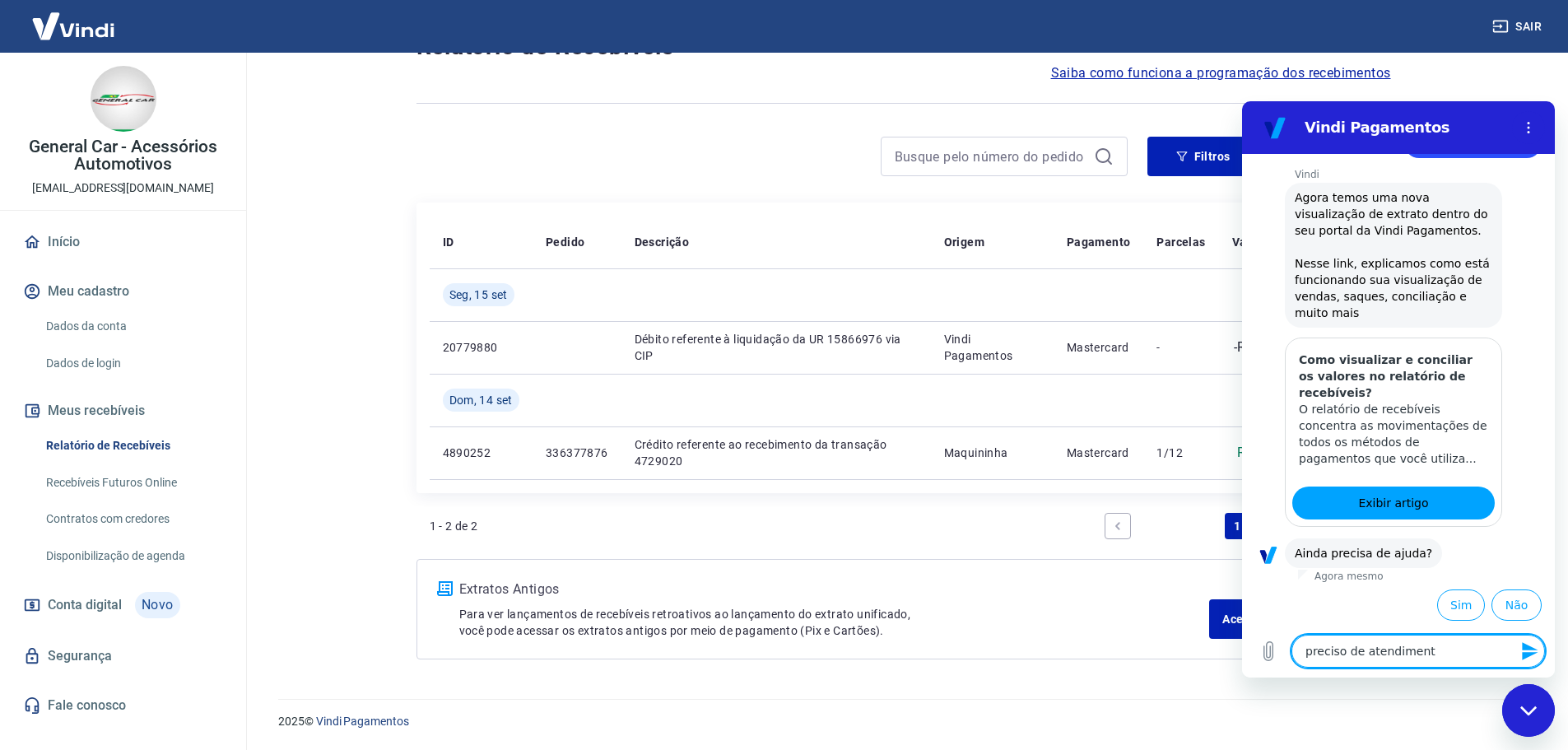
type textarea "preciso de atendimento"
type textarea "x"
type textarea "preciso de atendimento"
type textarea "x"
type textarea "preciso de atendimento h"
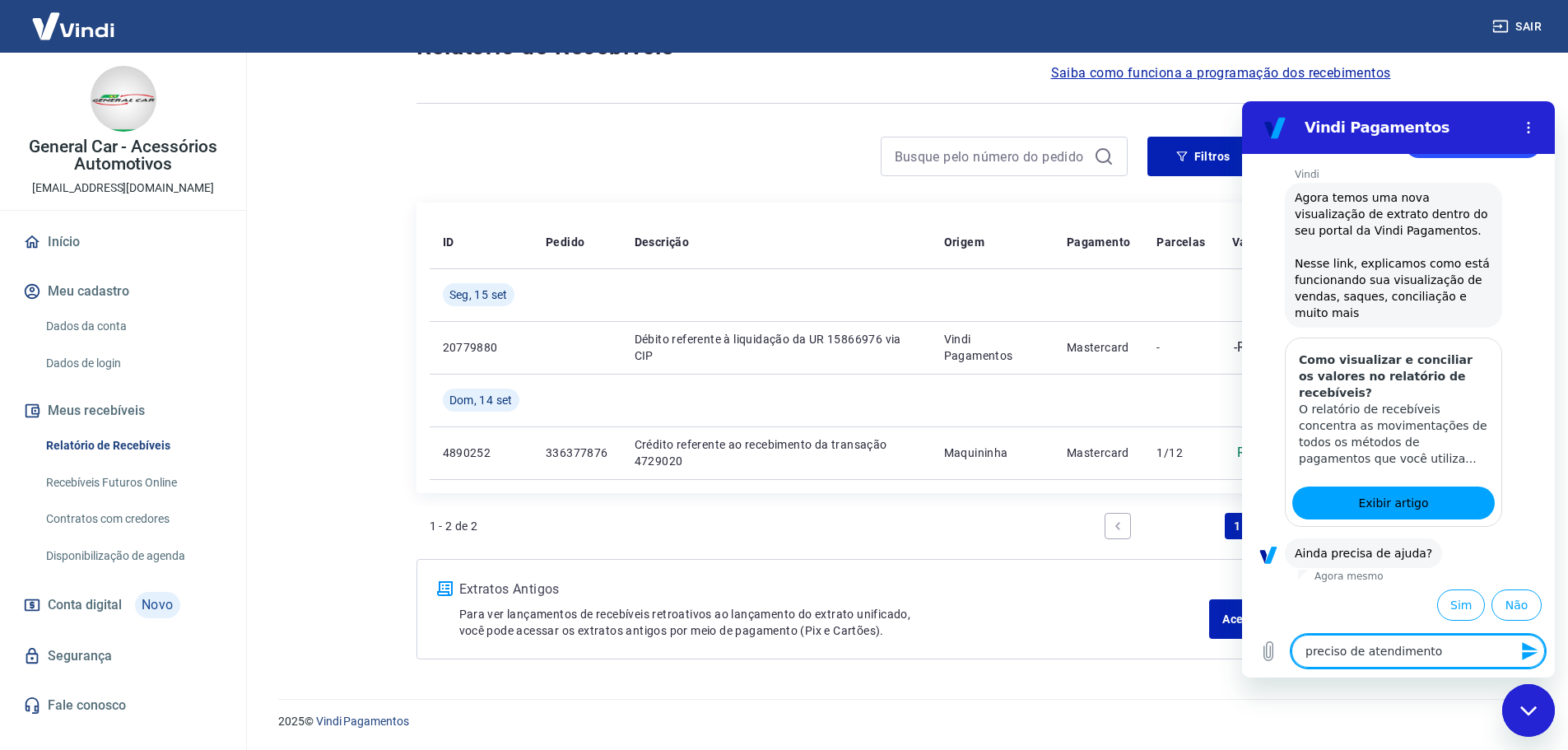
type textarea "x"
type textarea "preciso de atendimento hu"
type textarea "x"
type textarea "preciso de atendimento hum"
type textarea "x"
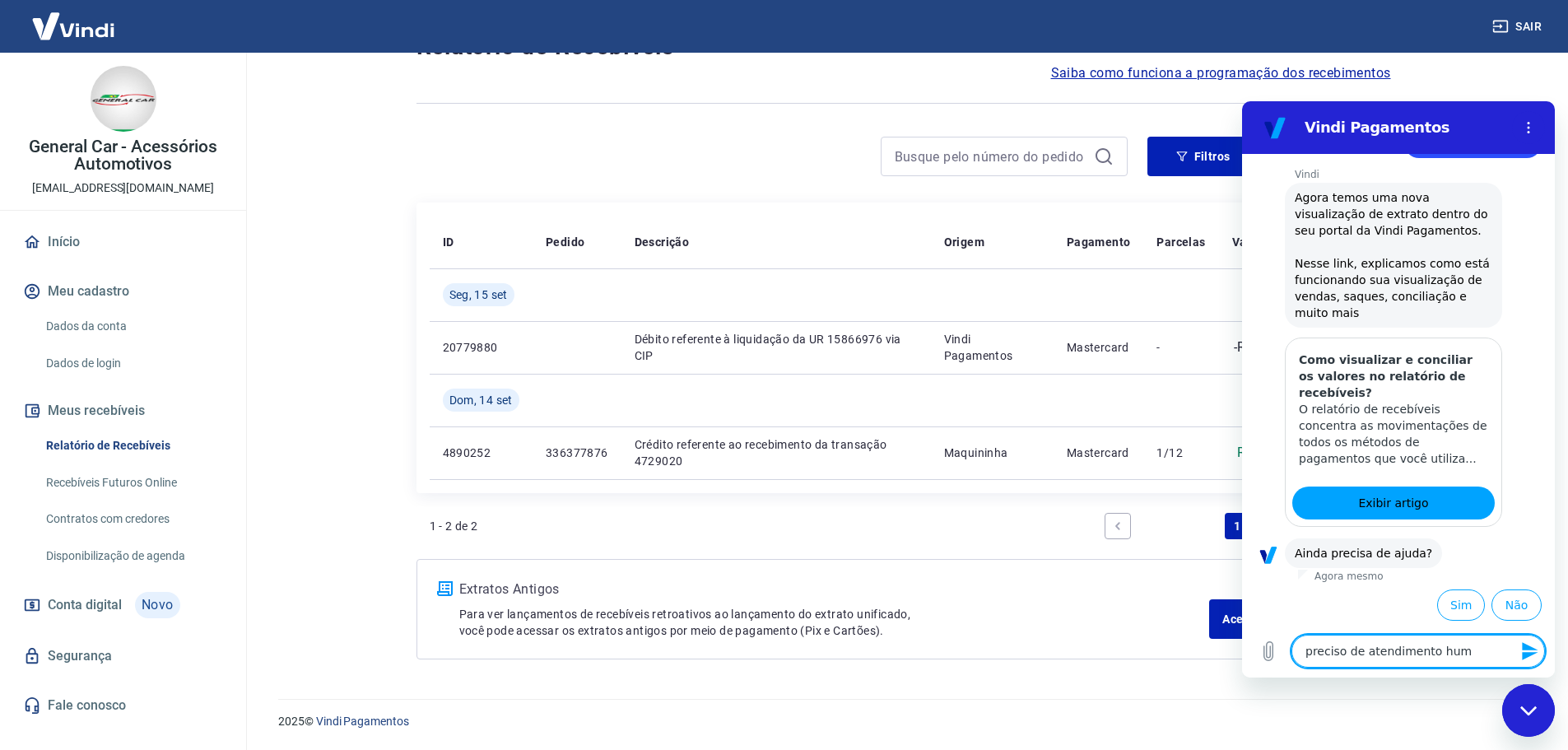
type textarea "preciso de atendimento huma"
type textarea "x"
type textarea "preciso de atendimento human"
type textarea "x"
type textarea "preciso de atendimento humano"
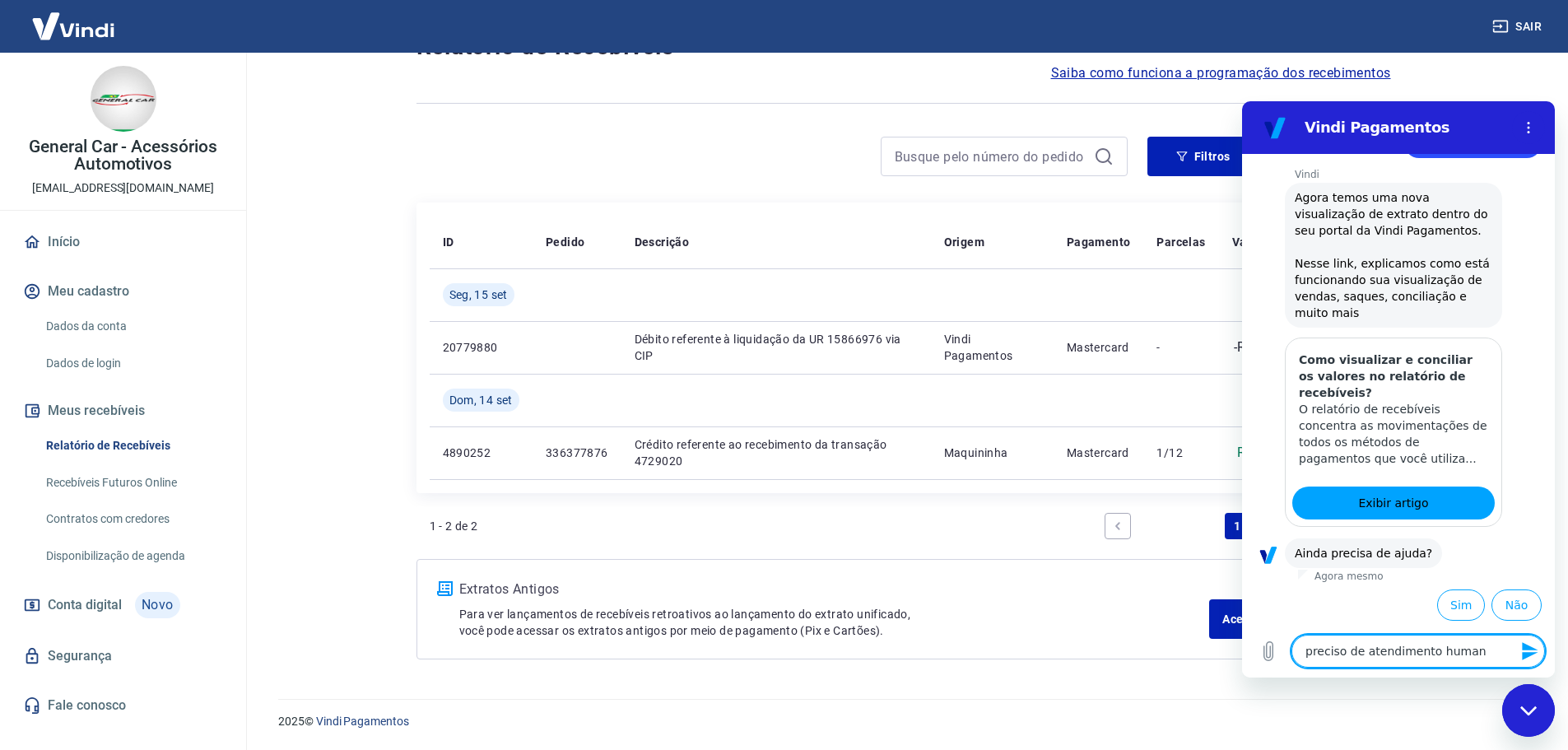
type textarea "x"
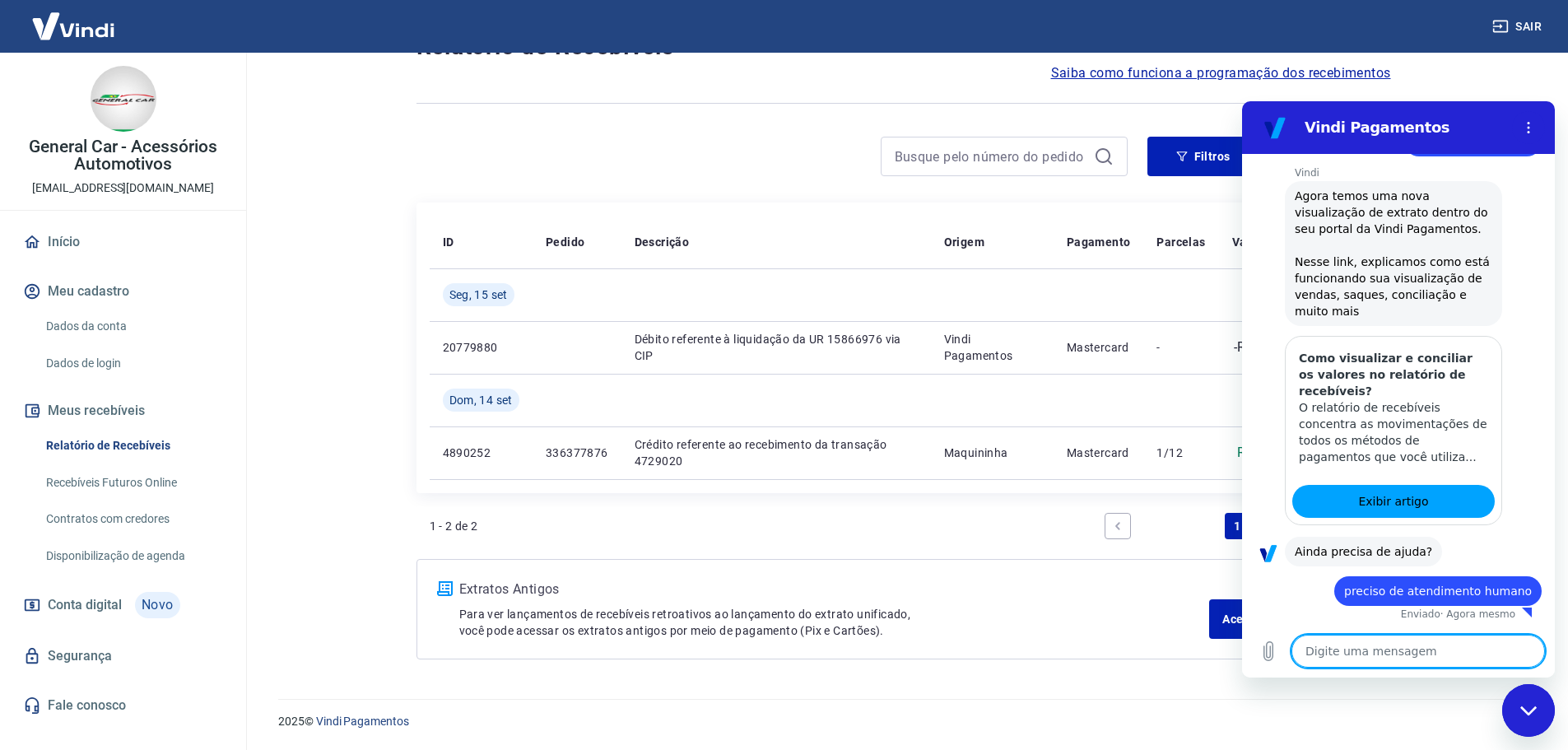
type textarea "x"
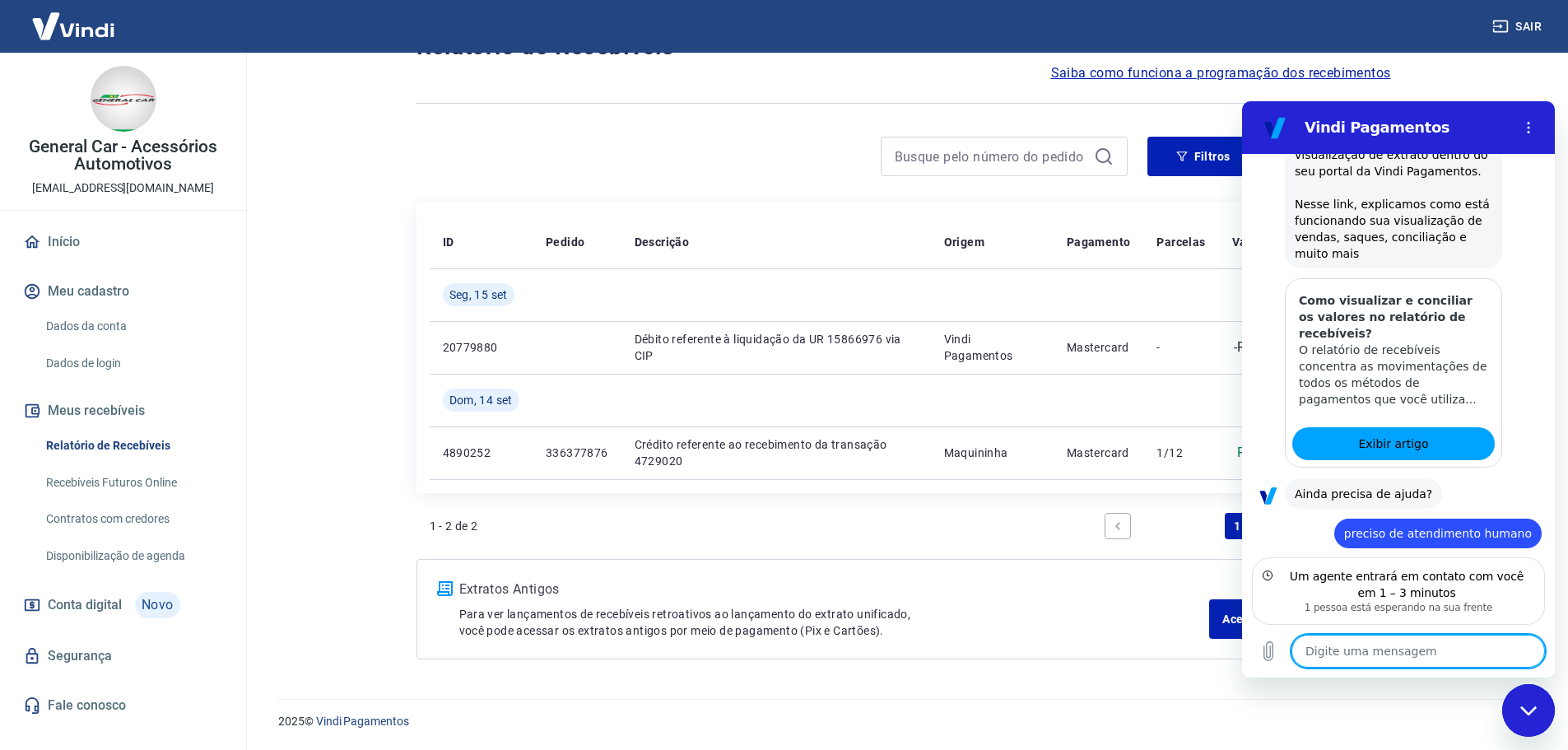
scroll to position [335, 0]
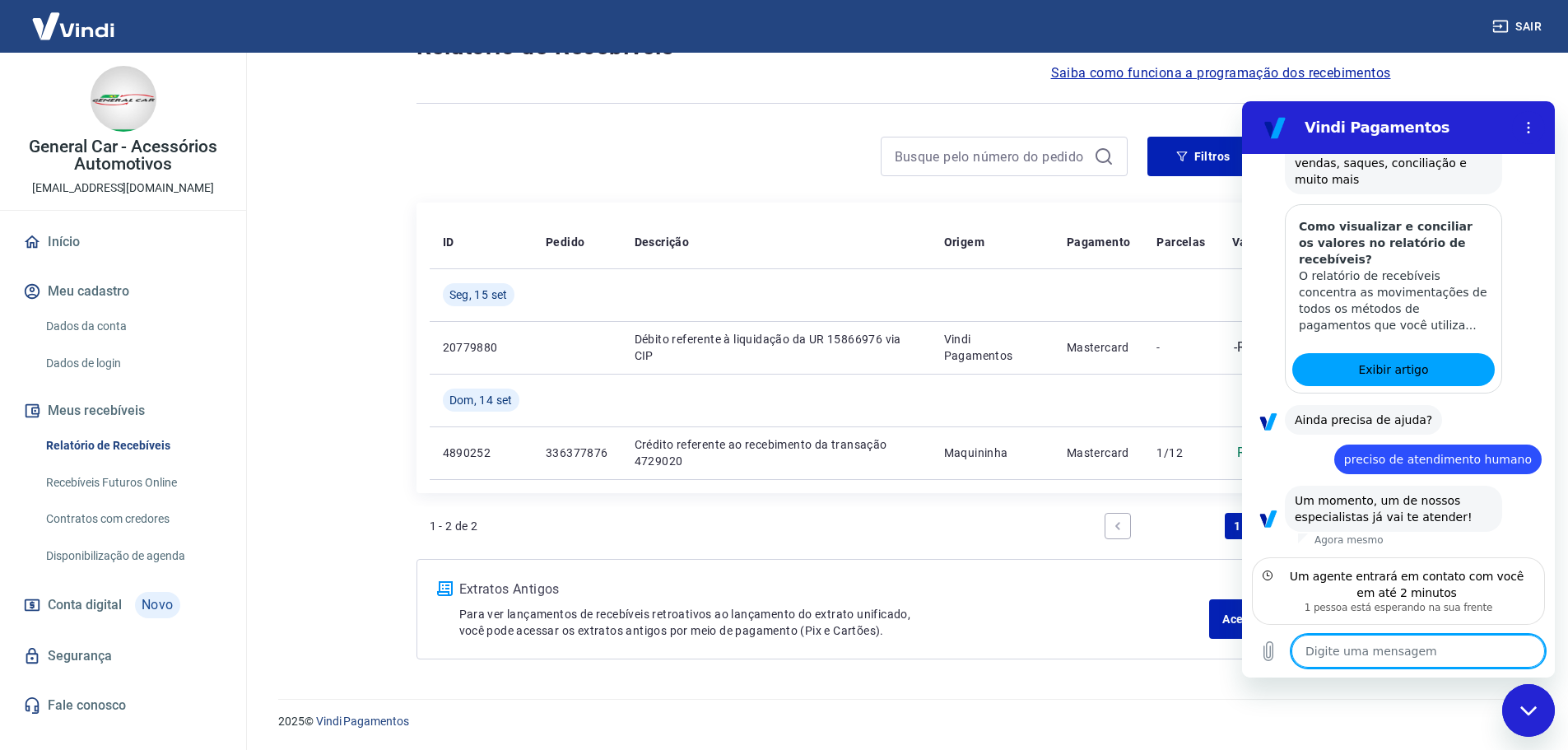
click at [1396, 638] on textarea at bounding box center [1419, 651] width 253 height 33
type textarea "o"
type textarea "x"
type textarea "ok"
type textarea "x"
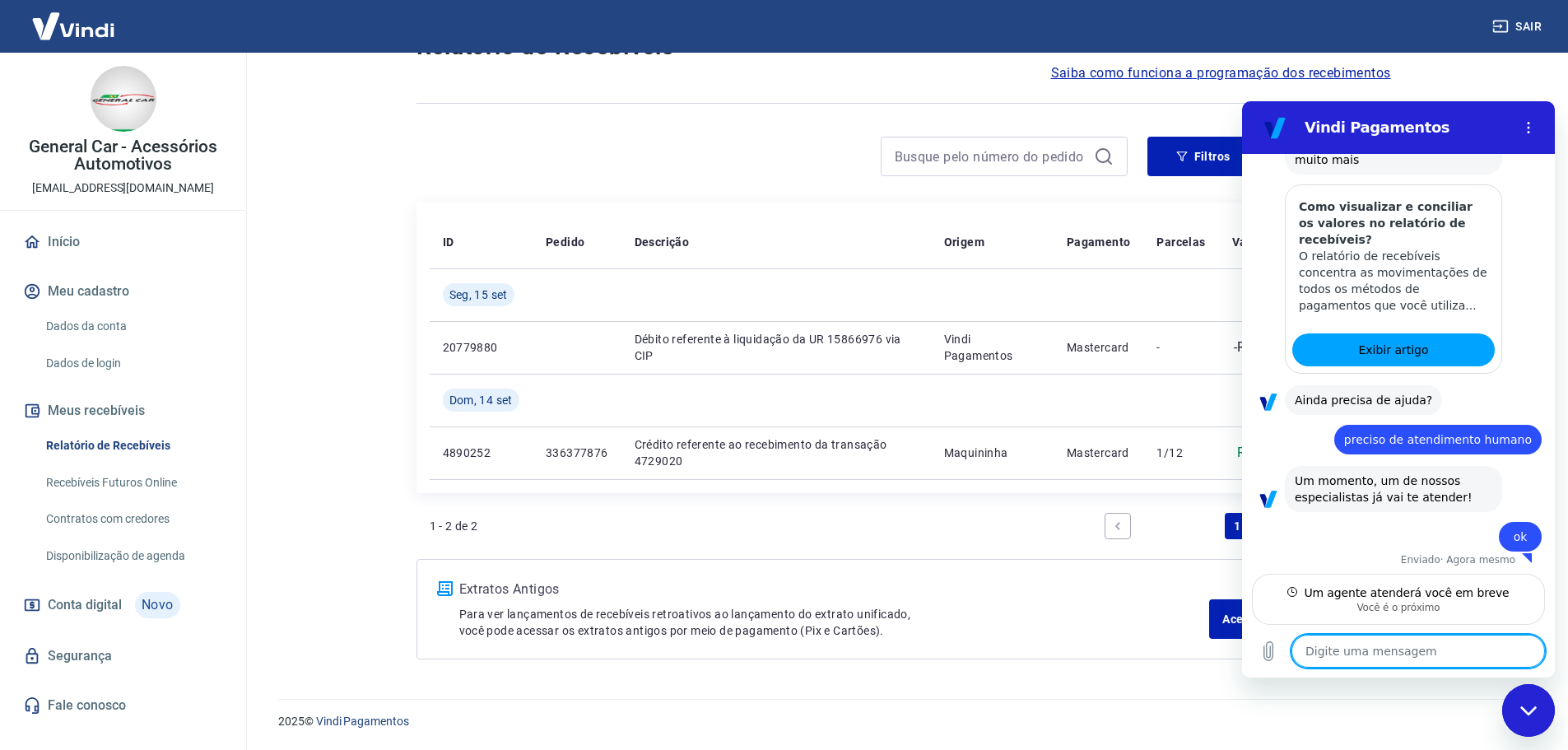
scroll to position [358, 0]
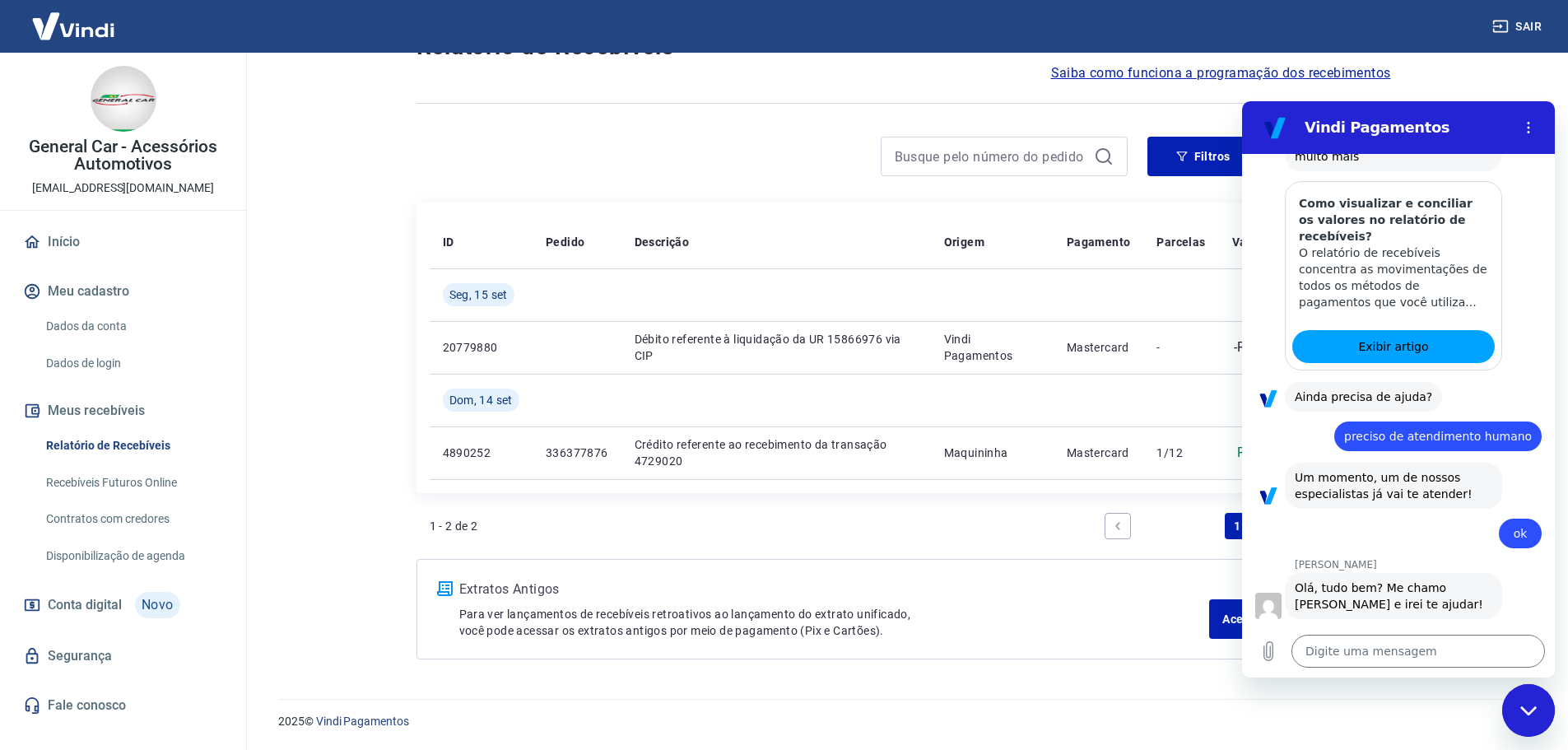
type textarea "x"
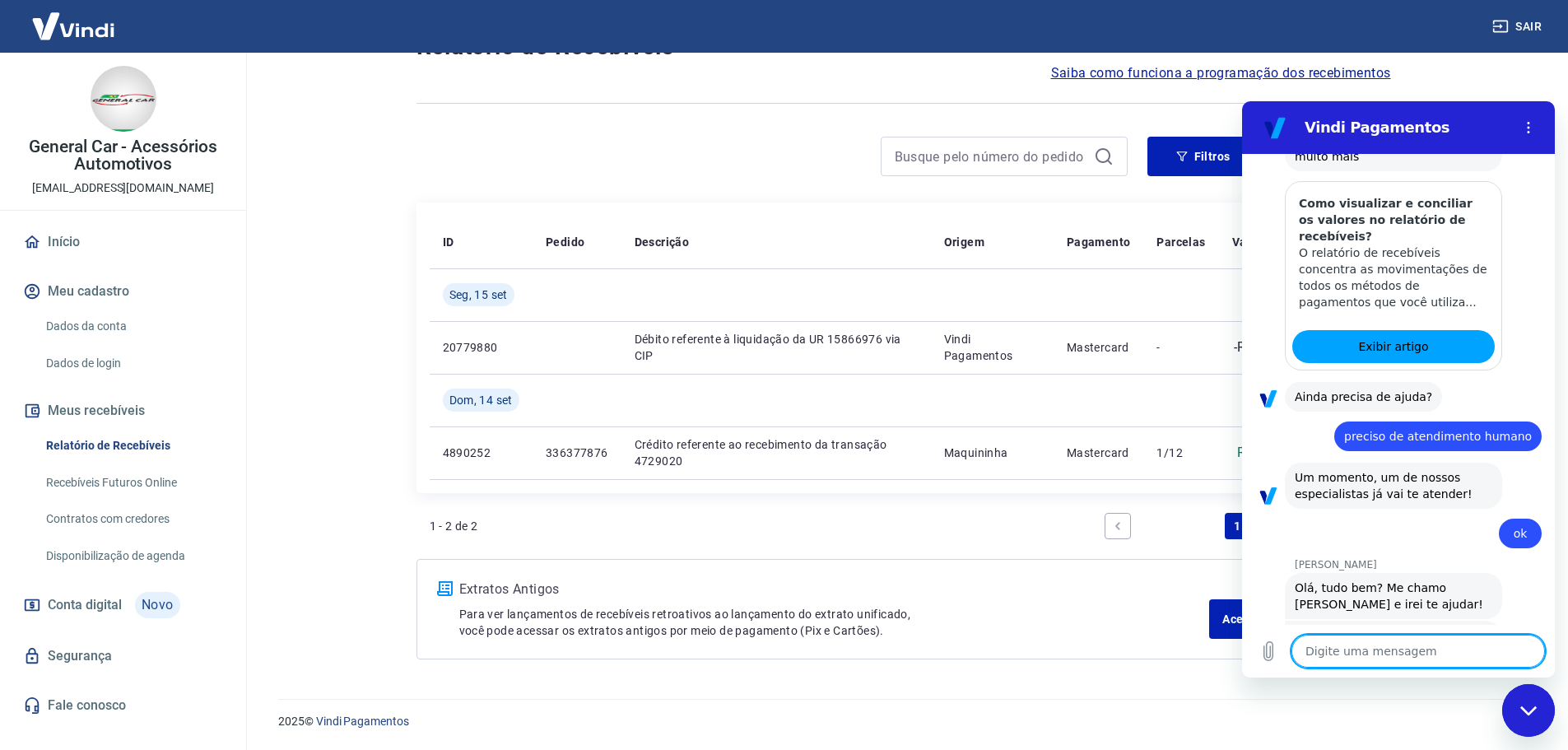
scroll to position [418, 0]
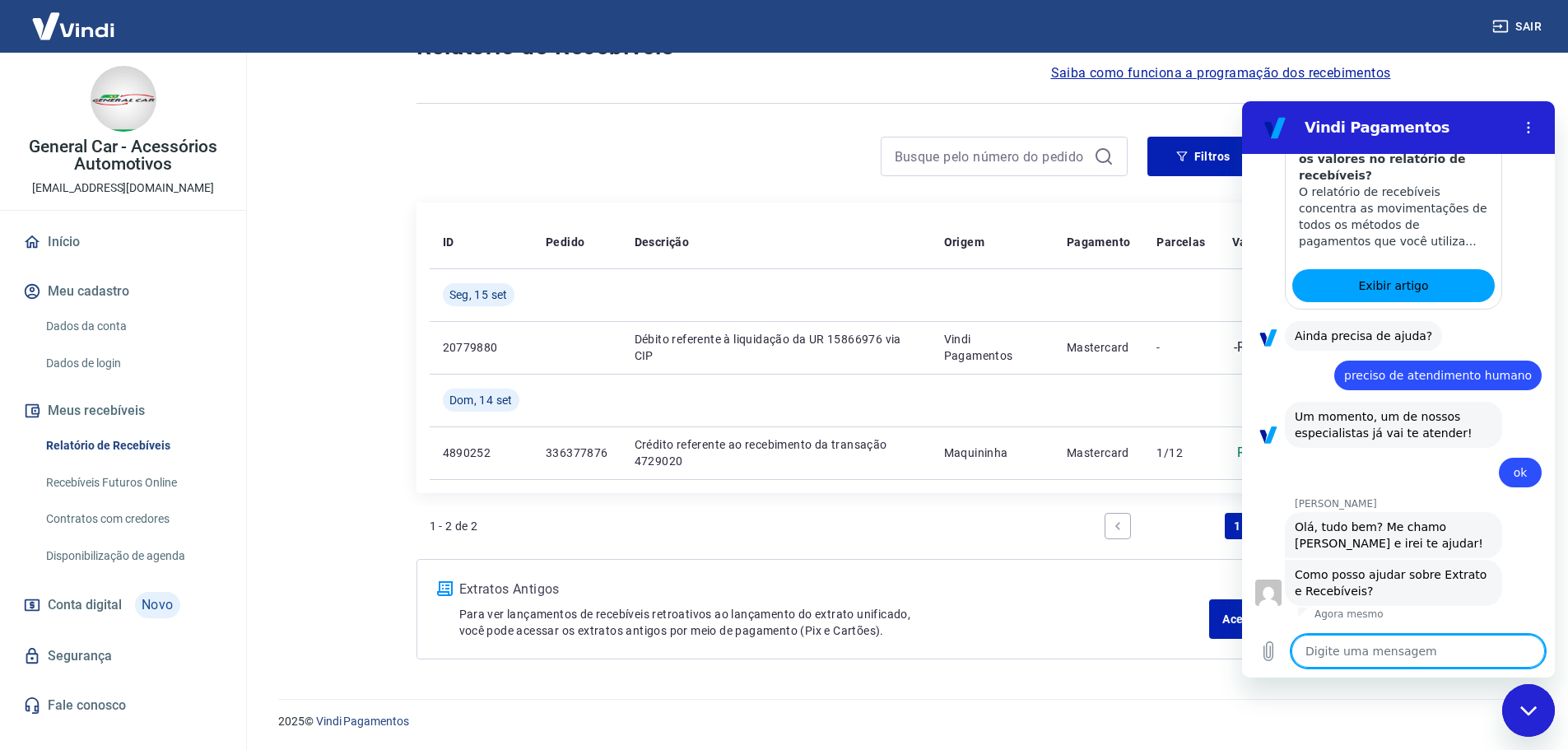
click at [1379, 637] on textarea at bounding box center [1419, 651] width 253 height 33
type textarea "B"
type textarea "x"
type textarea "Bo"
type textarea "x"
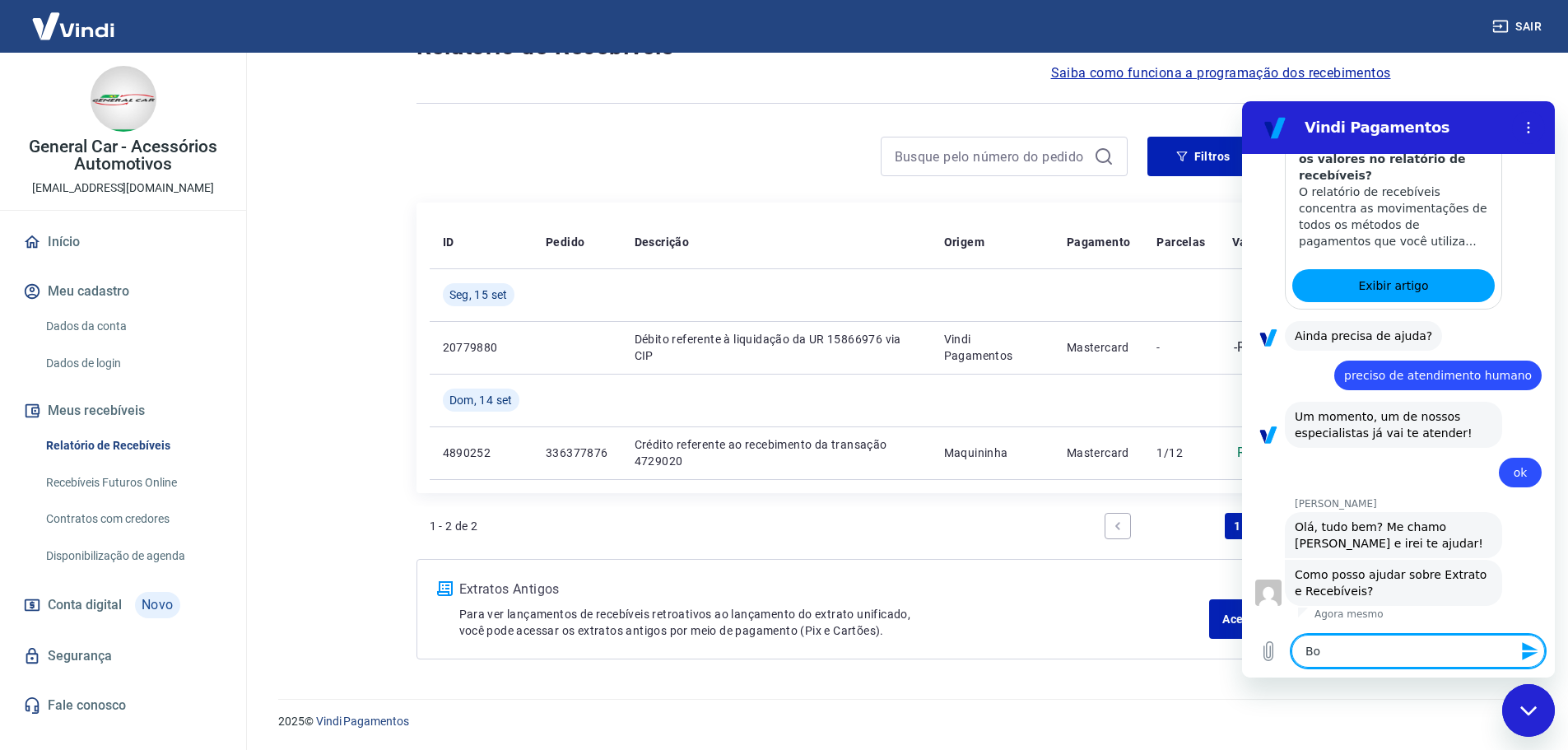
type textarea "Boa"
type textarea "x"
type textarea "Boa"
type textarea "x"
type textarea "Boa t"
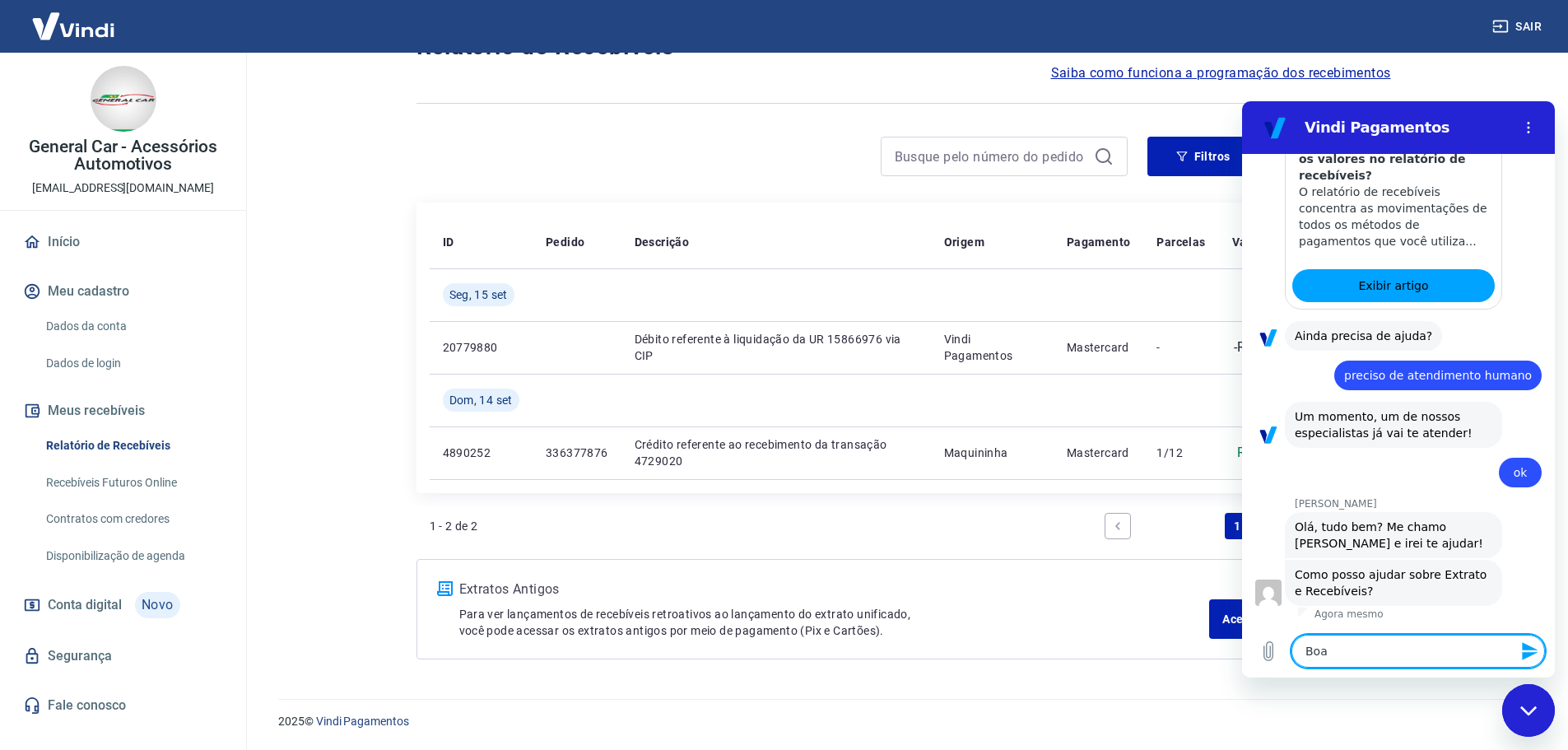
type textarea "x"
type textarea "Boa ta"
type textarea "x"
type textarea "Boa tar"
type textarea "x"
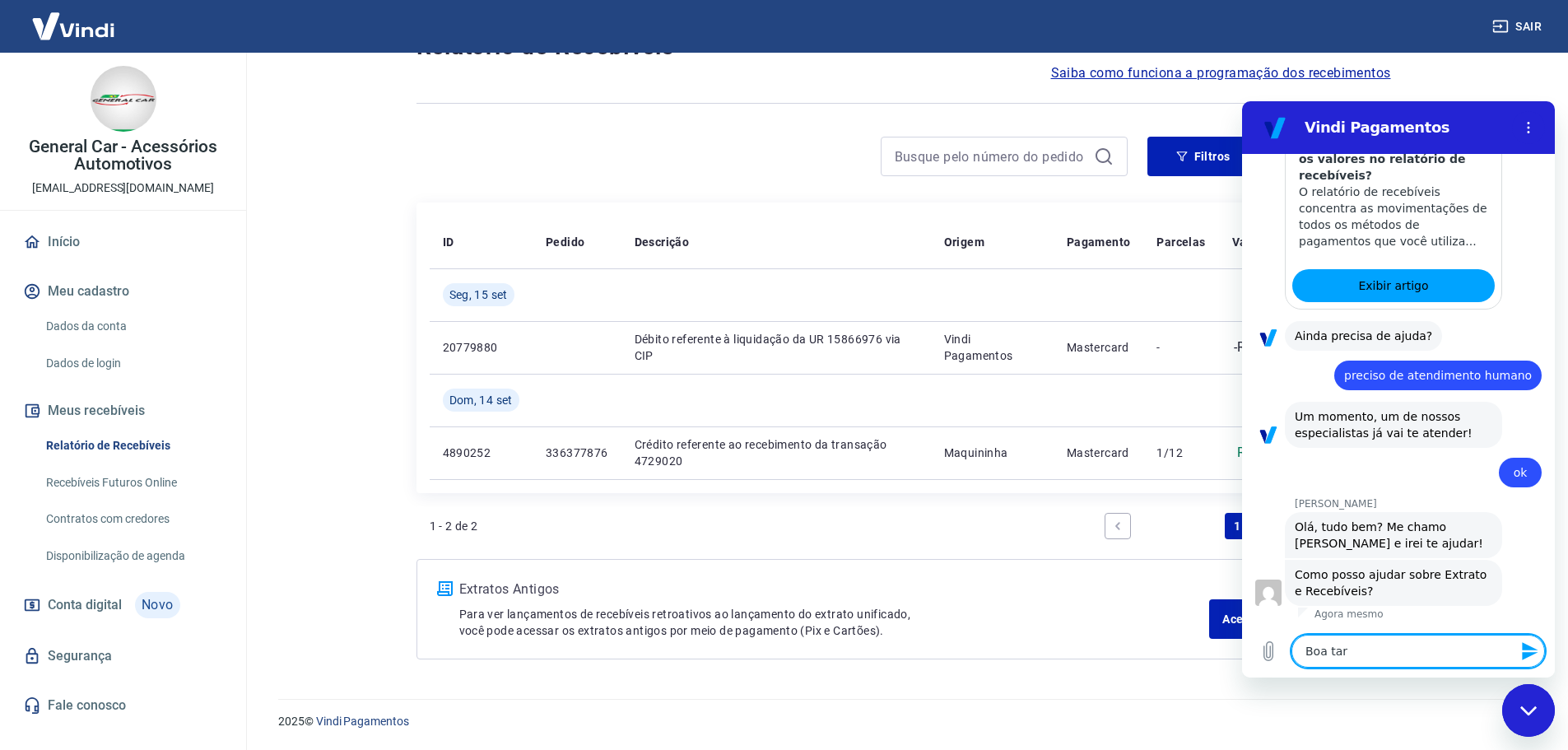
type textarea "Boa tard"
type textarea "x"
type textarea "Boa tarde"
type textarea "x"
type textarea "Boa tarde"
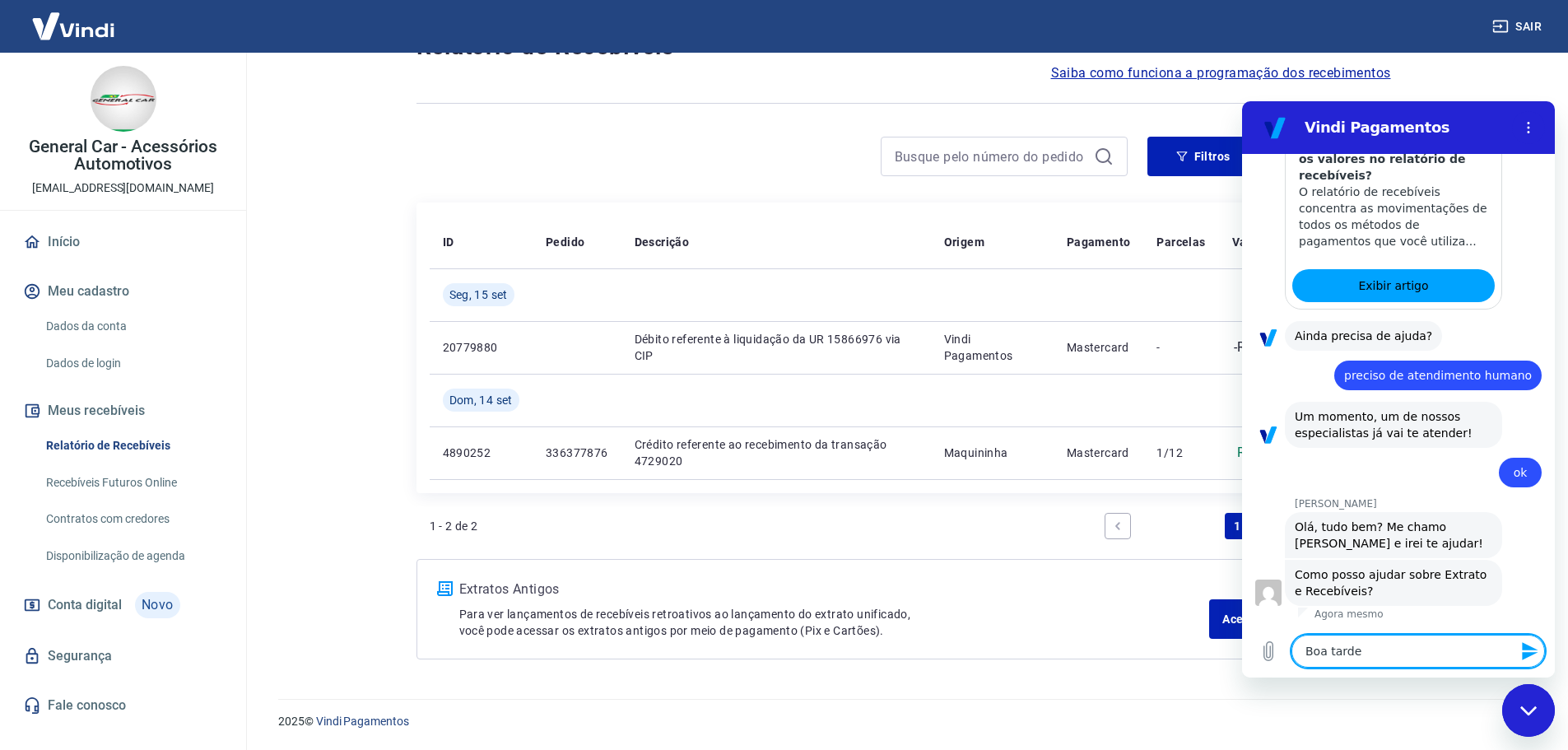
type textarea "x"
type textarea "Boa tarde I"
type textarea "x"
type textarea "Boa tarde It"
type textarea "x"
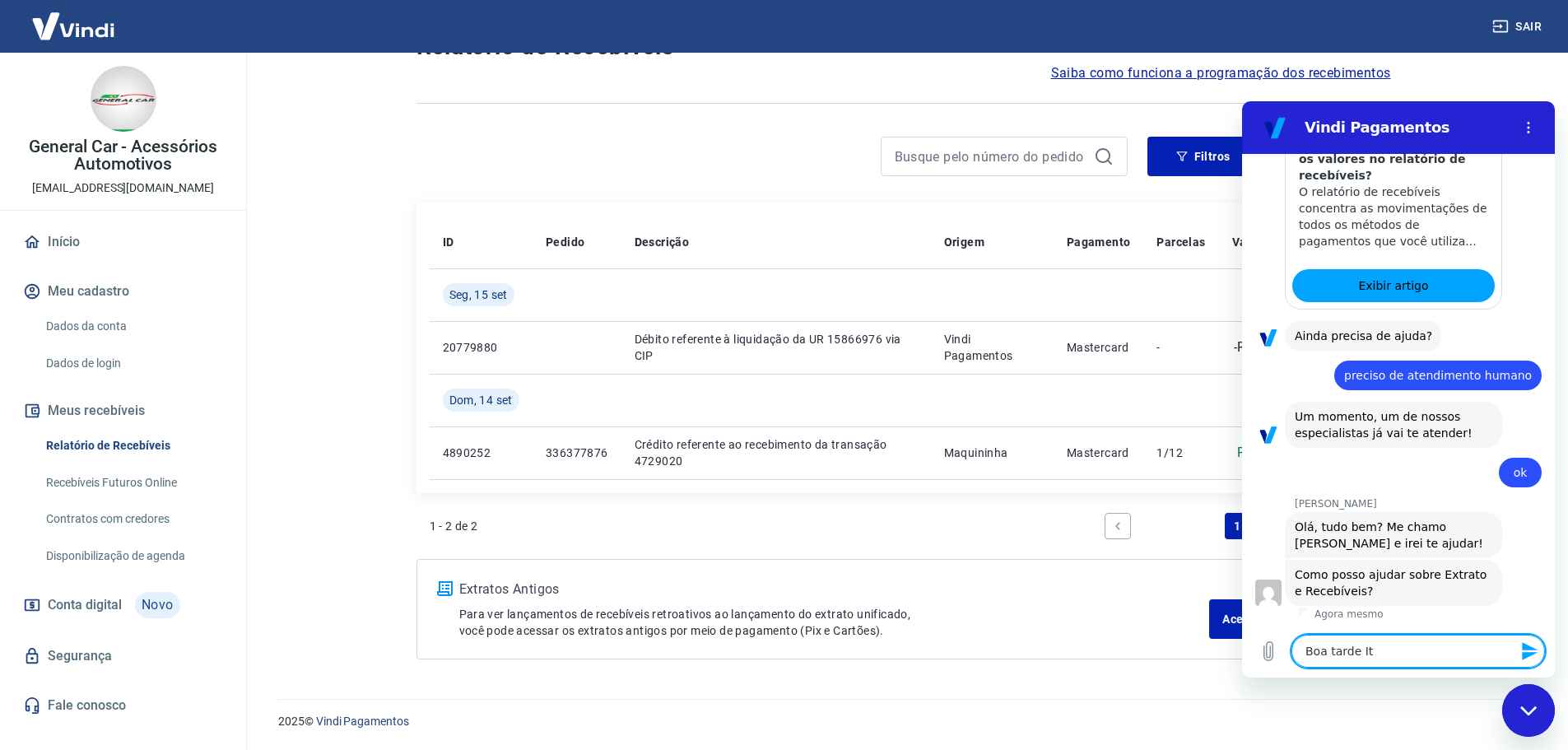
type textarea "Boa tarde Ita"
type textarea "x"
type textarea "Boa tarde Ital"
type textarea "x"
type textarea "Boa tarde [PERSON_NAME]"
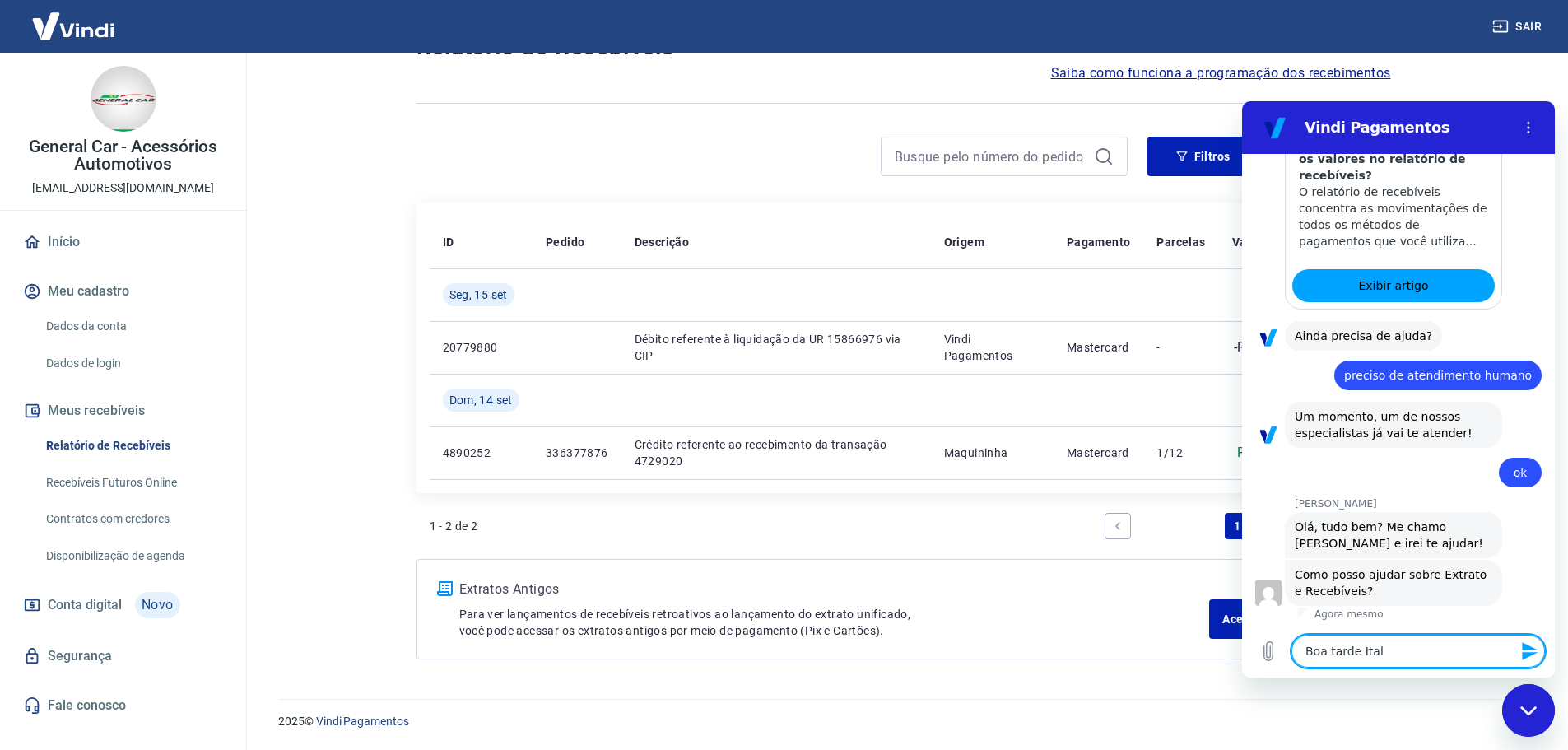
type textarea "x"
type textarea "Boa tarde [PERSON_NAME],"
type textarea "x"
type textarea "Boa tarde [PERSON_NAME],"
type textarea "x"
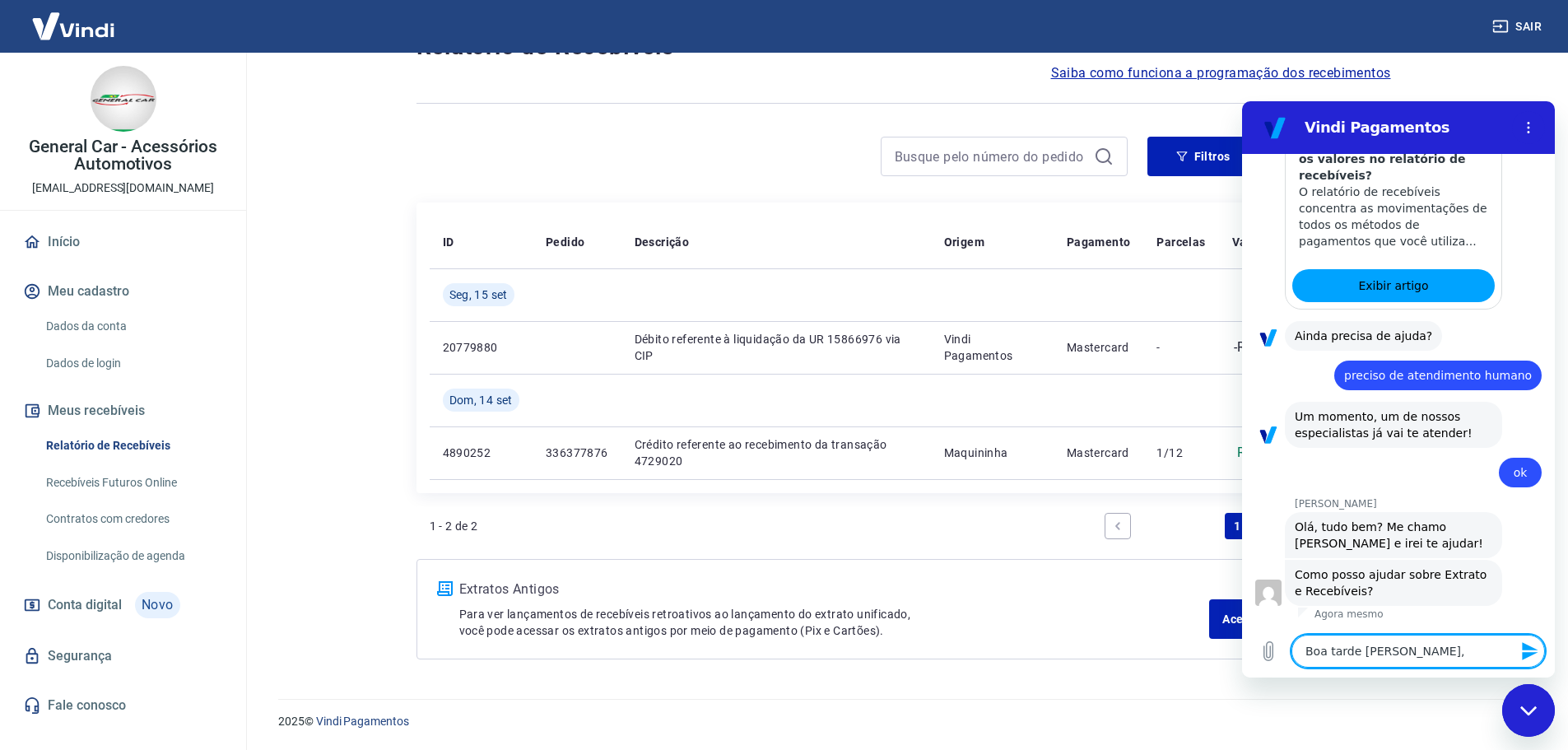
type textarea "Boa tarde [PERSON_NAME], s"
type textarea "x"
type textarea "Boa tarde Italo, si"
type textarea "x"
type textarea "Boa tarde Italo, sim"
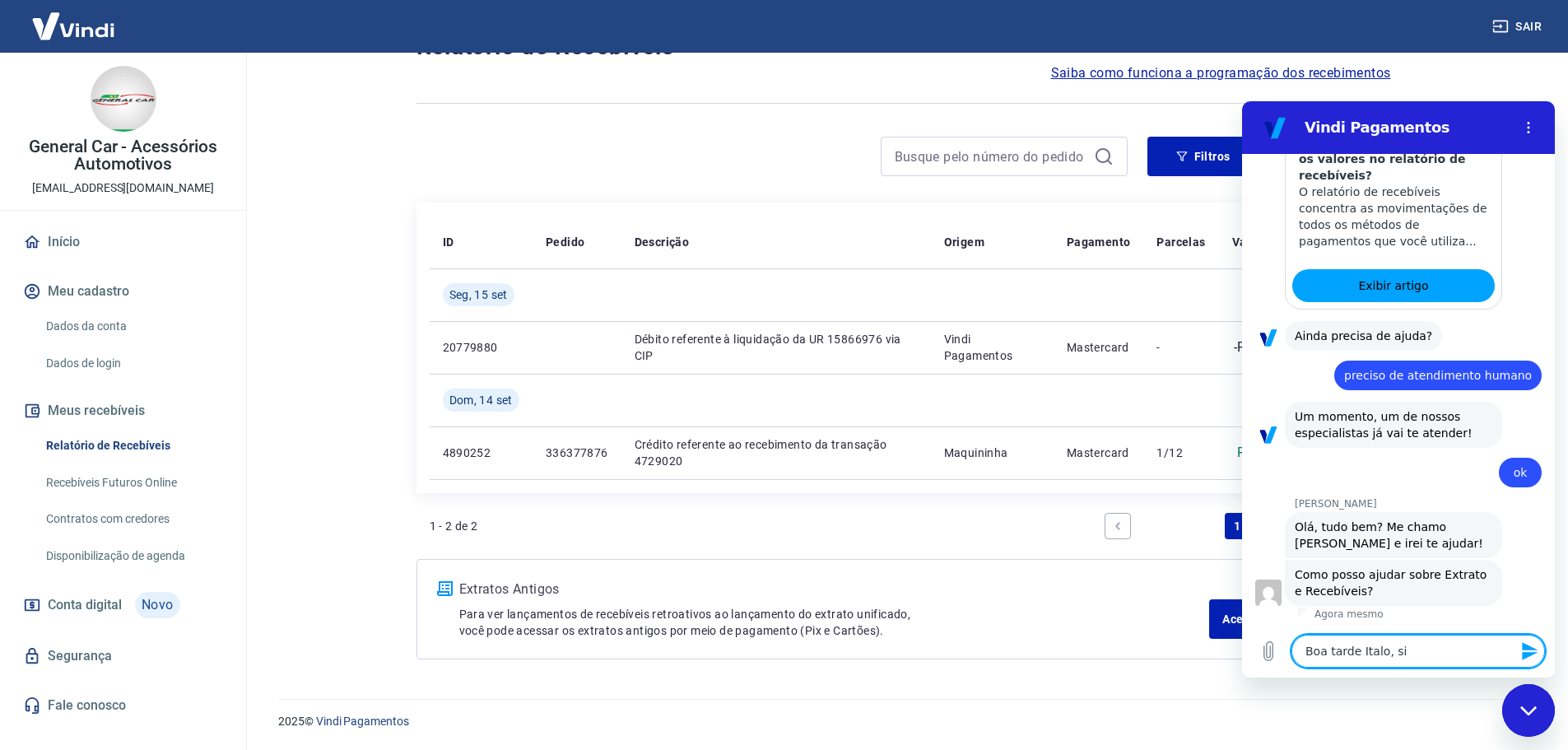
type textarea "x"
type textarea "Boa tarde Italo, sim"
type textarea "x"
type textarea "Boa tarde [PERSON_NAME], sim e"
type textarea "x"
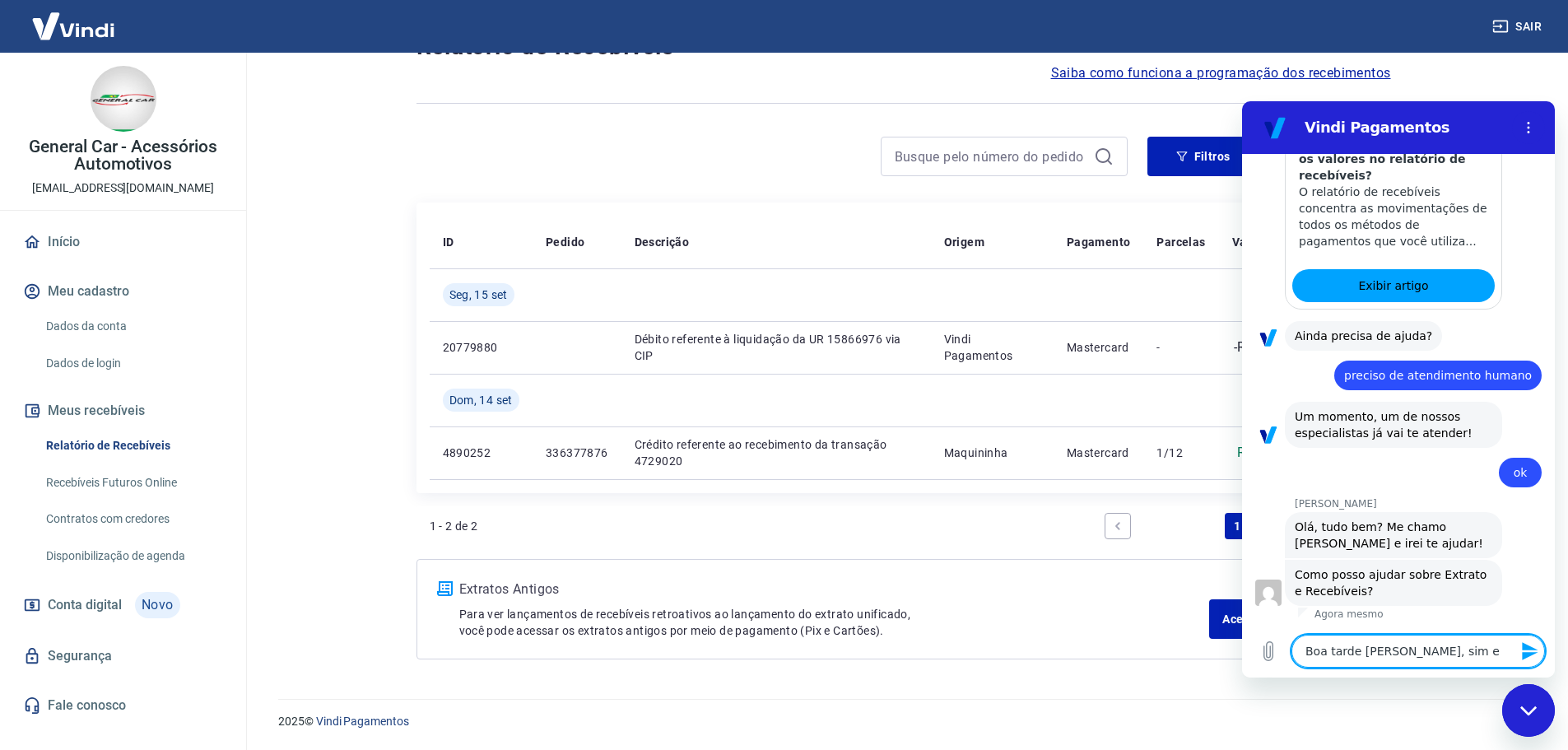
type textarea "Boa tarde [PERSON_NAME], sim e"
type textarea "x"
type textarea "Boa tarde [PERSON_NAME], sim e v"
type textarea "x"
type textarea "Boa tarde [PERSON_NAME], sim e vc"
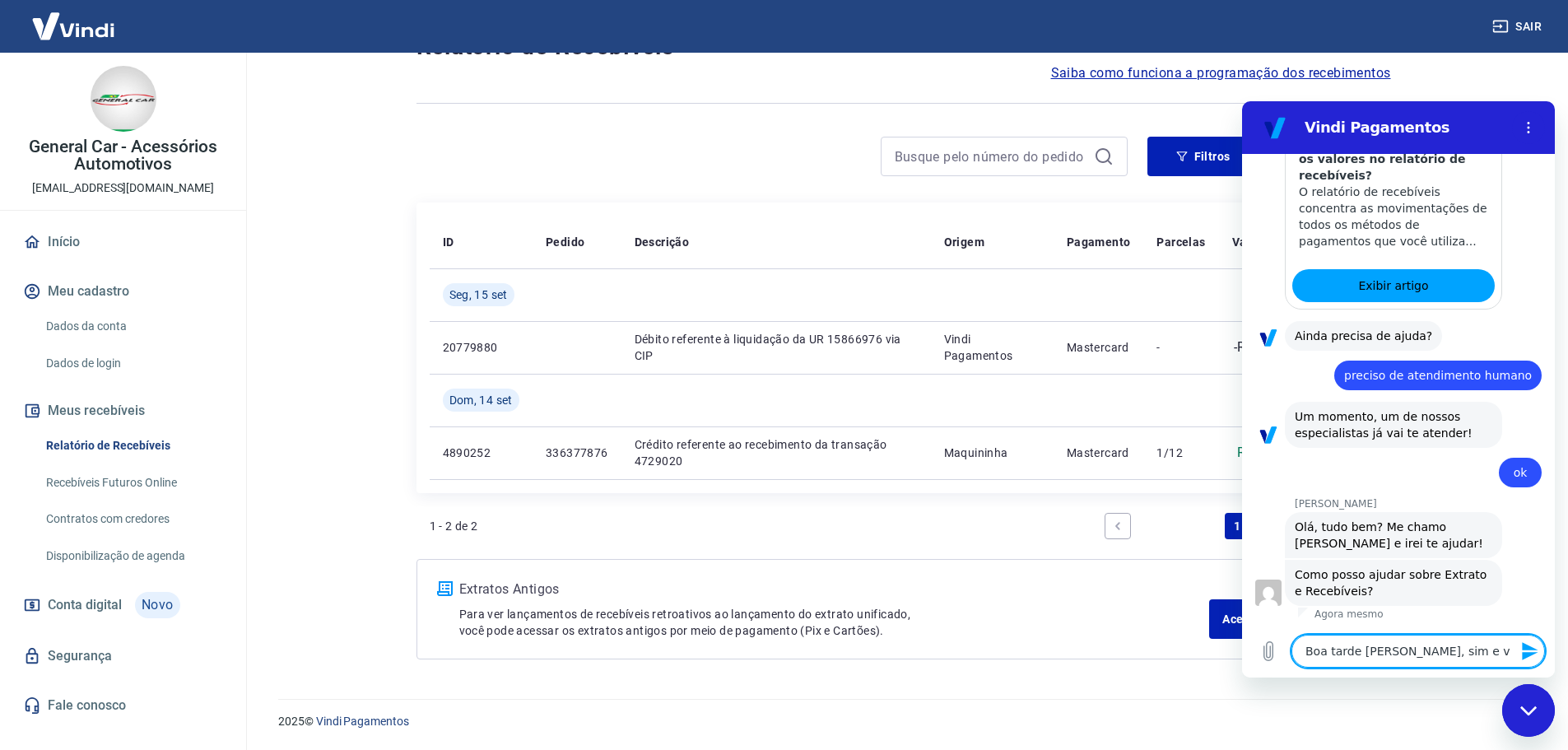
type textarea "x"
type textarea "Boa tarde [PERSON_NAME], sim e vce"
type textarea "x"
type textarea "Boa tarde [PERSON_NAME], sim e vc"
type textarea "x"
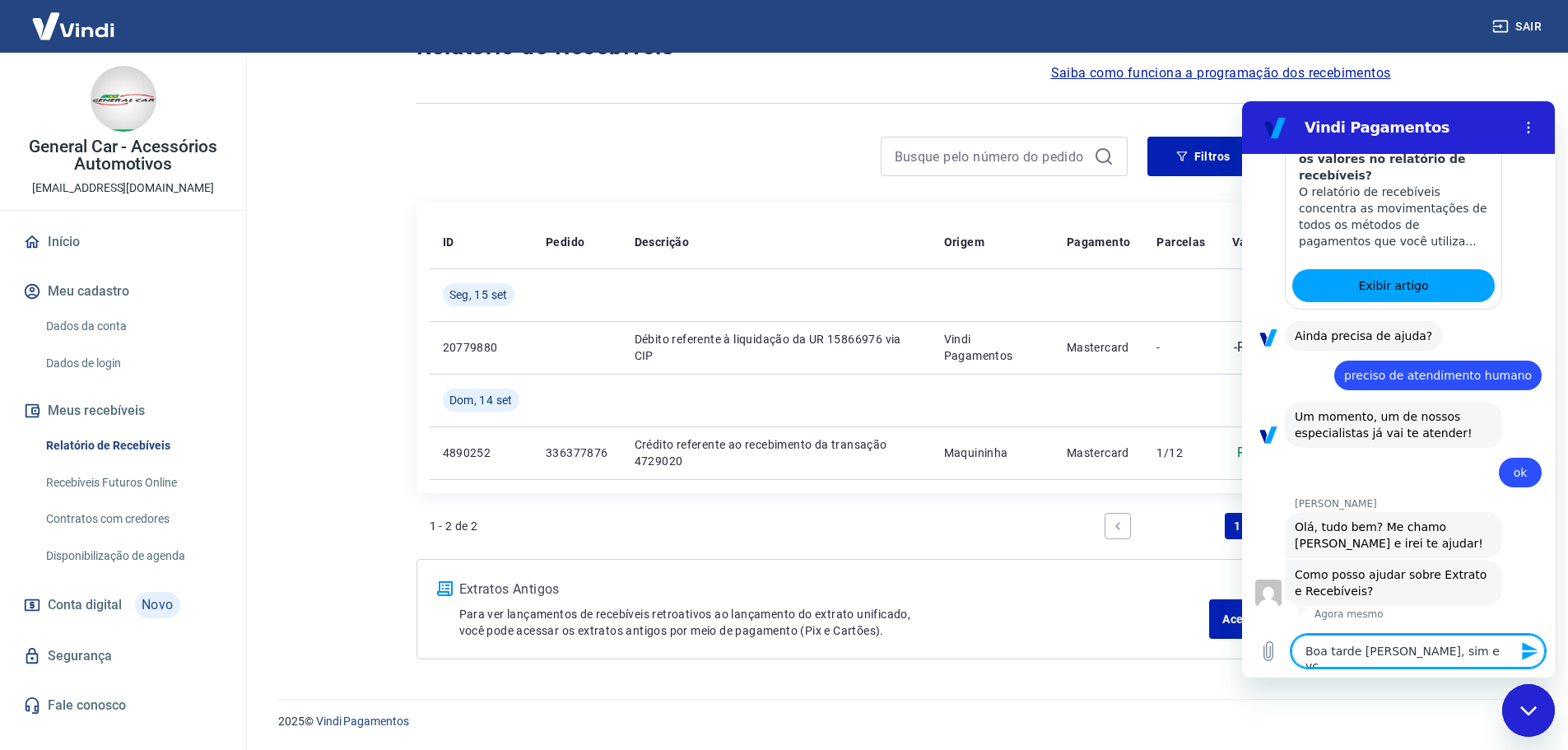
type textarea "Boa tarde [PERSON_NAME], sim e v"
type textarea "x"
type textarea "Boa tarde [PERSON_NAME], sim e vo"
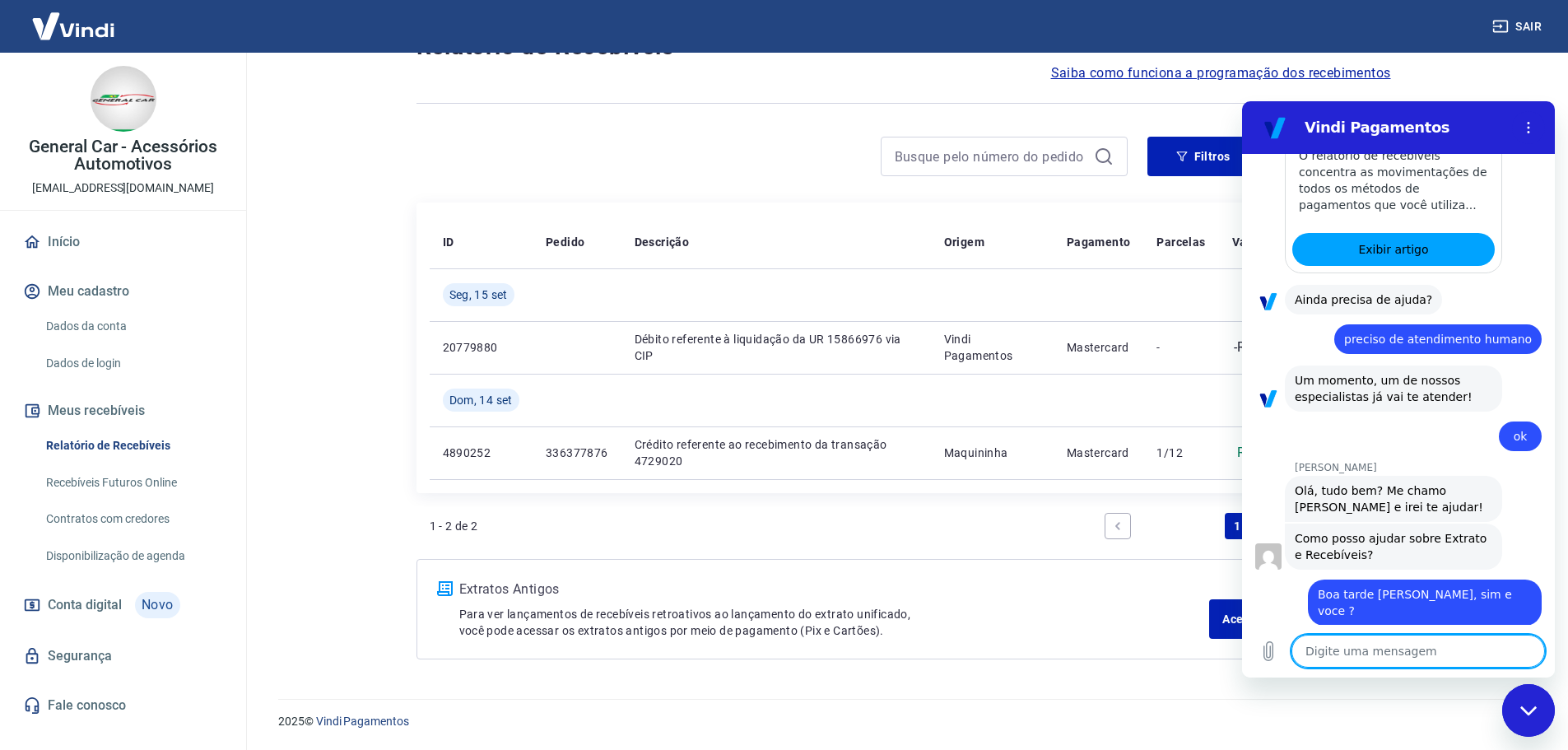
scroll to position [458, 0]
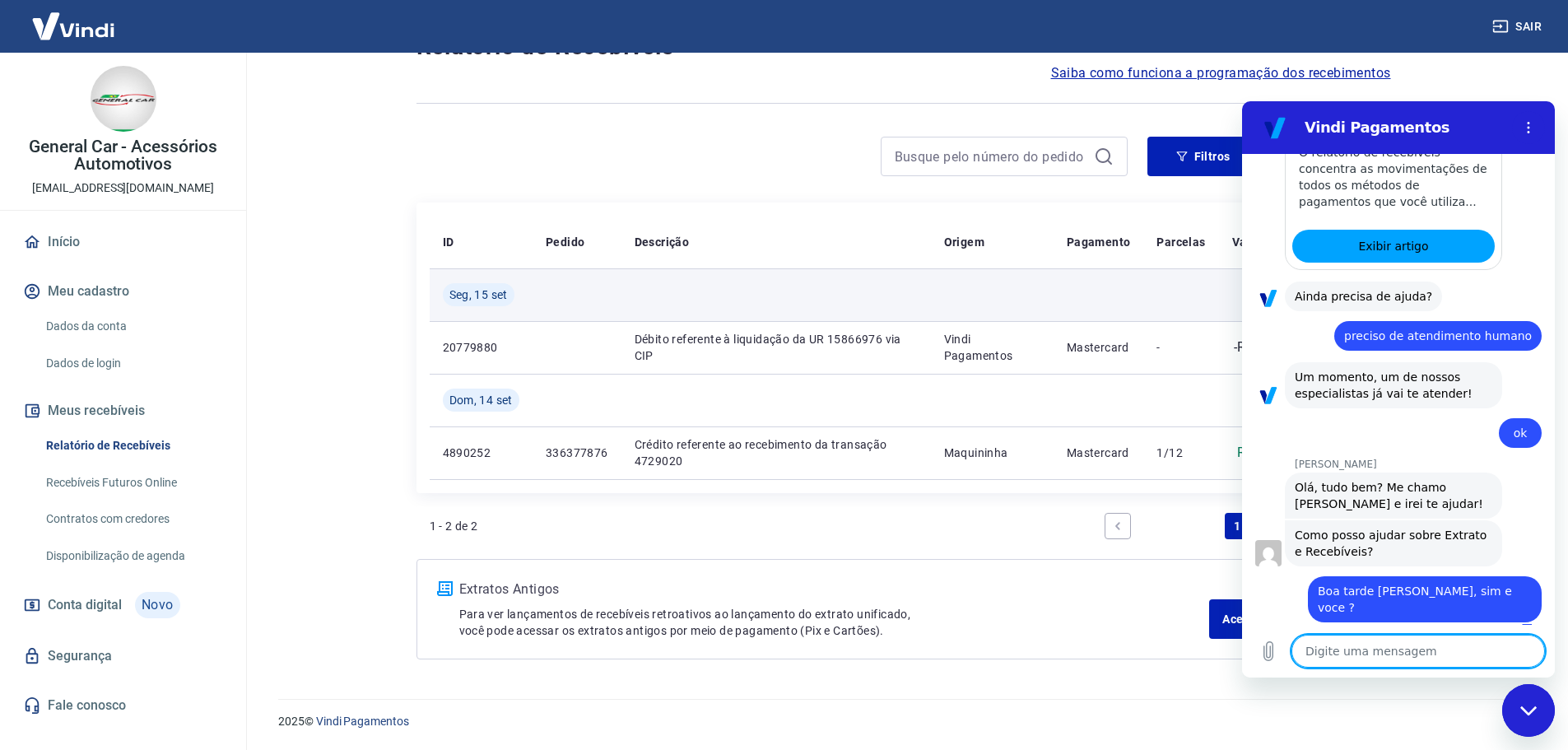
paste textarea "[DATE] R$ 1.060,16 YAPAY PAGAMENTOS ANTECIPAÇÃO VISA"
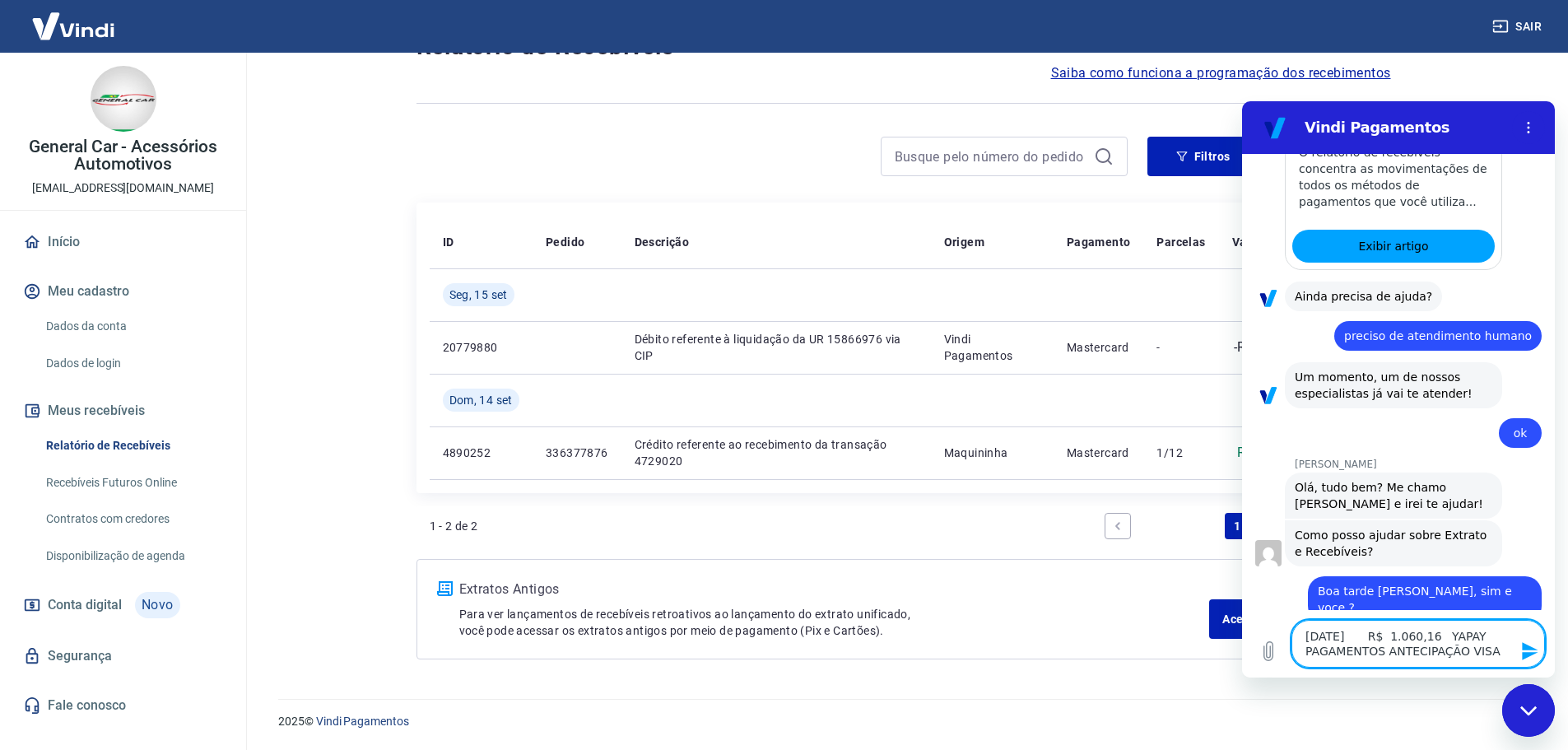
scroll to position [473, 0]
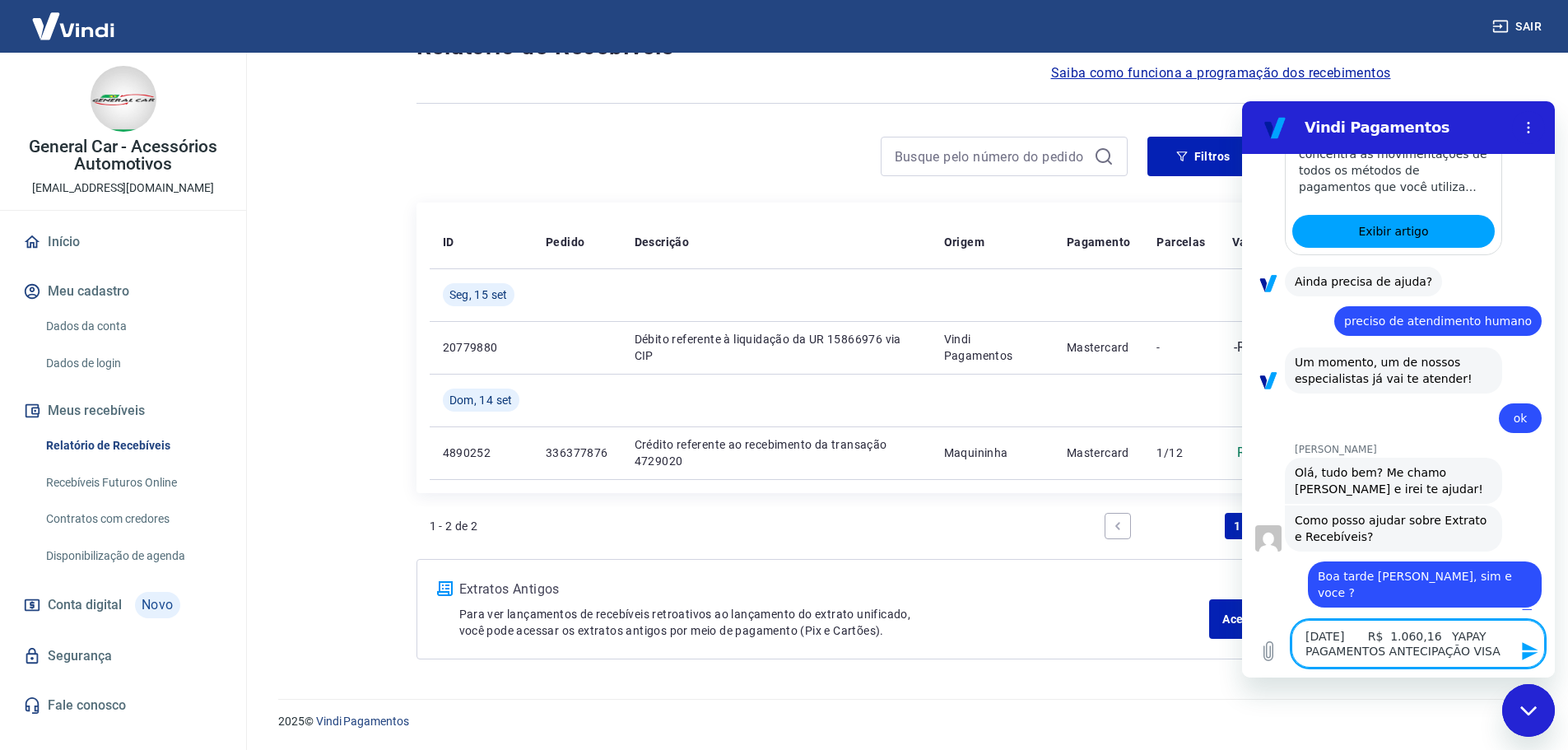
paste textarea "[DATE] R$ 1.989,02 YAPAY PAGAMENTOS ANTECIPAÇÃO VISA"
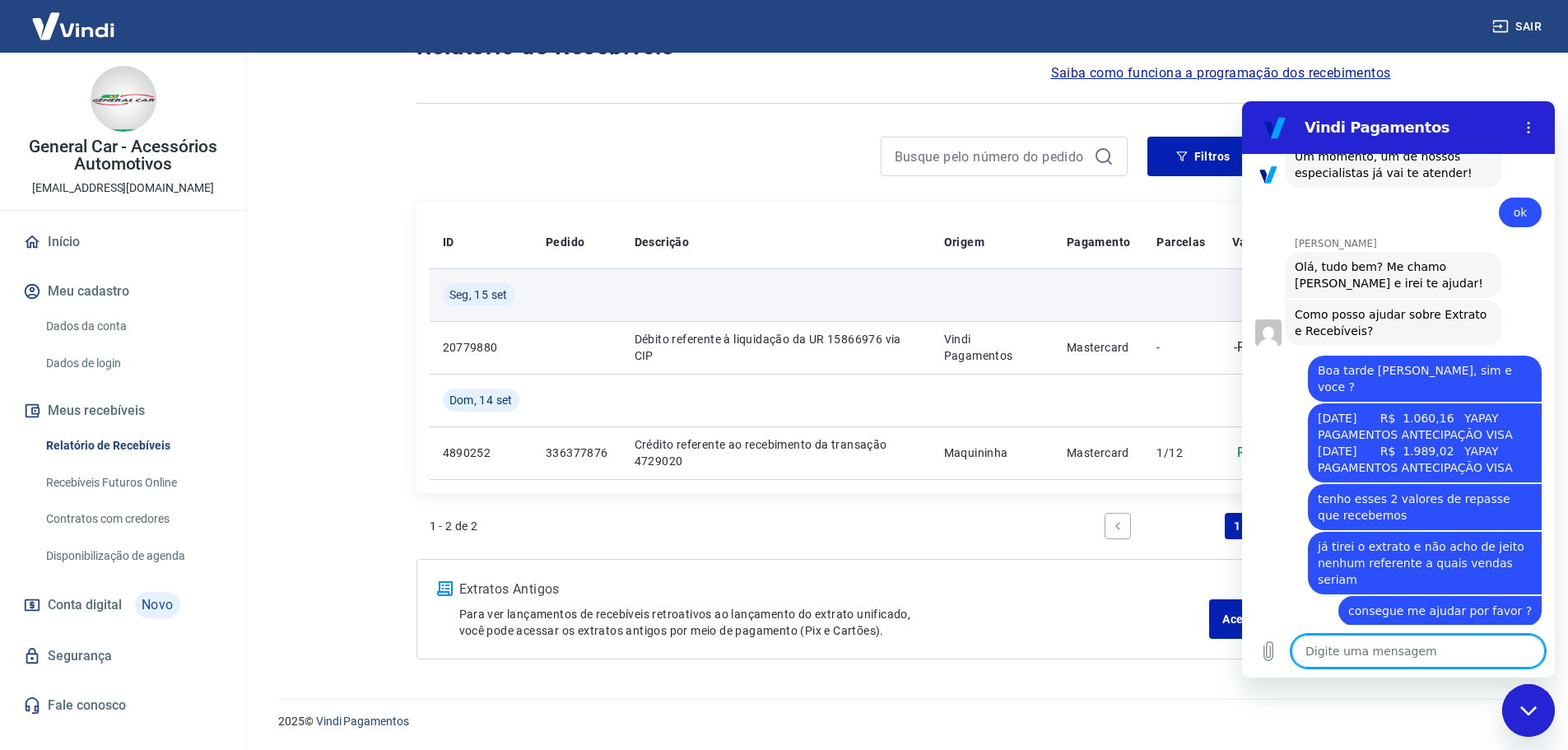
scroll to position [682, 0]
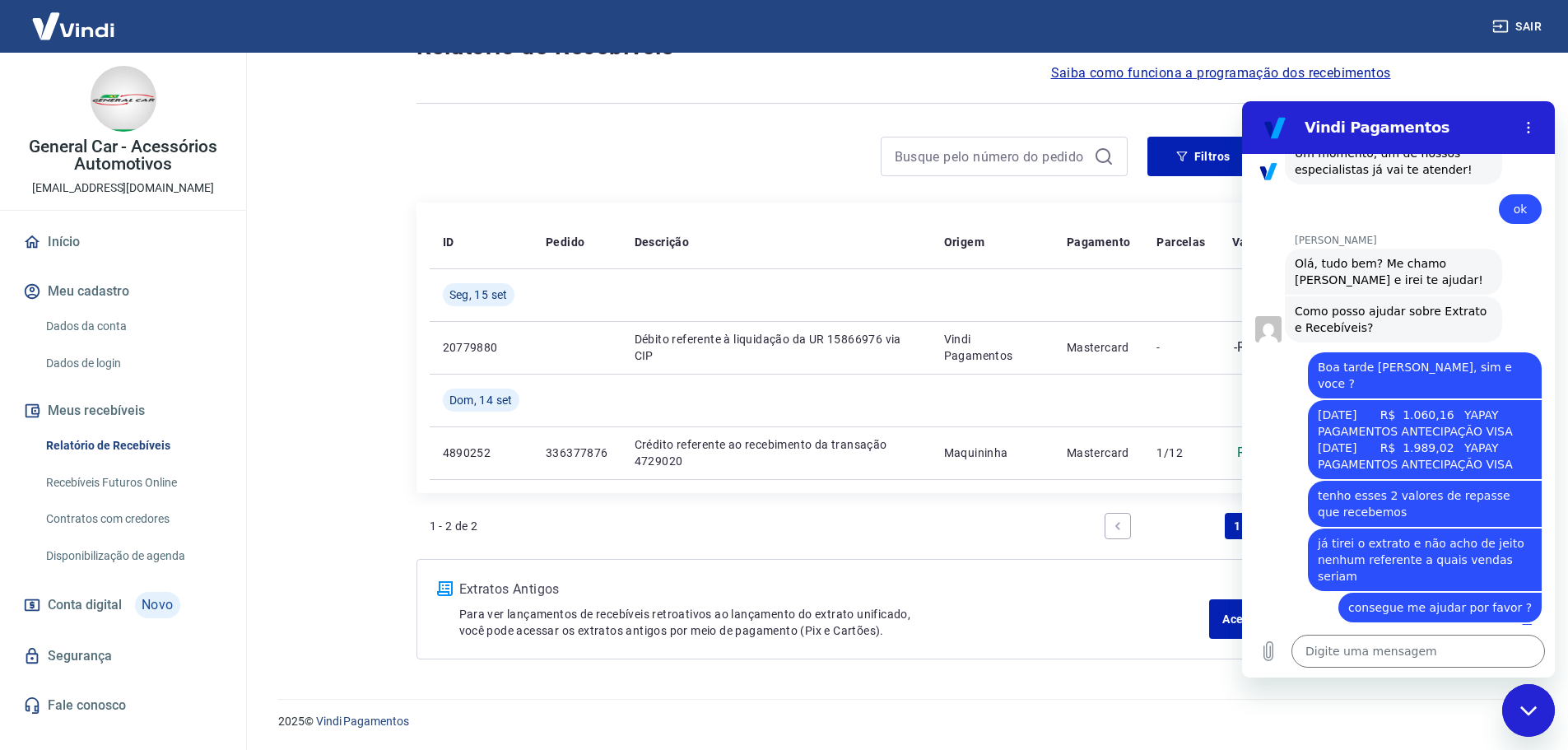
click at [672, 170] on div at bounding box center [772, 157] width 712 height 40
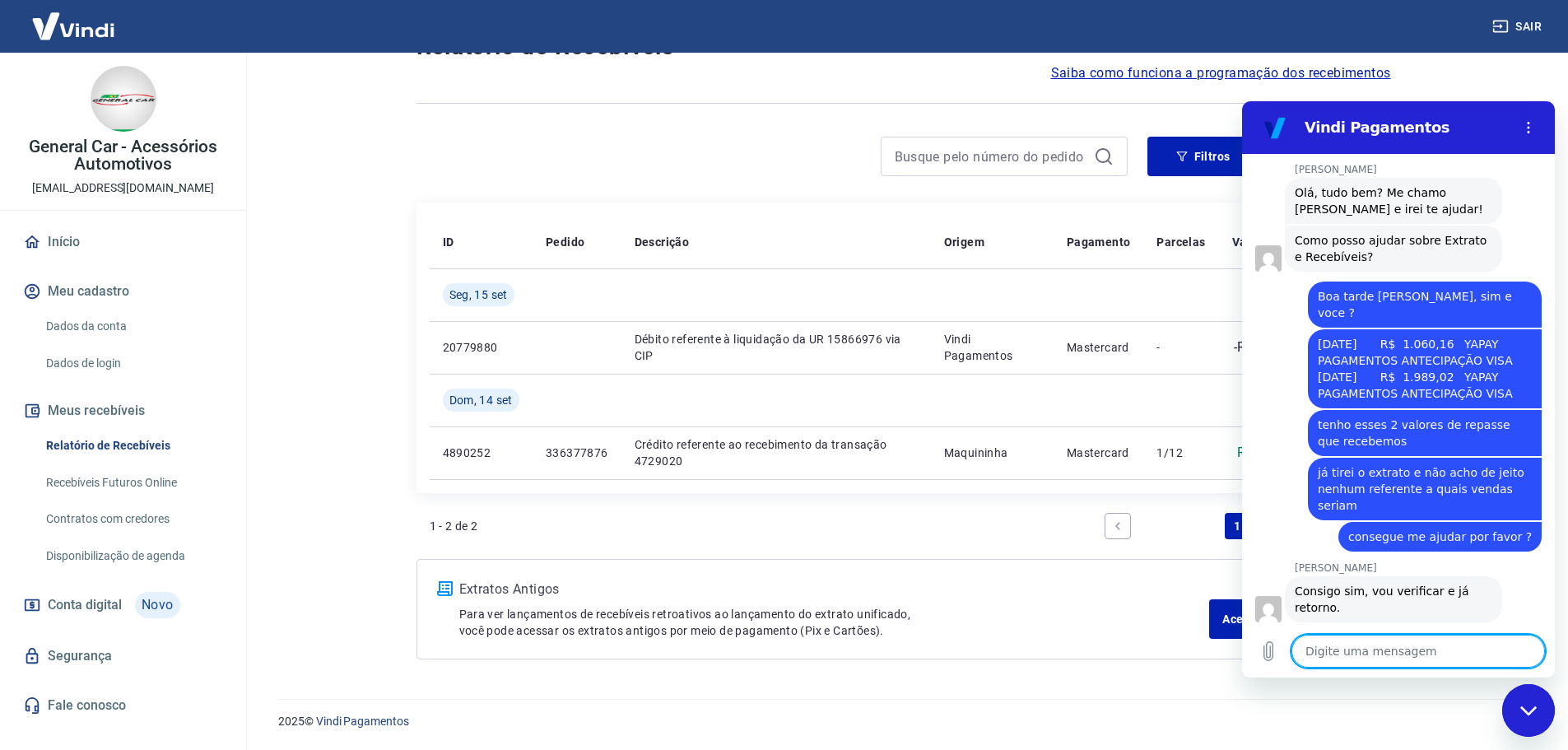
click at [1352, 644] on textarea at bounding box center [1419, 651] width 253 height 33
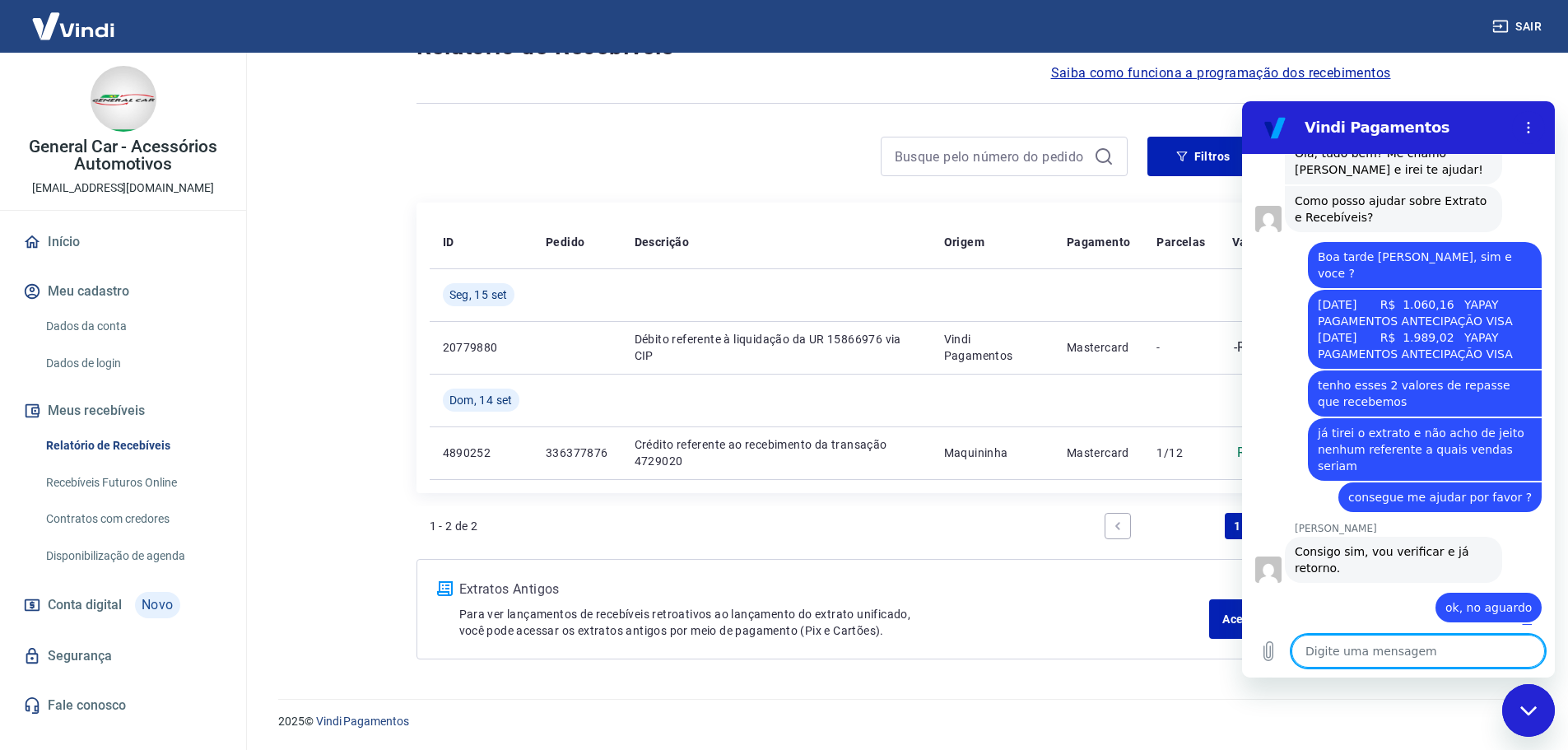
scroll to position [793, 0]
click at [1377, 631] on div "Digite uma mensagem x" at bounding box center [1399, 651] width 313 height 53
click at [1361, 654] on textarea at bounding box center [1419, 651] width 253 height 33
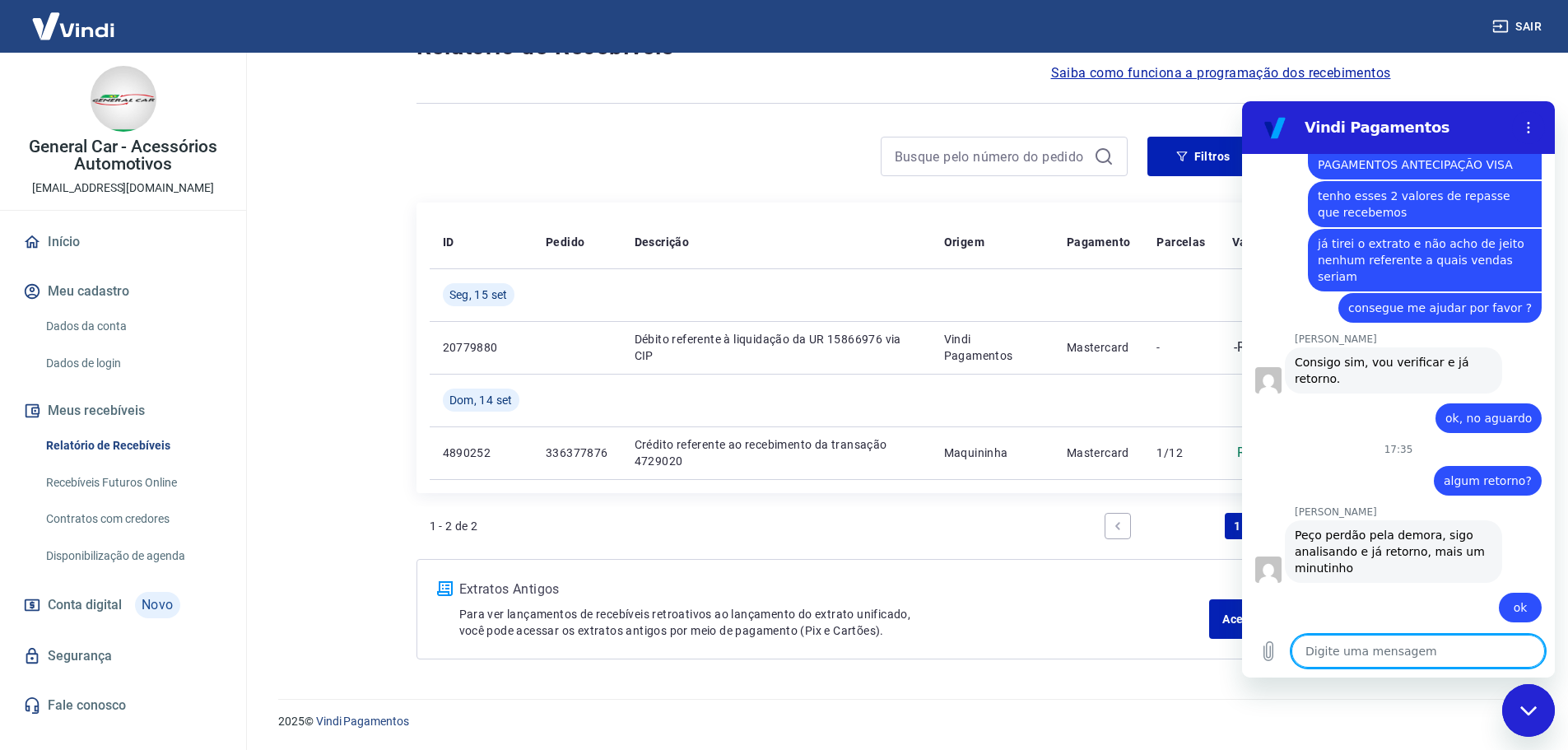
scroll to position [1101, 0]
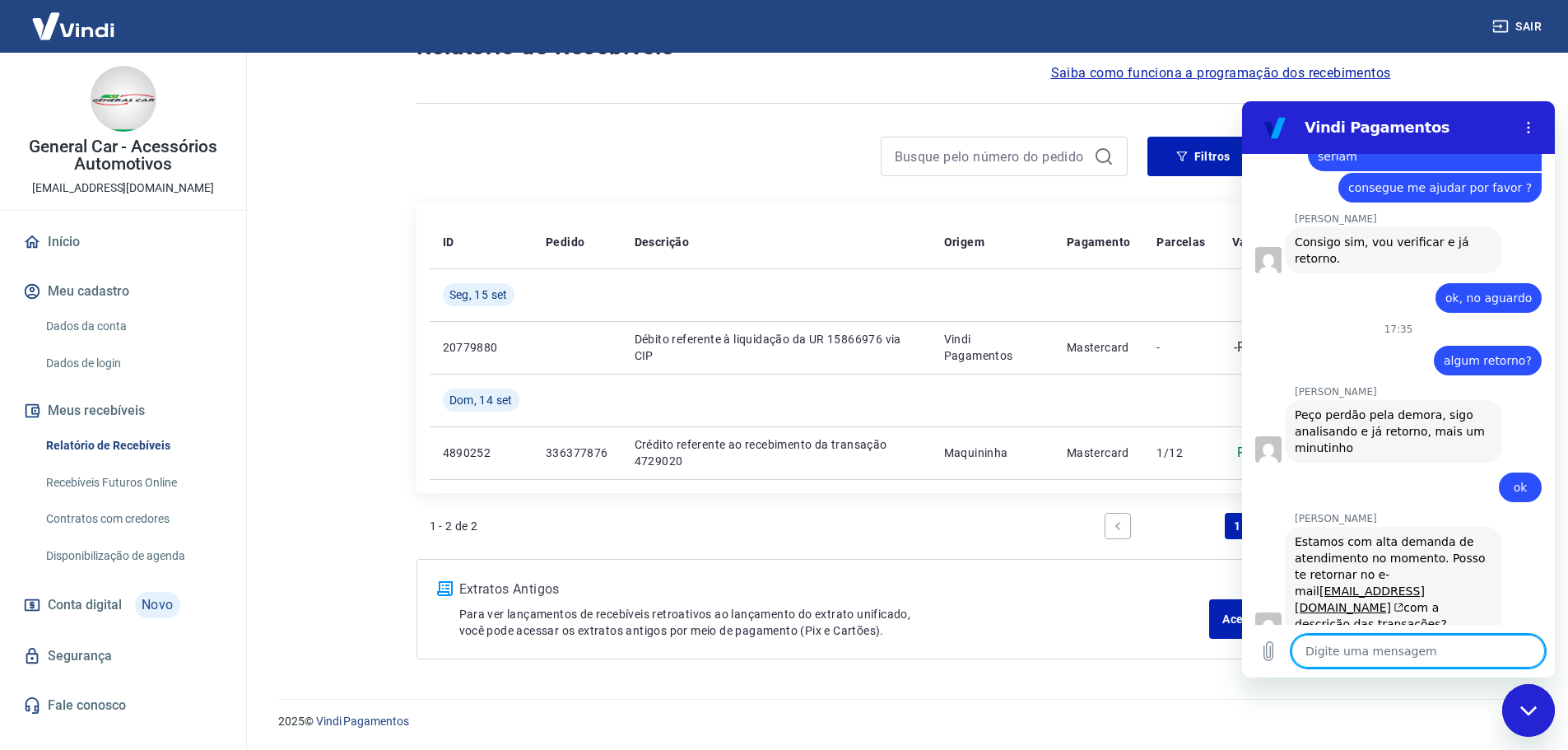
click at [1362, 644] on textarea at bounding box center [1419, 651] width 253 height 33
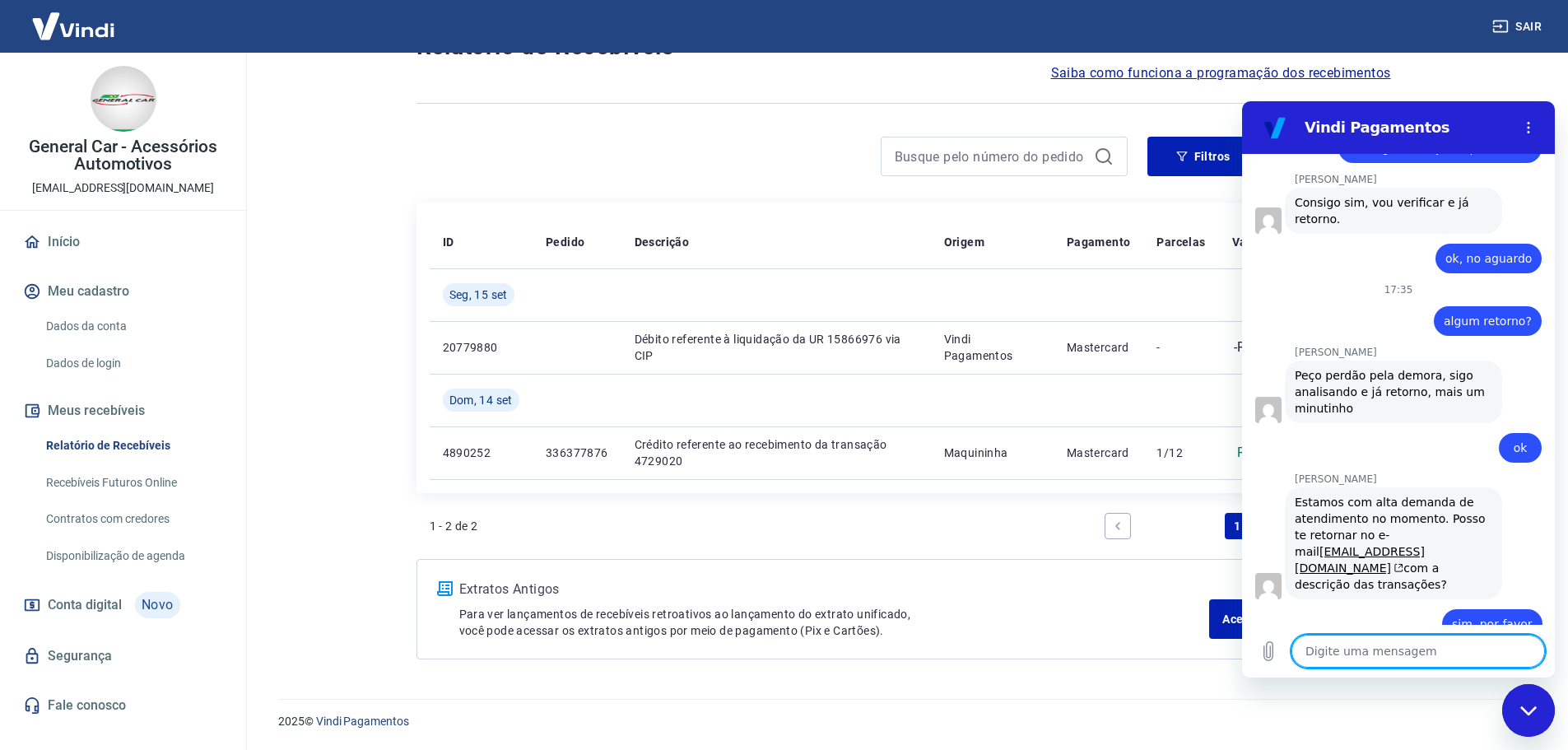
scroll to position [1212, 0]
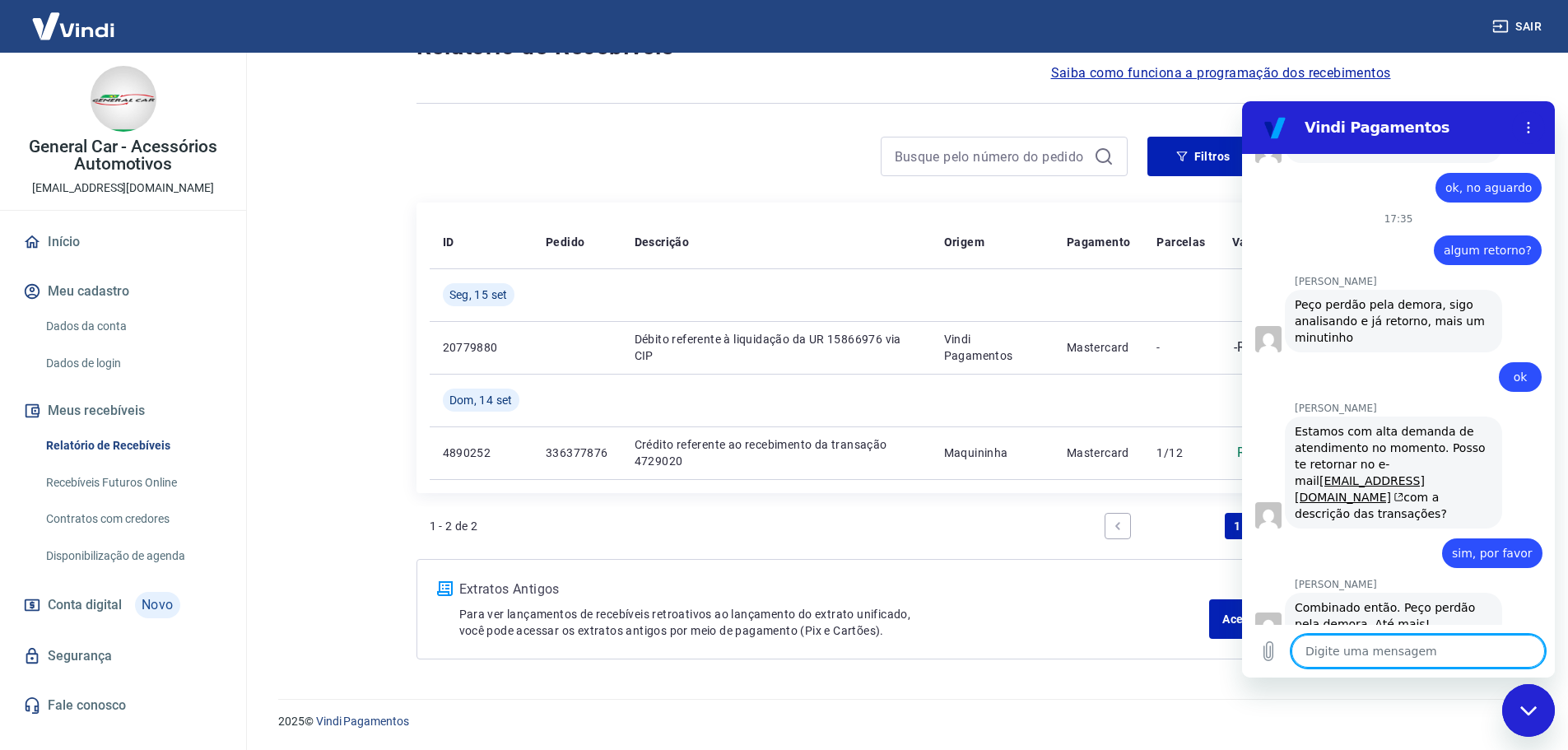
click at [1393, 649] on textarea at bounding box center [1419, 651] width 253 height 33
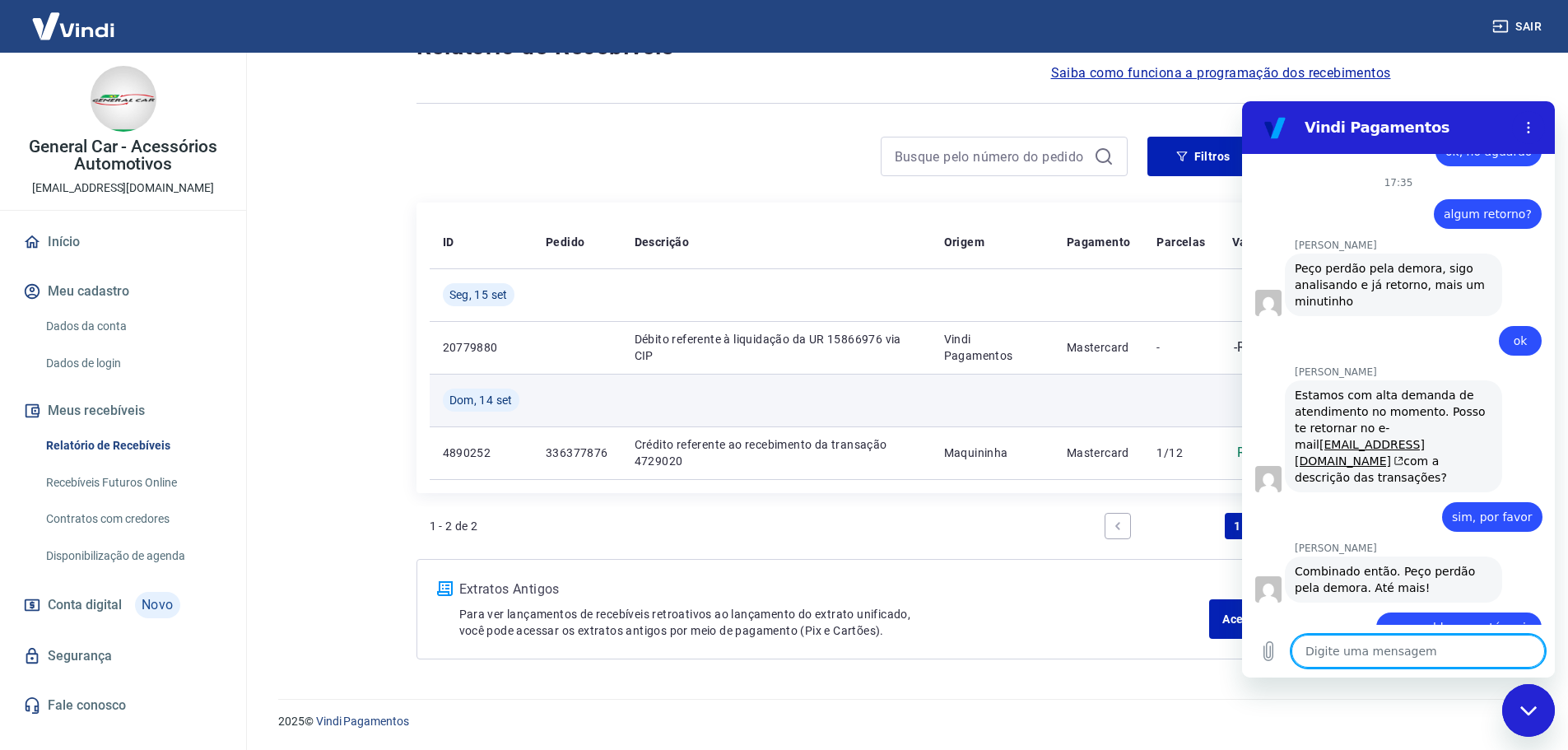
scroll to position [1252, 0]
